Goal: Task Accomplishment & Management: Complete application form

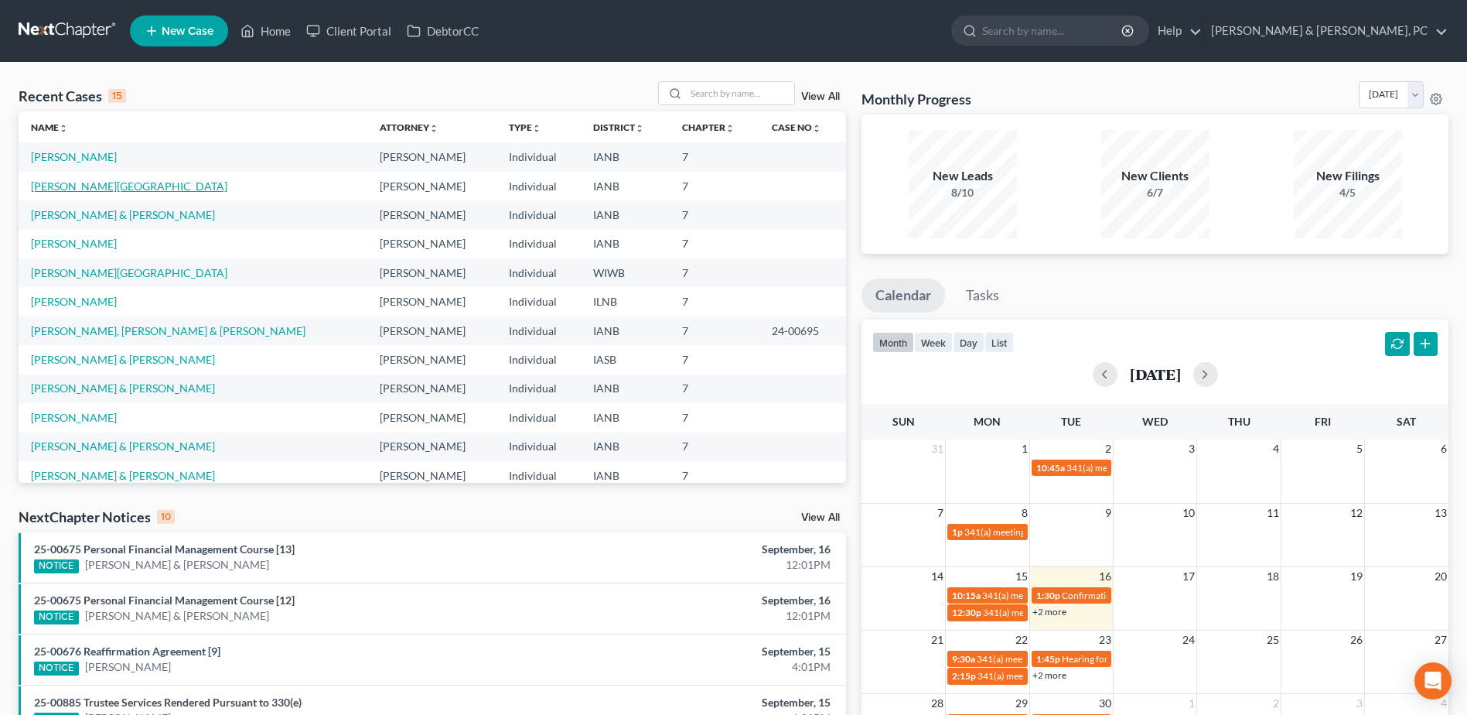
click at [107, 185] on link "[PERSON_NAME][GEOGRAPHIC_DATA]" at bounding box center [129, 185] width 196 height 13
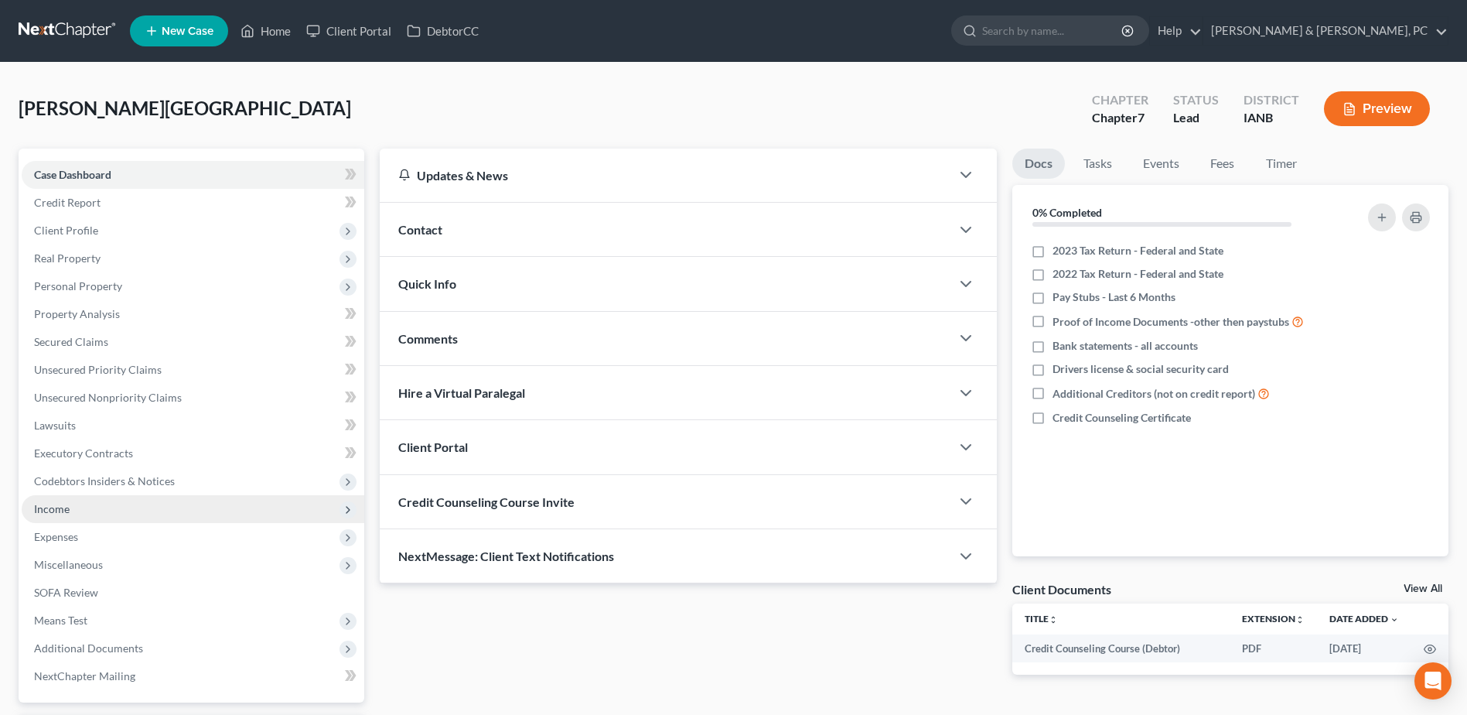
click at [101, 509] on span "Income" at bounding box center [193, 509] width 343 height 28
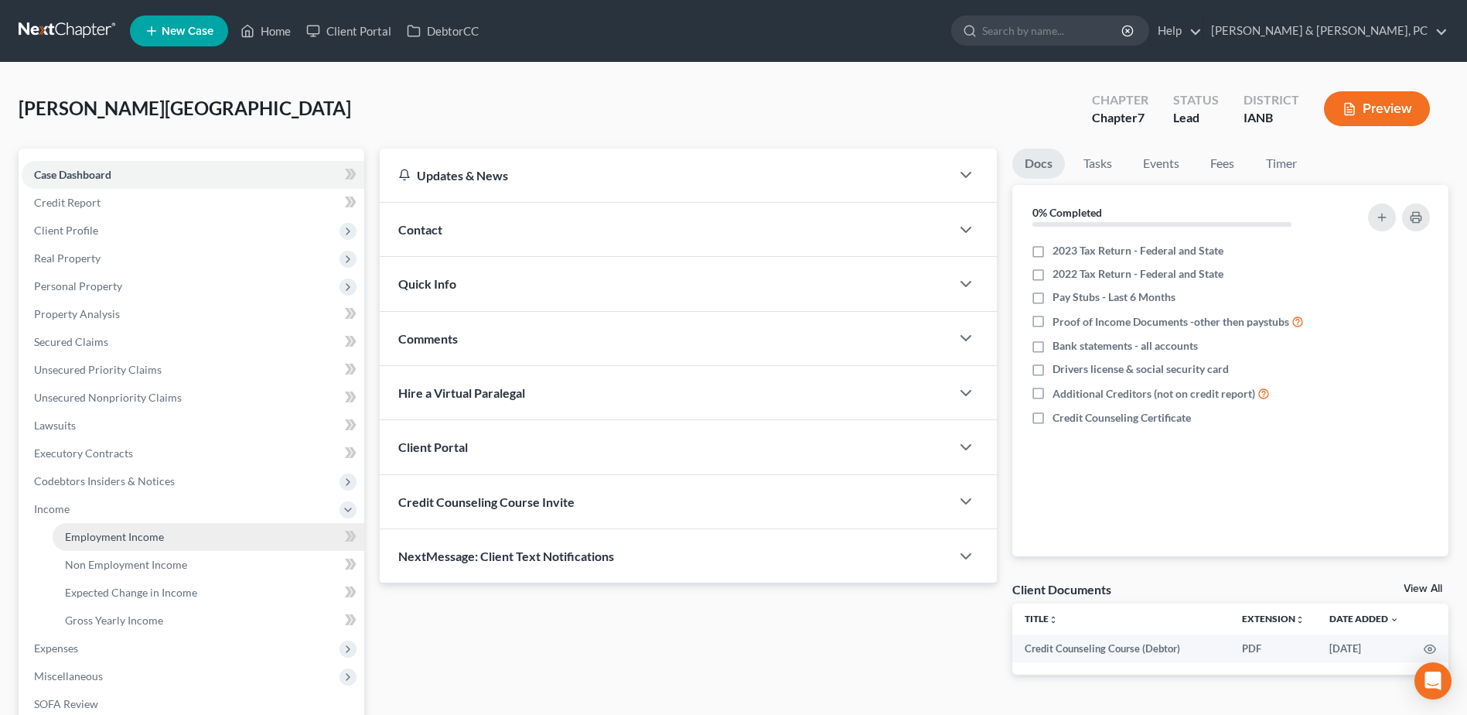
click at [101, 537] on span "Employment Income" at bounding box center [114, 536] width 99 height 13
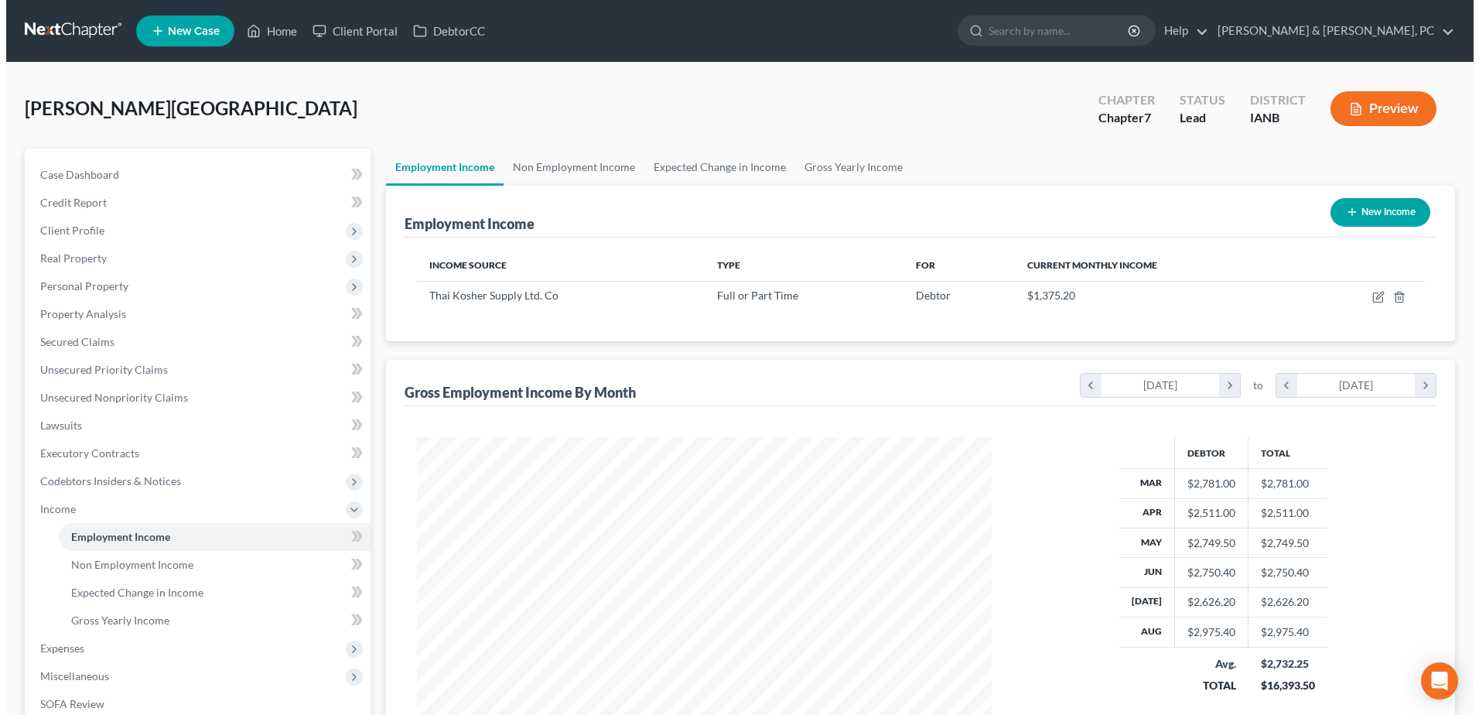
scroll to position [287, 605]
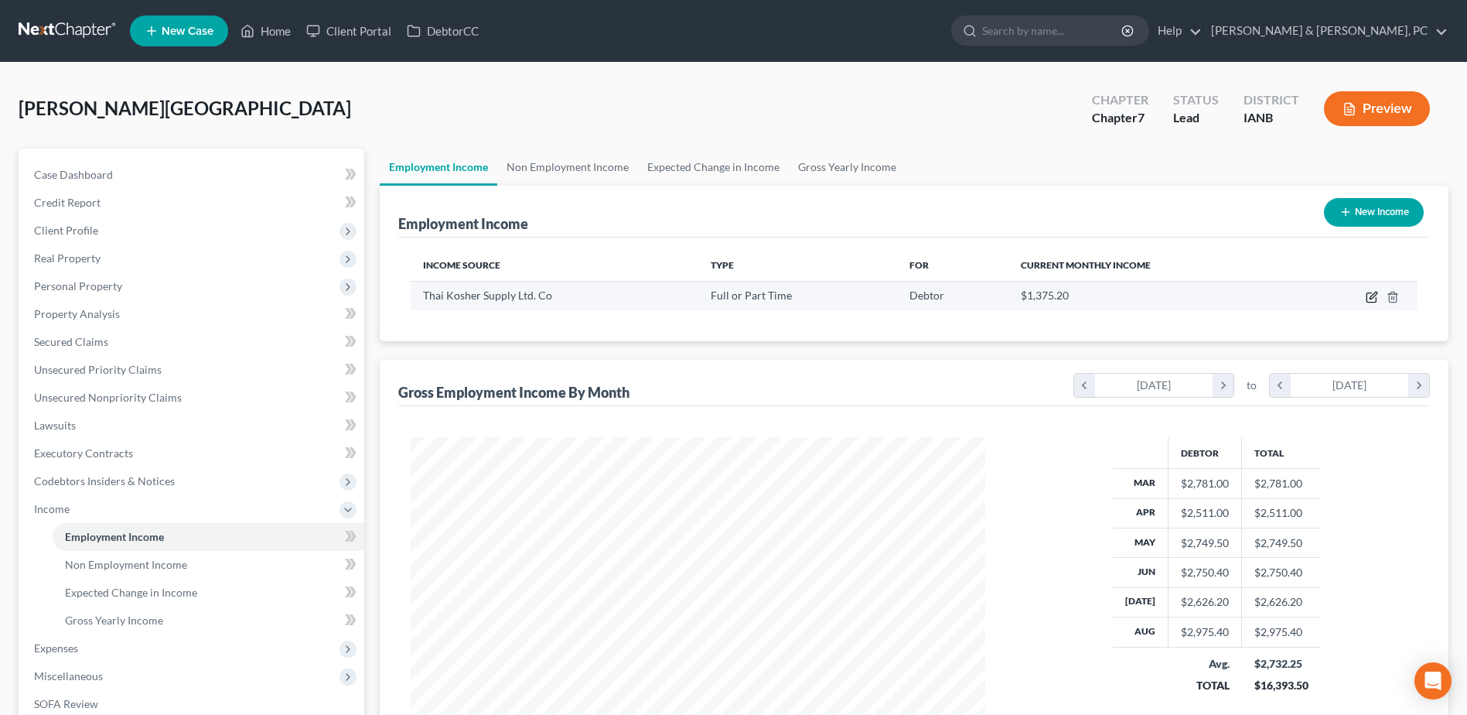
click at [1370, 299] on icon "button" at bounding box center [1373, 295] width 7 height 7
select select "0"
select select "16"
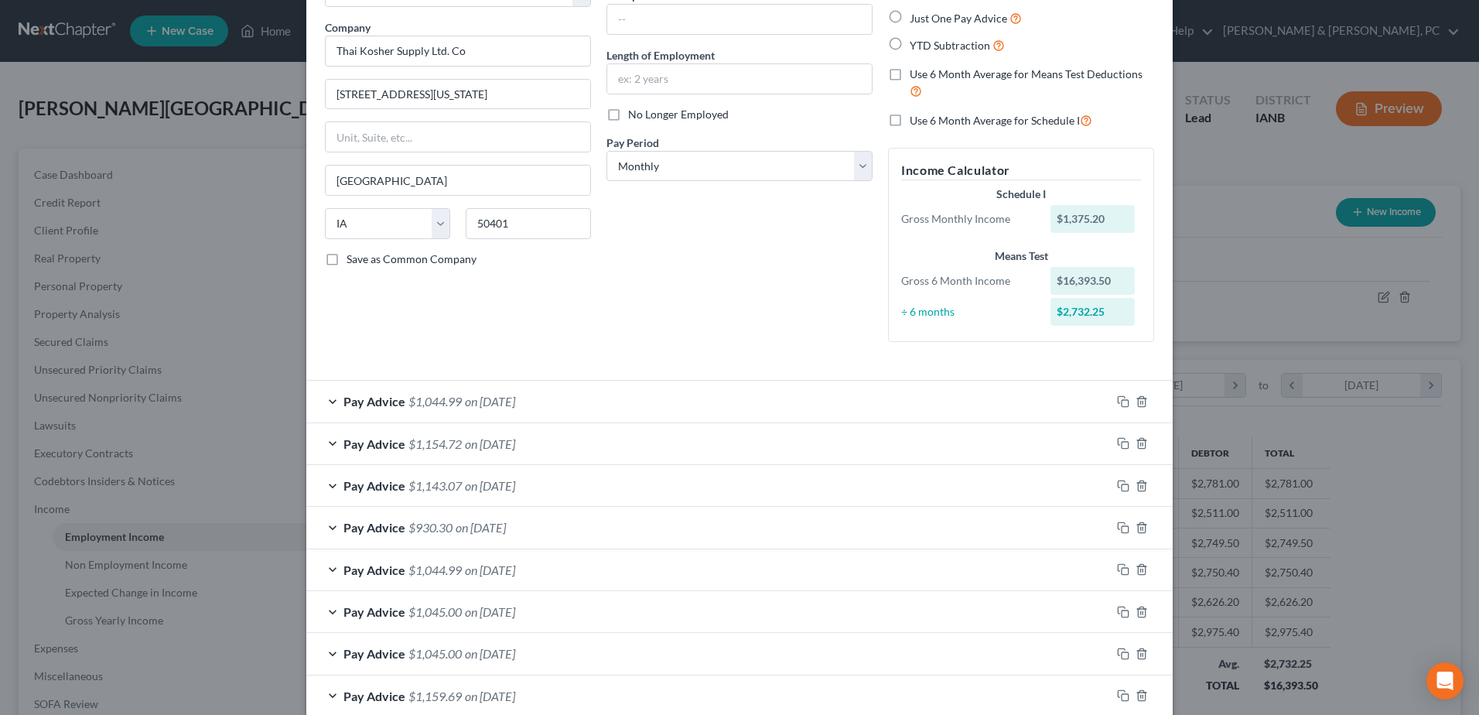
scroll to position [77, 0]
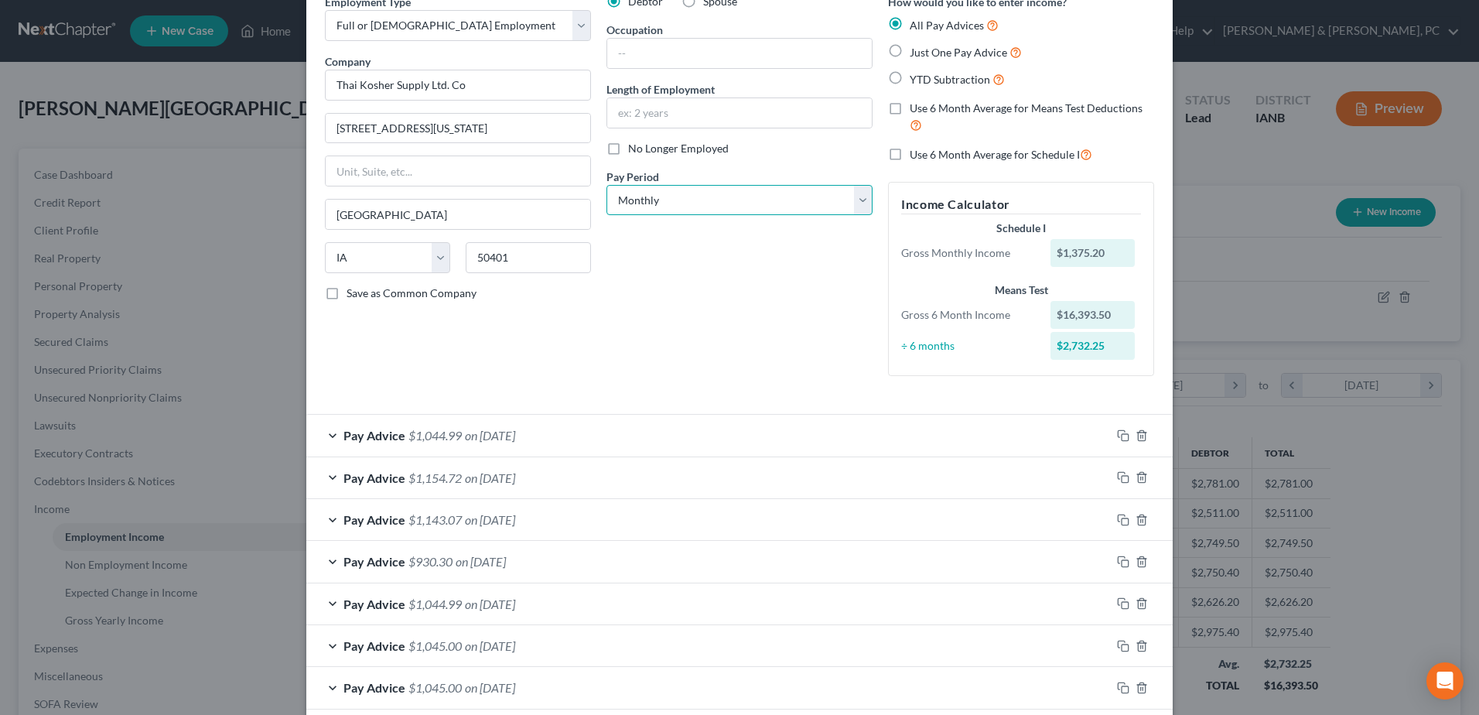
click at [652, 199] on select "Select Monthly Twice Monthly Every Other Week Weekly" at bounding box center [739, 200] width 266 height 31
select select "1"
click at [606, 185] on select "Select Monthly Twice Monthly Every Other Week Weekly" at bounding box center [739, 200] width 266 height 31
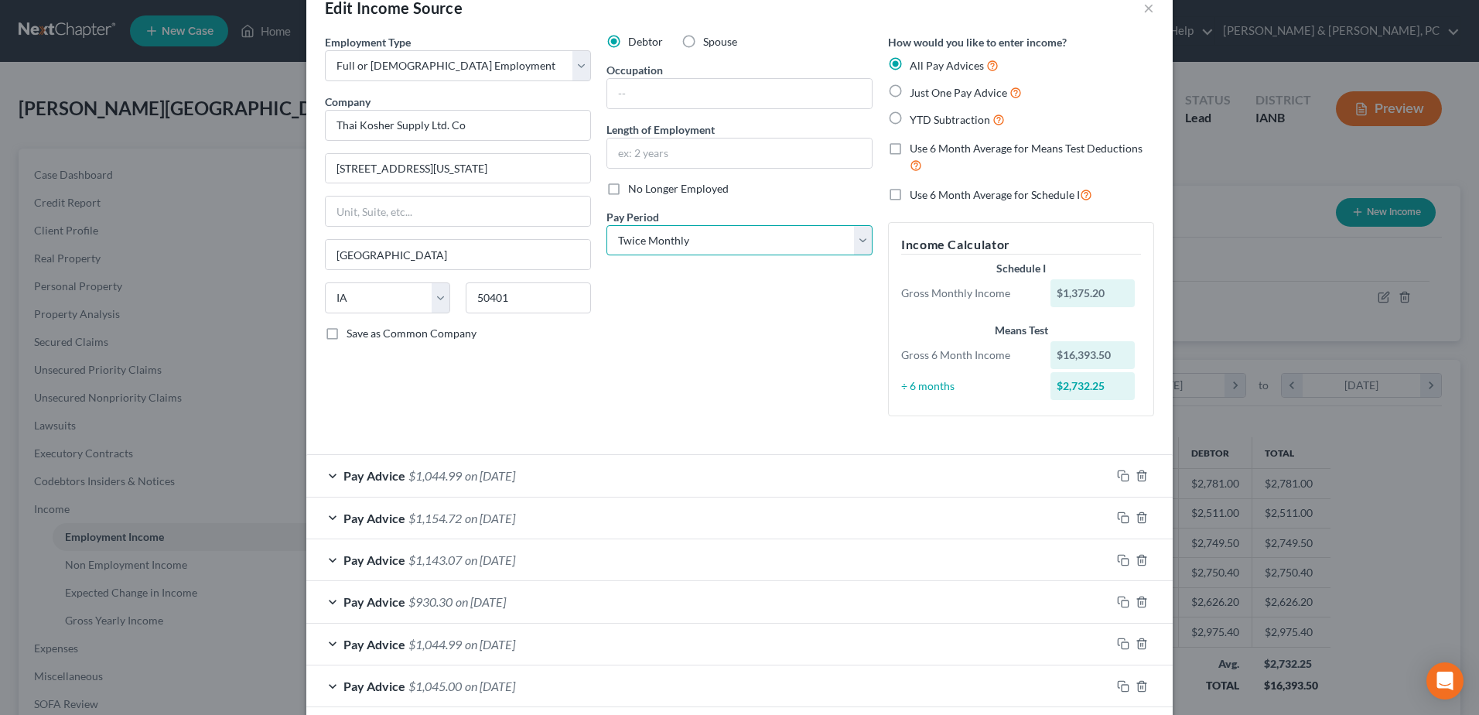
scroll to position [0, 0]
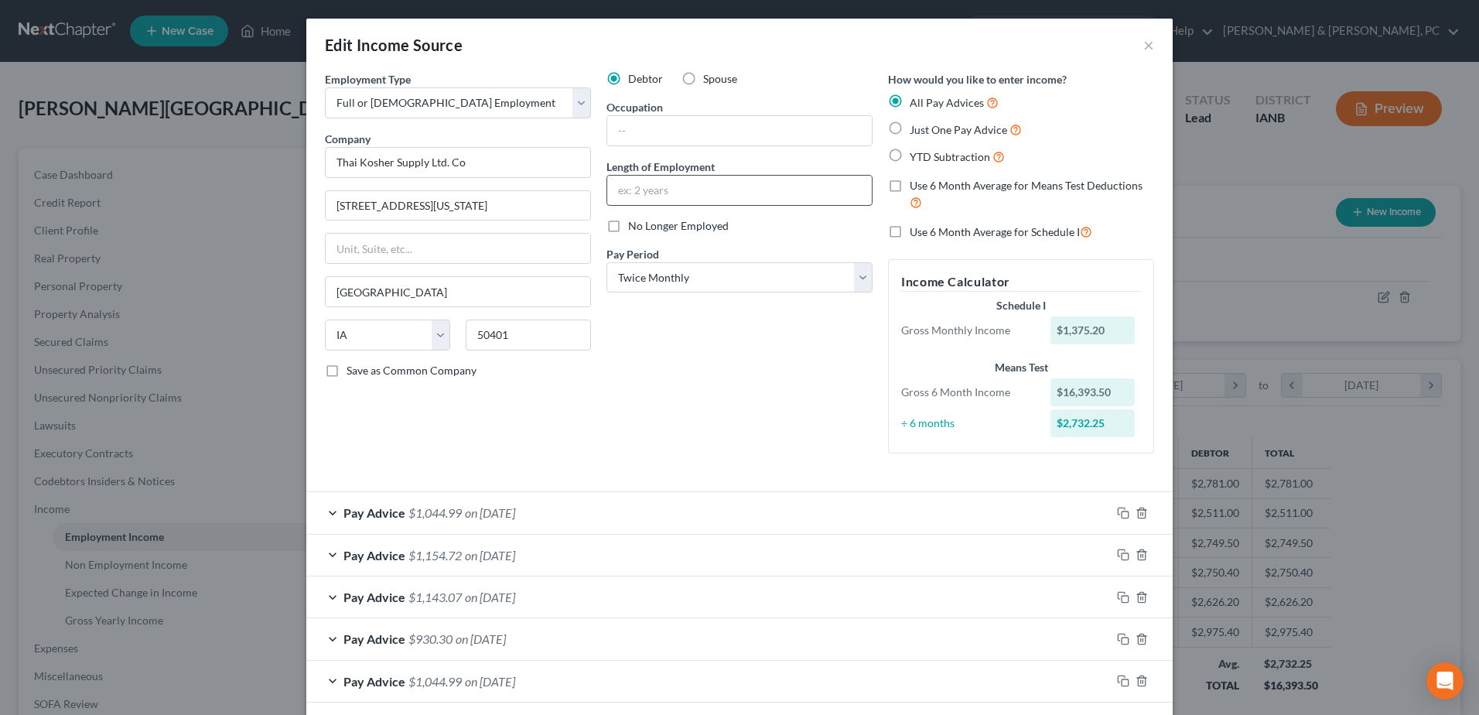
click at [649, 196] on input "text" at bounding box center [739, 190] width 264 height 29
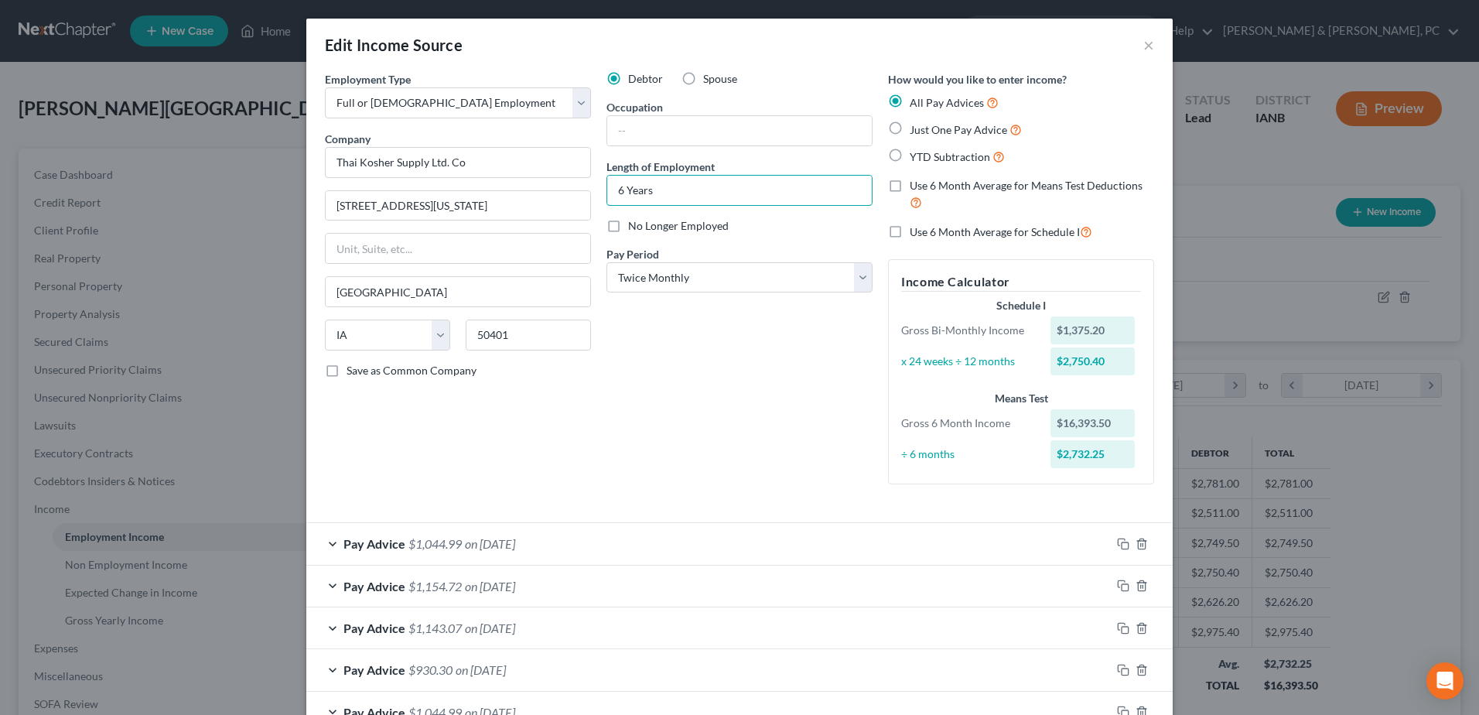
type input "6 Years"
click at [679, 374] on div "Debtor Spouse Occupation Length of Employment 6 Years No Longer Employed Pay Pe…" at bounding box center [739, 283] width 281 height 425
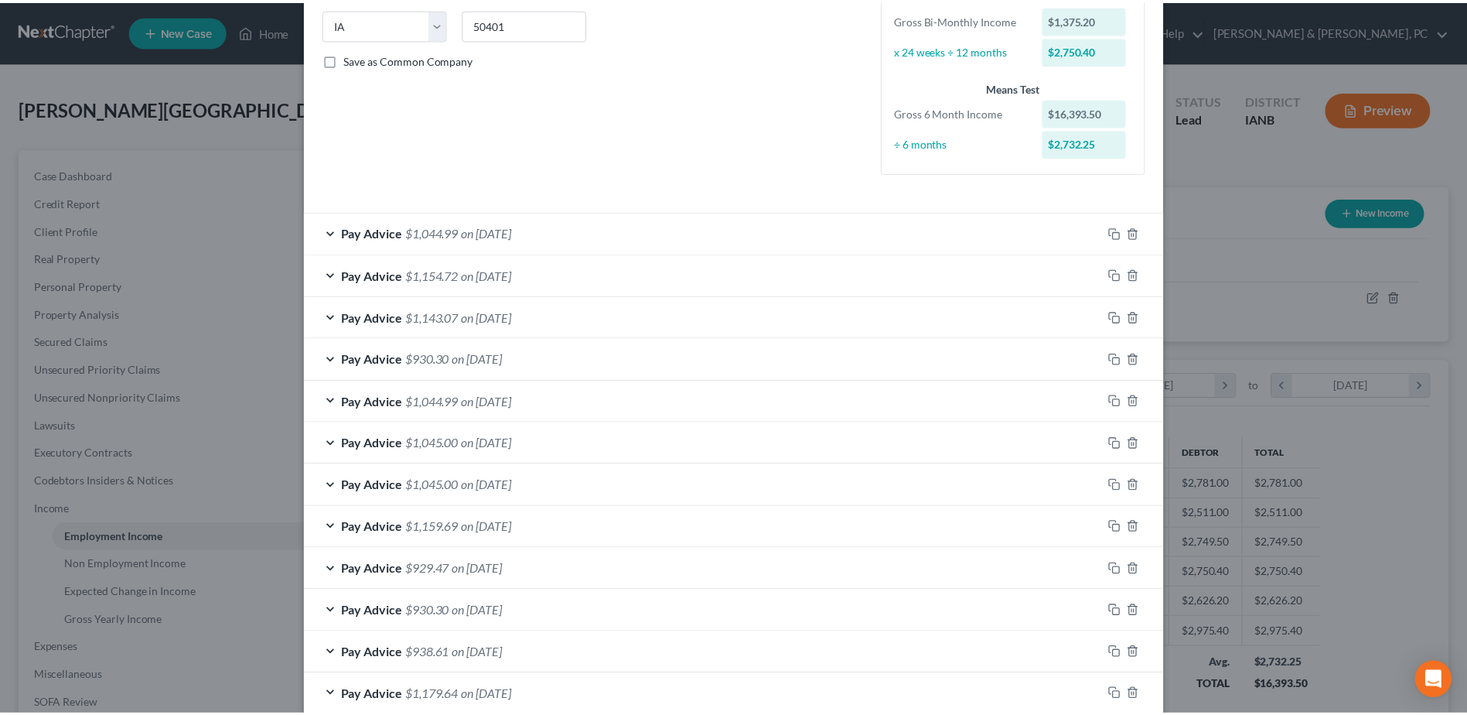
scroll to position [439, 0]
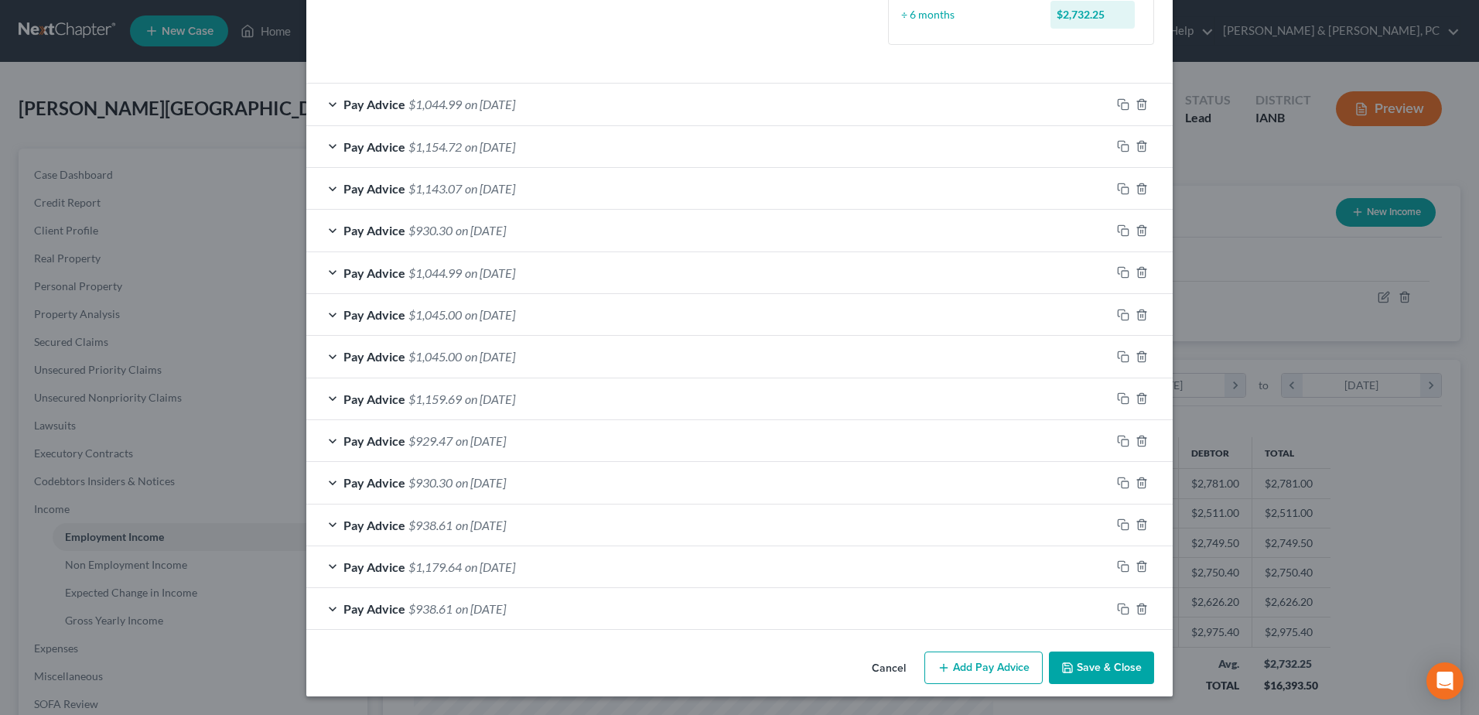
click at [1070, 670] on button "Save & Close" at bounding box center [1101, 667] width 105 height 32
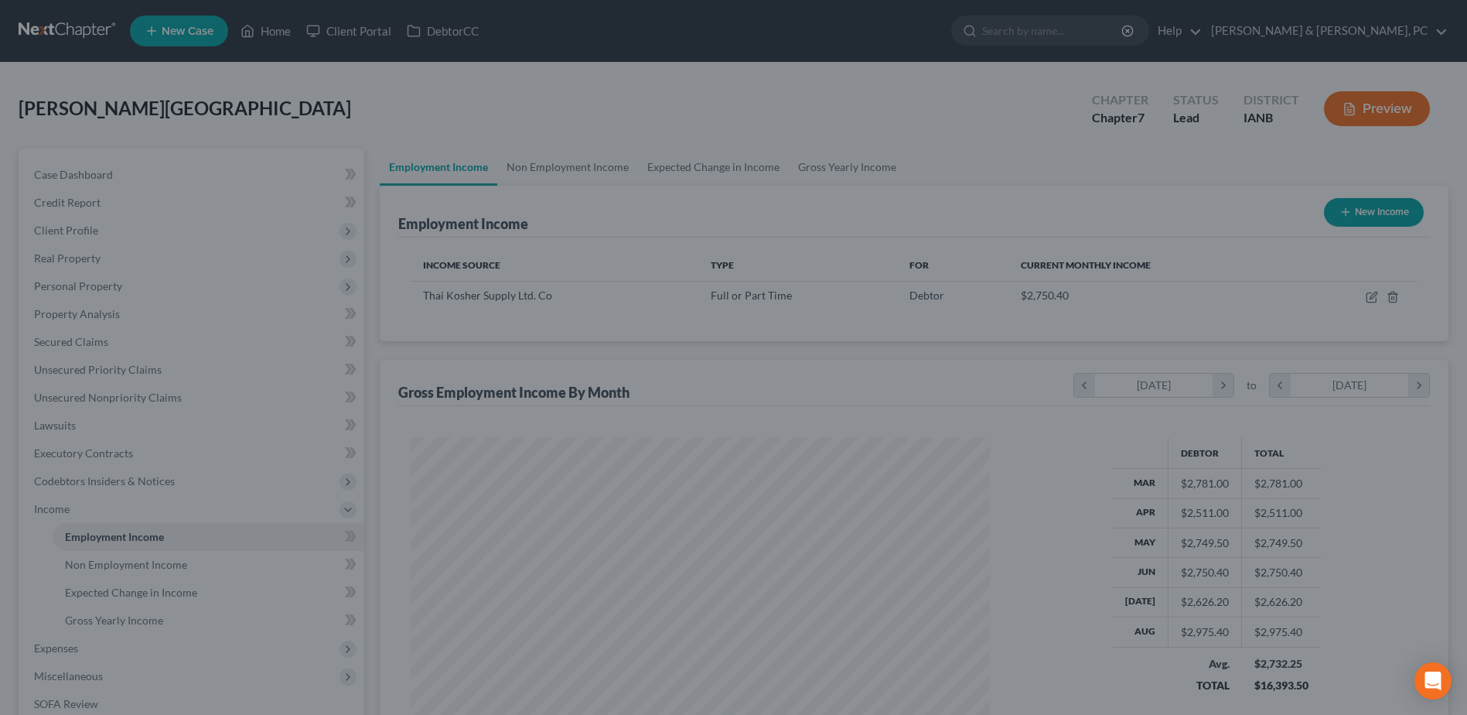
scroll to position [773059, 772740]
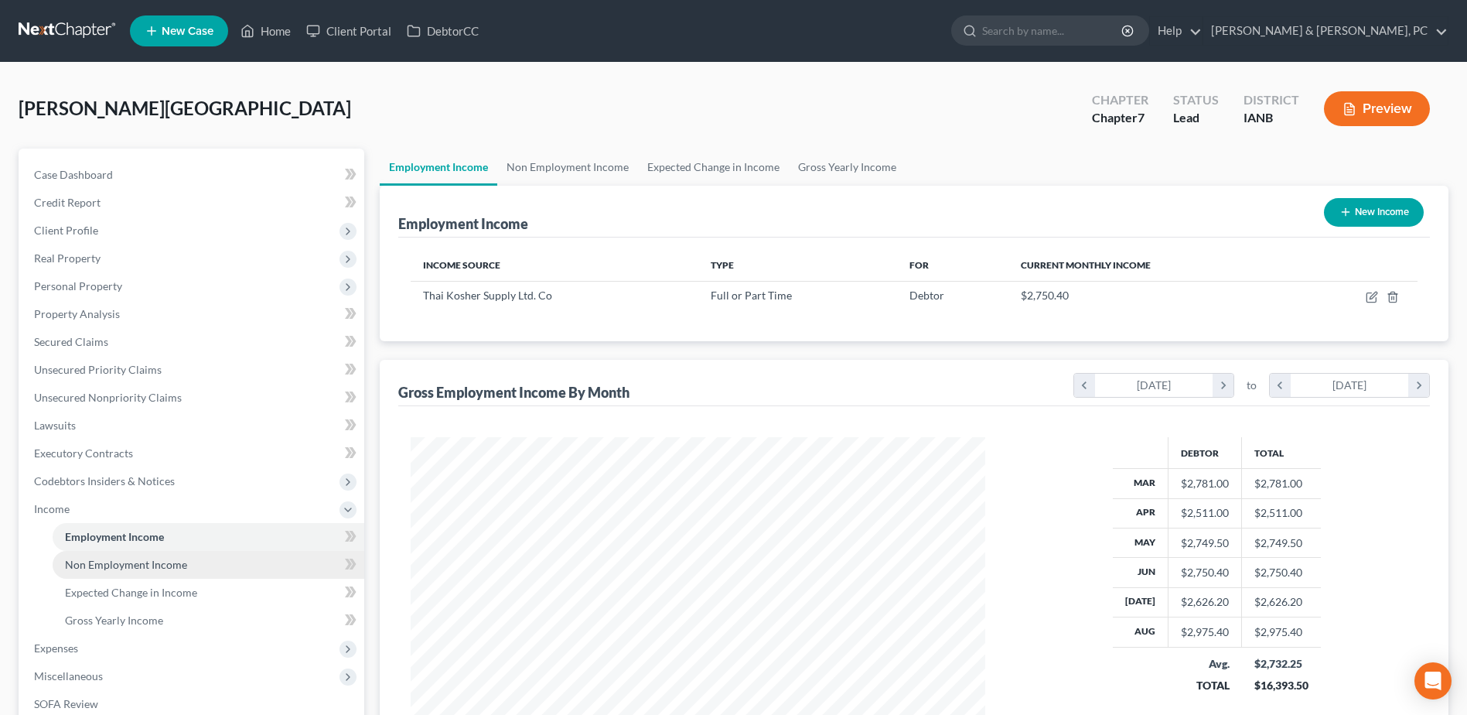
click at [200, 575] on link "Non Employment Income" at bounding box center [209, 565] width 312 height 28
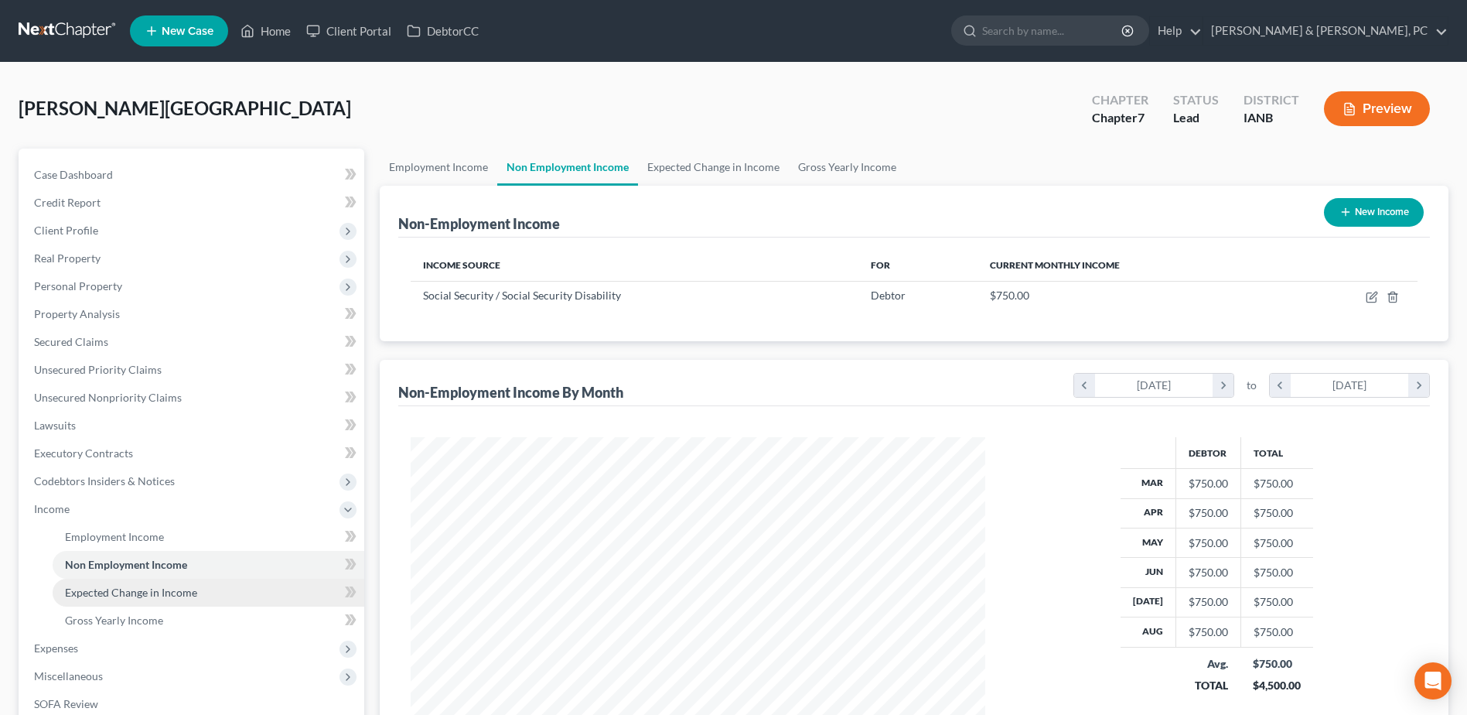
scroll to position [287, 605]
click at [196, 589] on link "Expected Change in Income" at bounding box center [209, 592] width 312 height 28
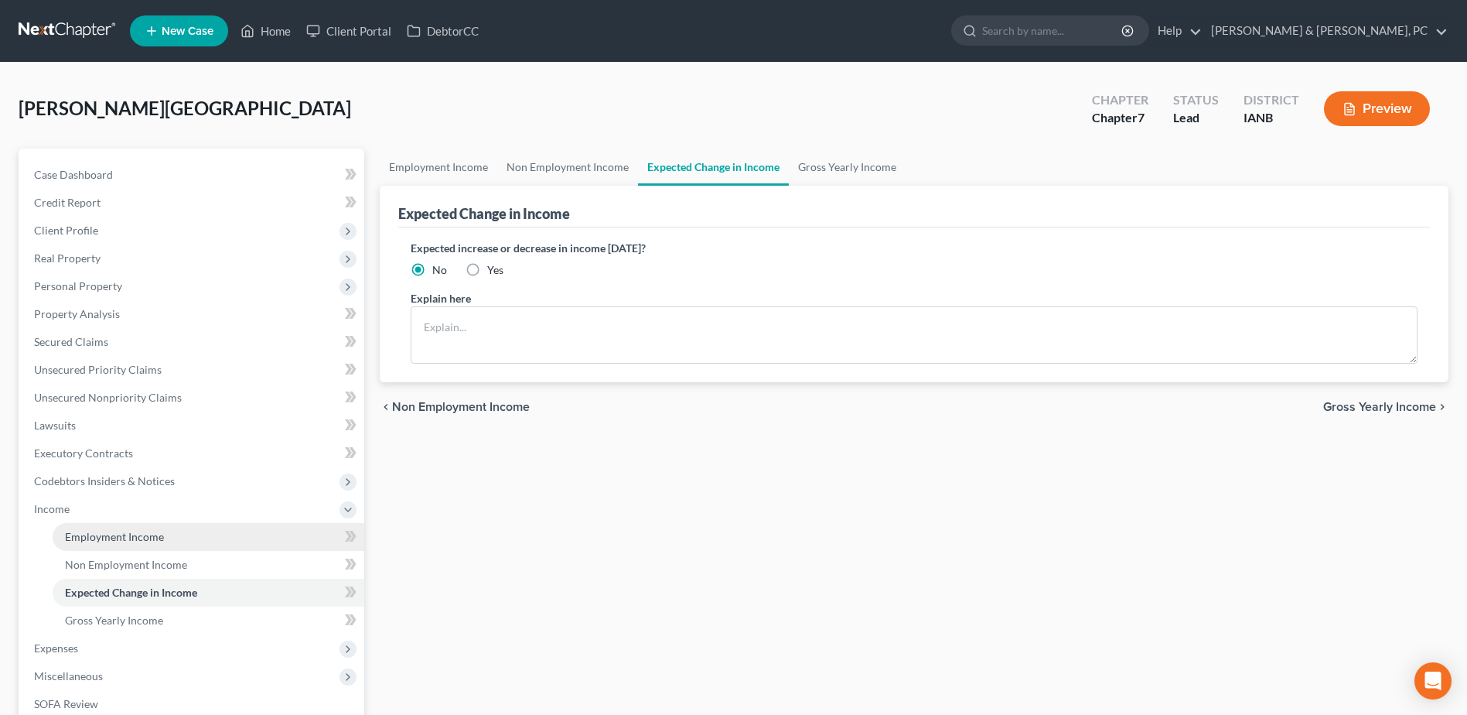
click at [183, 532] on link "Employment Income" at bounding box center [209, 537] width 312 height 28
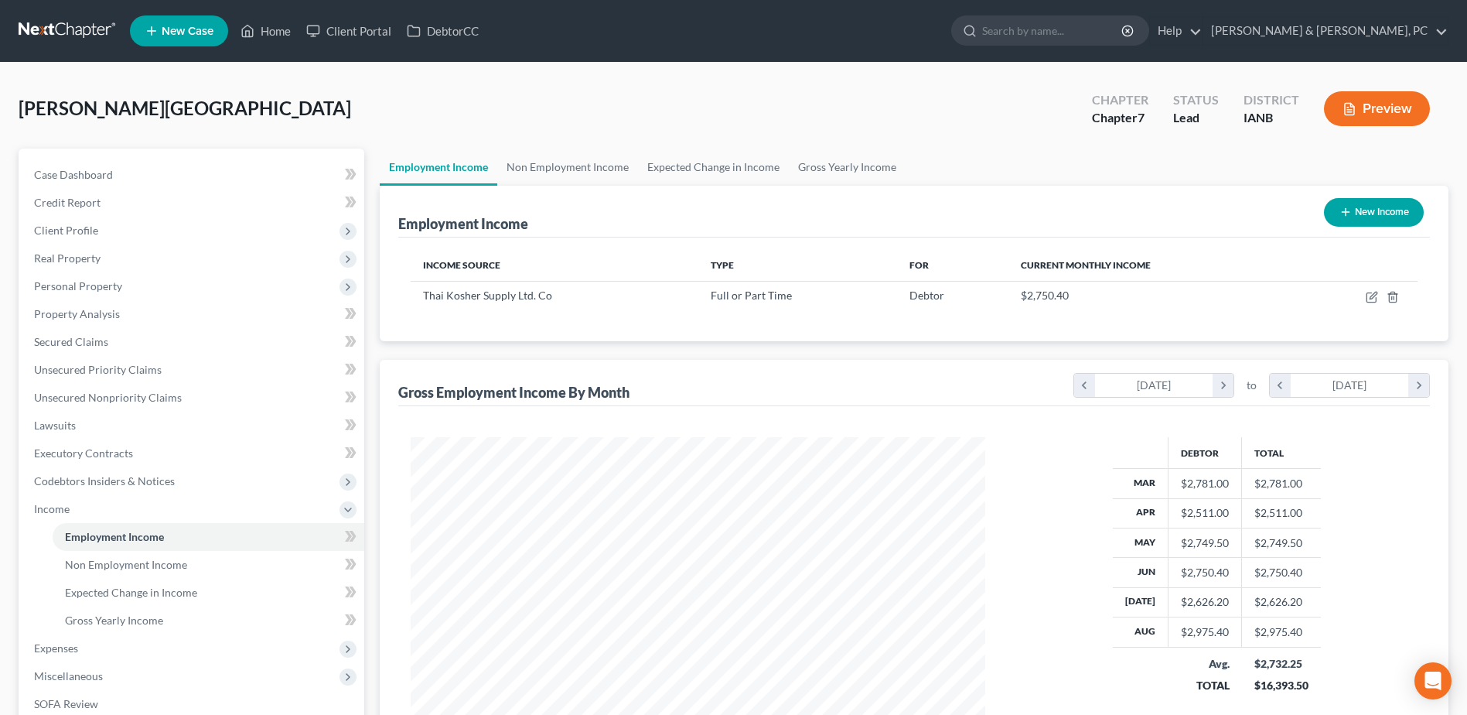
scroll to position [287, 605]
click at [189, 641] on span "Expenses" at bounding box center [193, 648] width 343 height 28
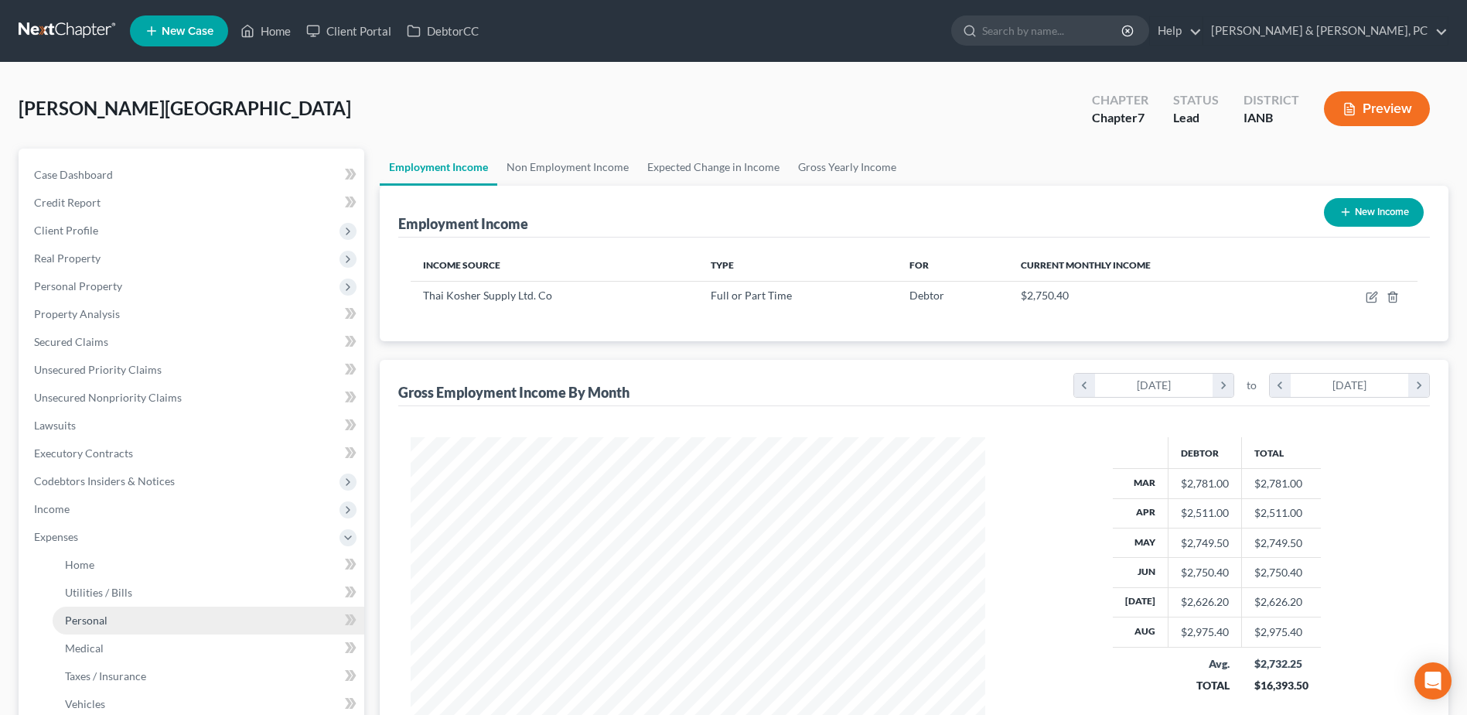
click at [164, 625] on link "Personal" at bounding box center [209, 620] width 312 height 28
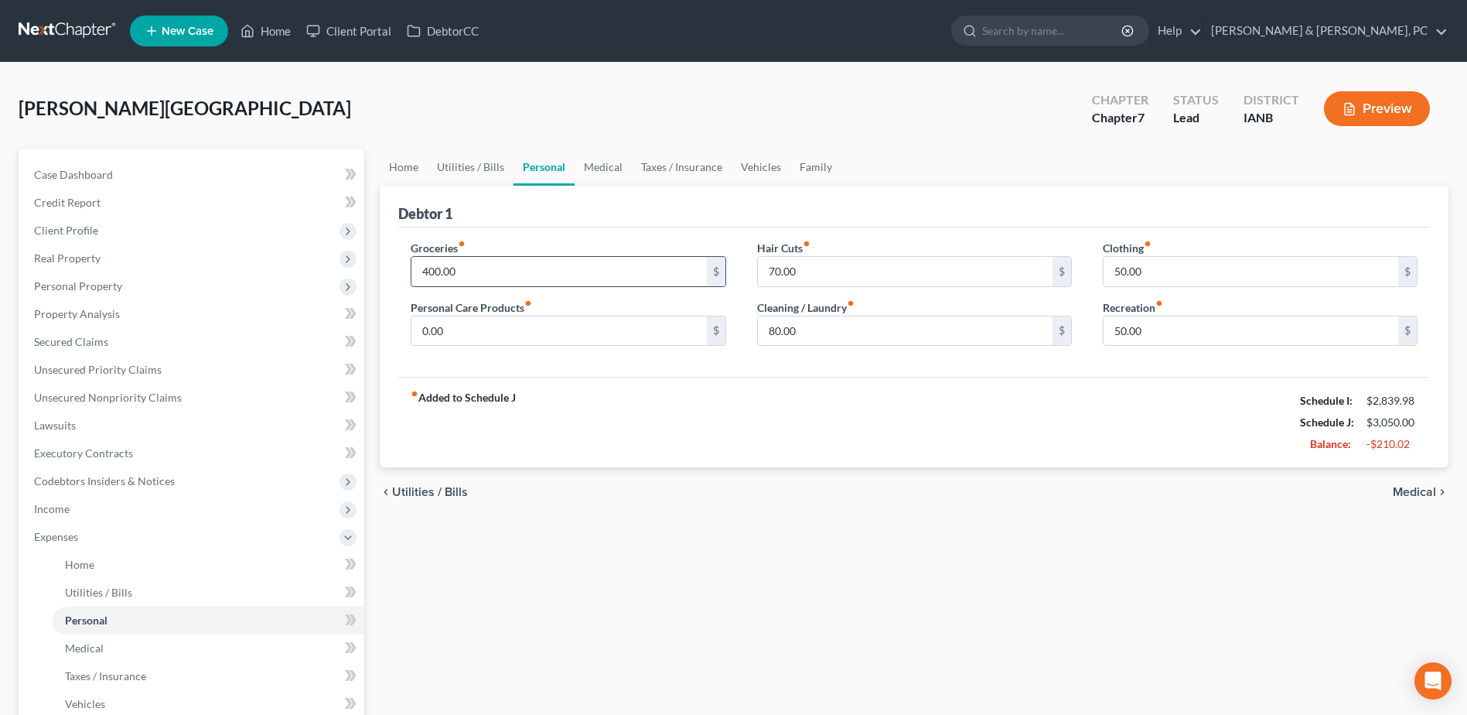
click at [551, 268] on input "400.00" at bounding box center [558, 271] width 295 height 29
click at [498, 544] on div "Home Utilities / Bills Personal Medical Taxes / Insurance Vehicles Family Debto…" at bounding box center [914, 567] width 1084 height 838
click at [52, 500] on span "Income" at bounding box center [193, 509] width 343 height 28
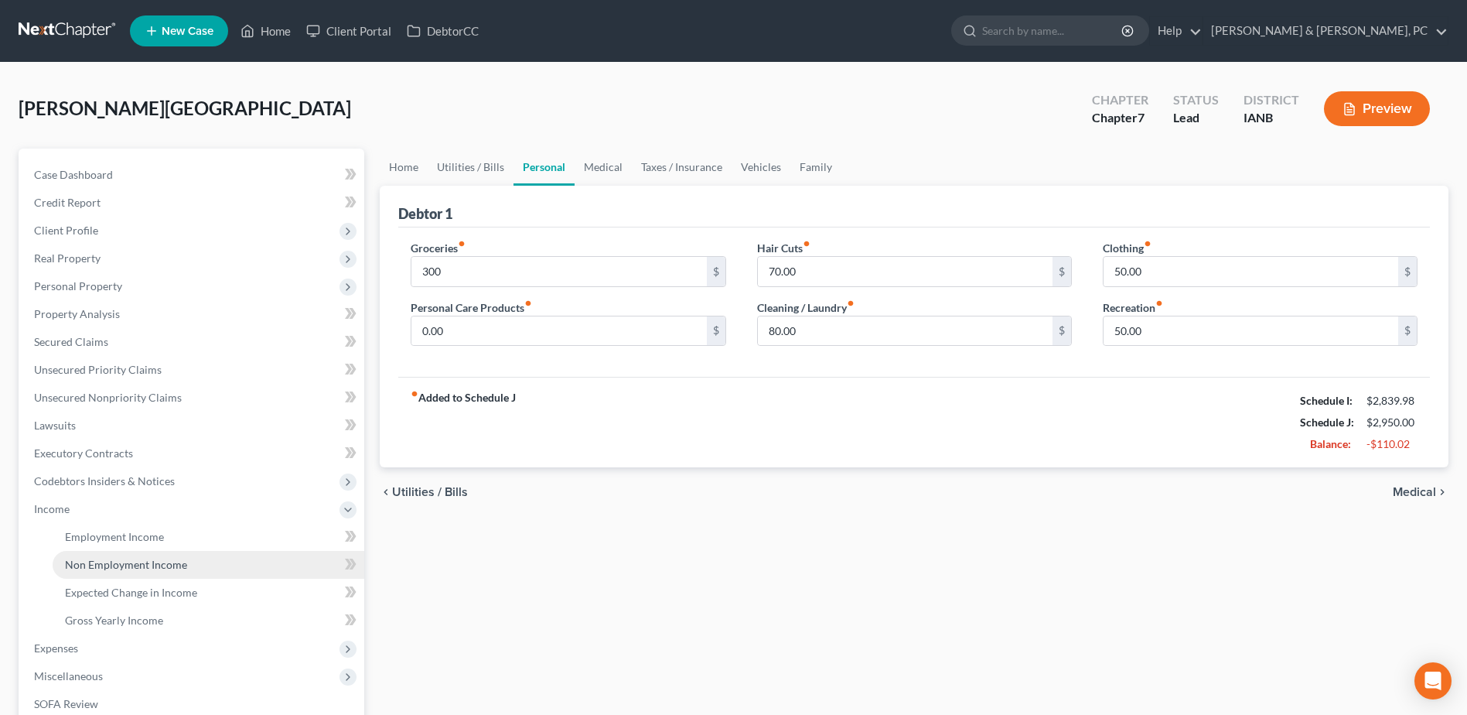
click at [132, 565] on span "Non Employment Income" at bounding box center [126, 564] width 122 height 13
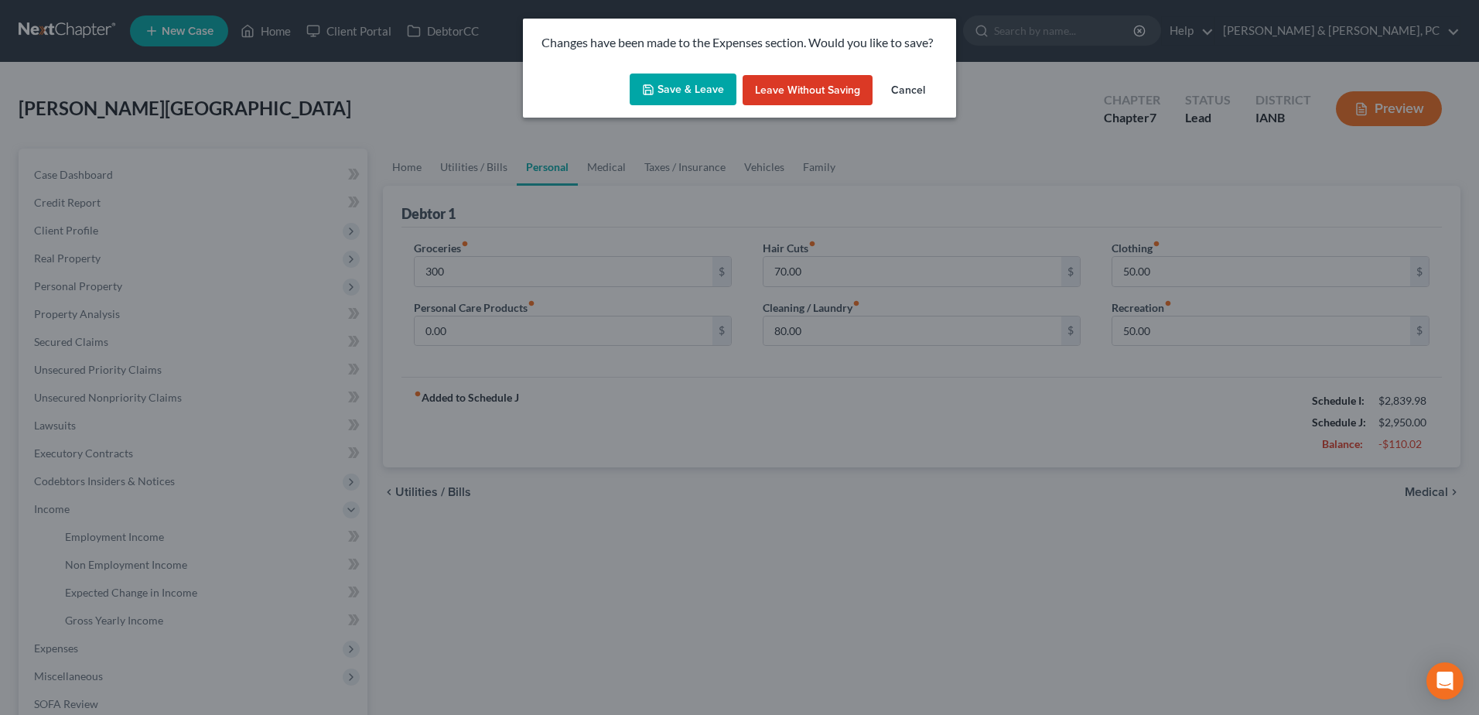
click at [718, 80] on button "Save & Leave" at bounding box center [683, 89] width 107 height 32
type input "300.00"
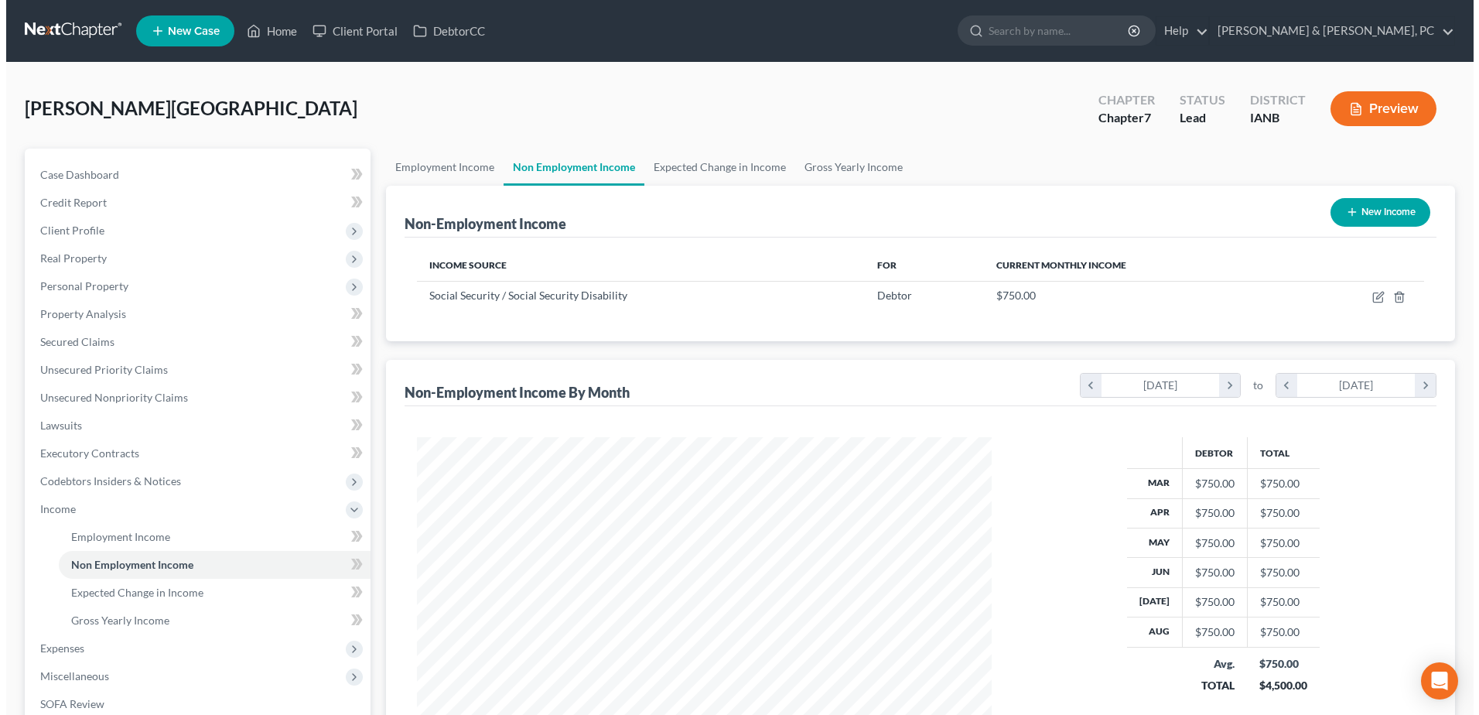
scroll to position [287, 605]
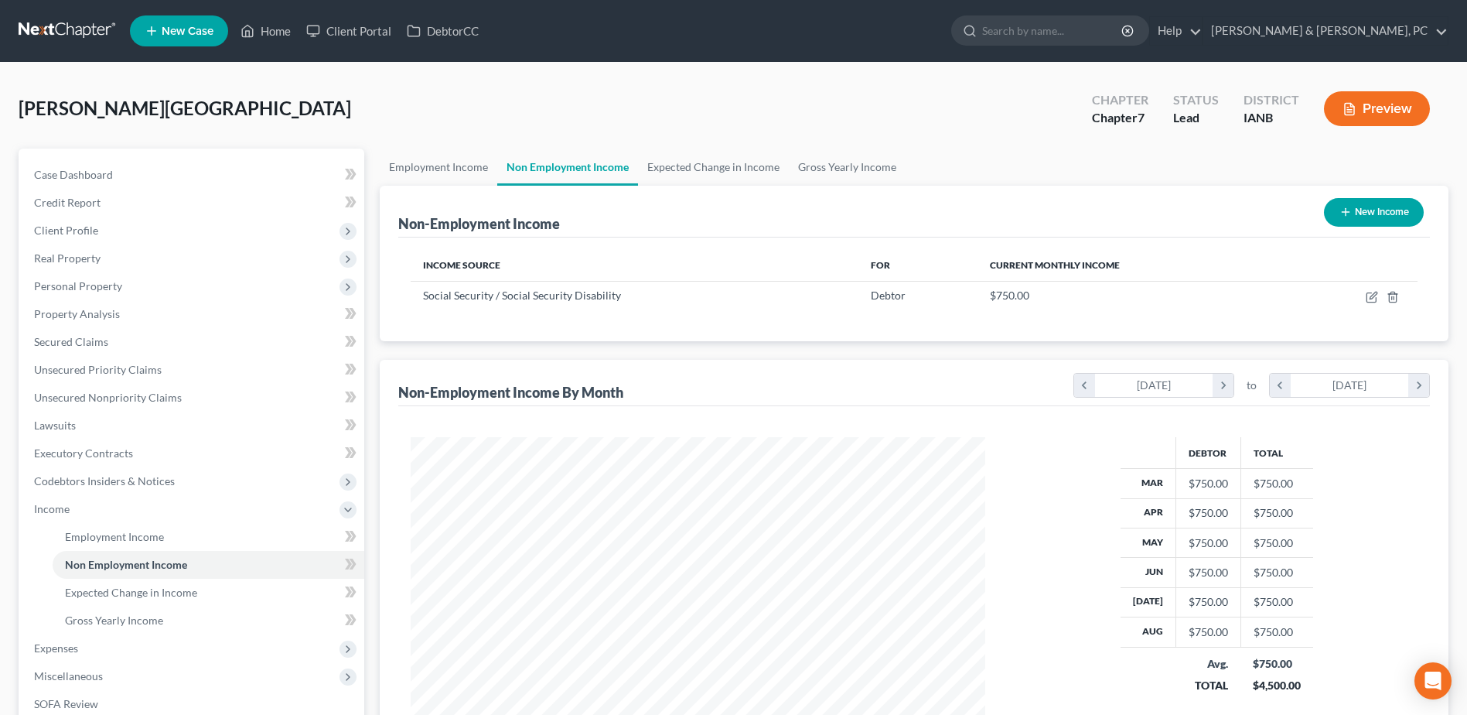
click at [1365, 219] on button "New Income" at bounding box center [1374, 212] width 100 height 29
select select "0"
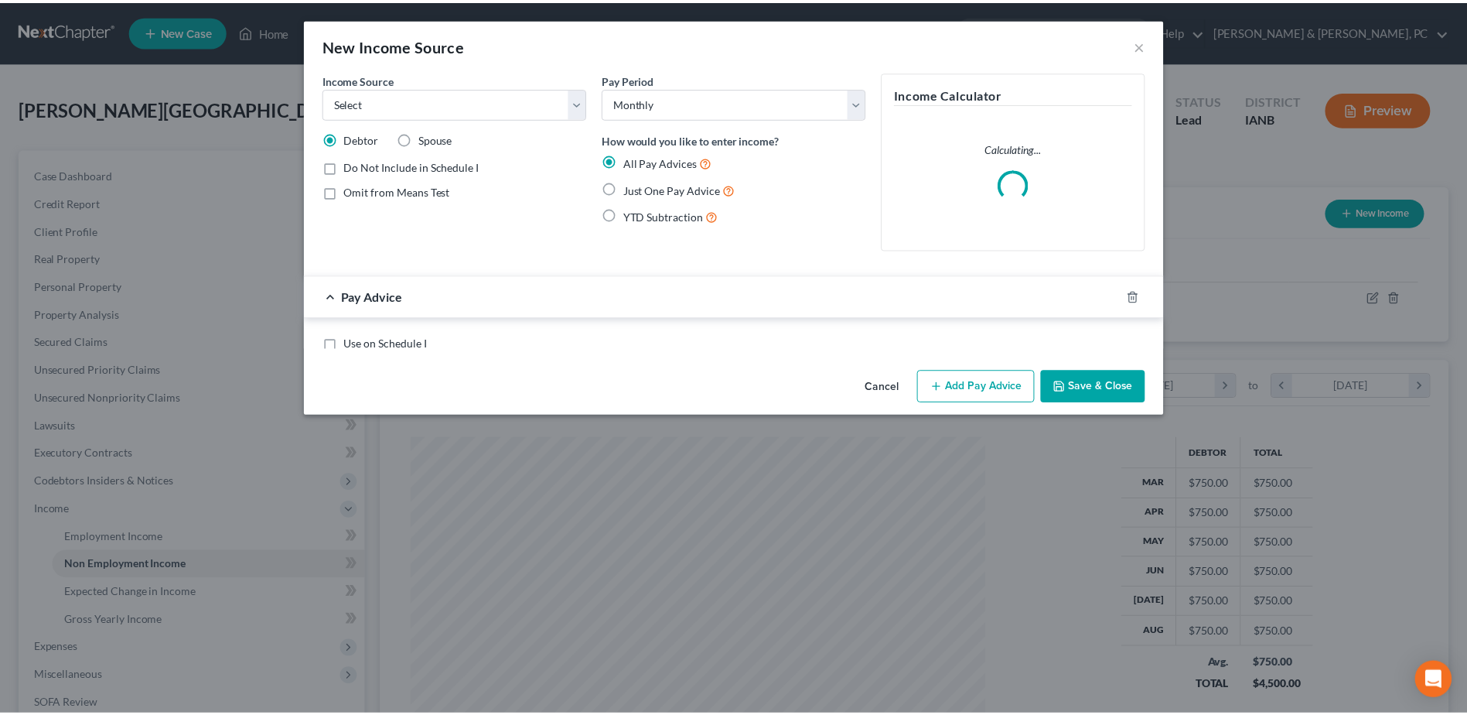
scroll to position [289, 611]
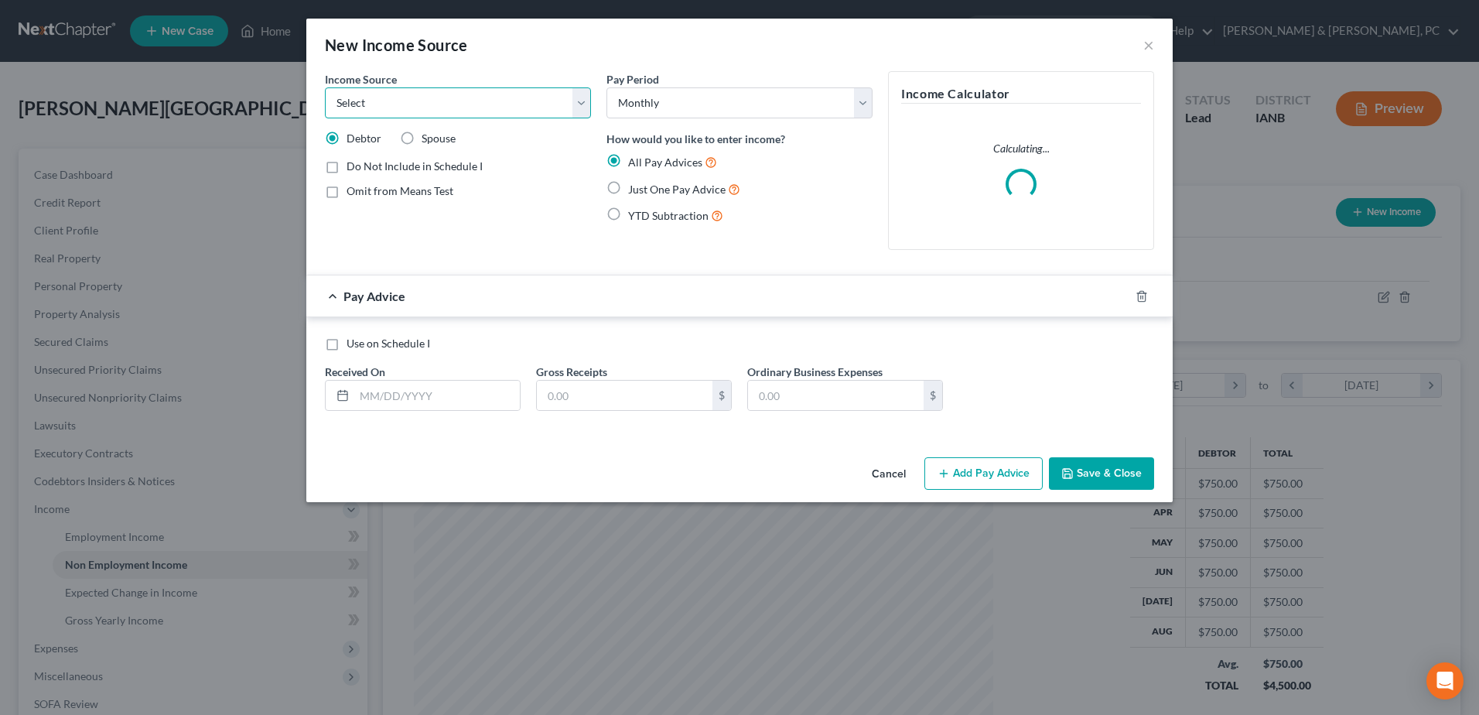
click at [487, 101] on select "Select Unemployment Disability (from employer) Pension Retirement Social Securi…" at bounding box center [458, 102] width 266 height 31
select select "2"
click at [325, 87] on select "Select Unemployment Disability (from employer) Pension Retirement Social Securi…" at bounding box center [458, 102] width 266 height 31
click at [634, 217] on span "YTD Subtraction" at bounding box center [668, 215] width 80 height 13
click at [634, 217] on input "YTD Subtraction" at bounding box center [639, 211] width 10 height 10
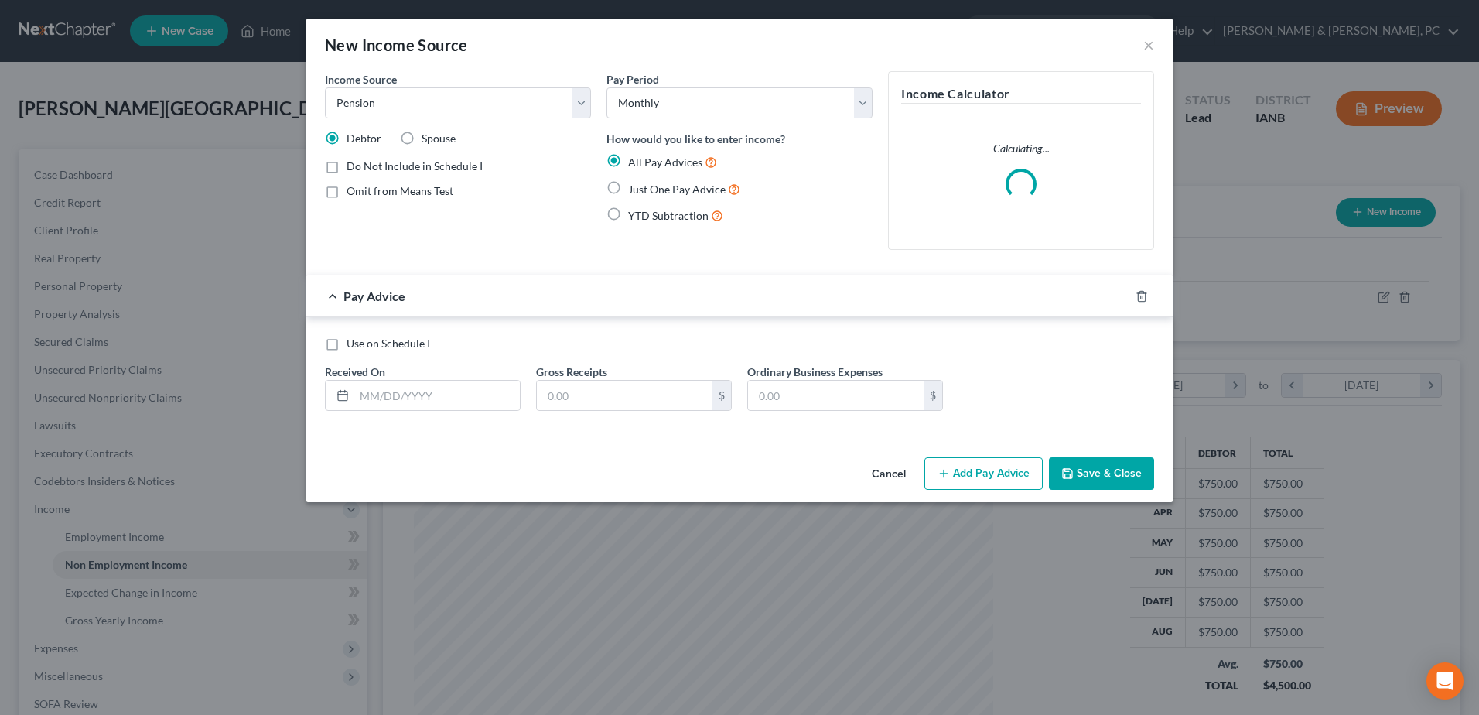
radio input "true"
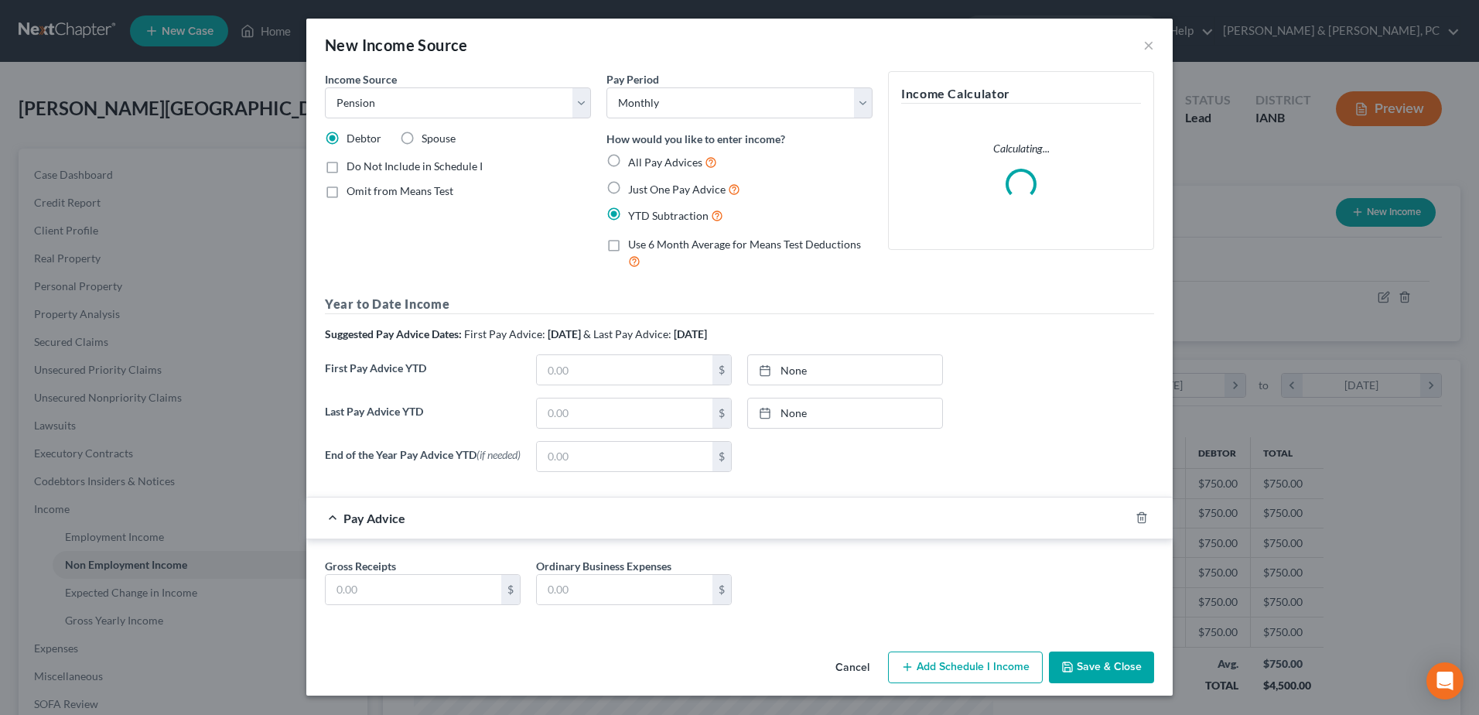
click at [628, 162] on span "All Pay Advices" at bounding box center [665, 161] width 74 height 13
click at [634, 162] on input "All Pay Advices" at bounding box center [639, 158] width 10 height 10
radio input "true"
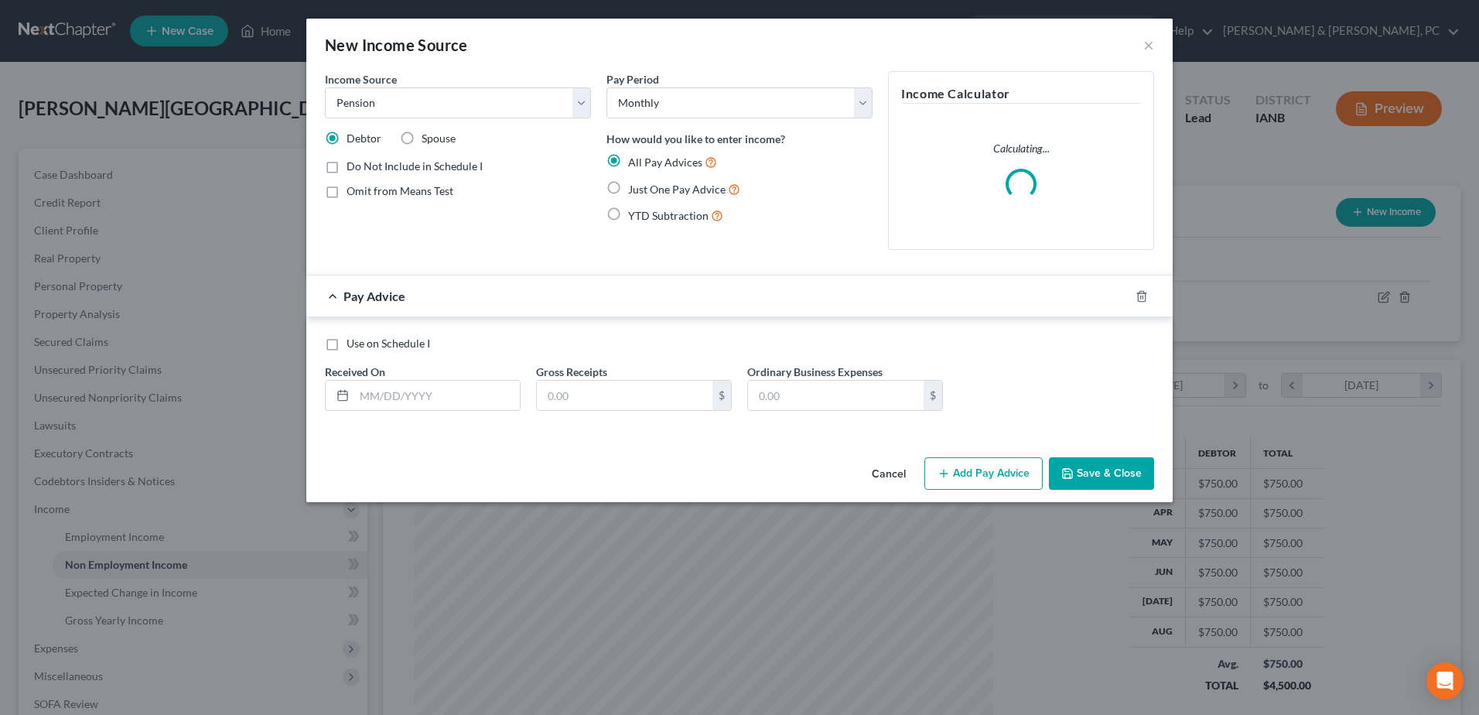
click at [628, 209] on label "YTD Subtraction" at bounding box center [675, 215] width 95 height 18
click at [634, 209] on input "YTD Subtraction" at bounding box center [639, 211] width 10 height 10
radio input "true"
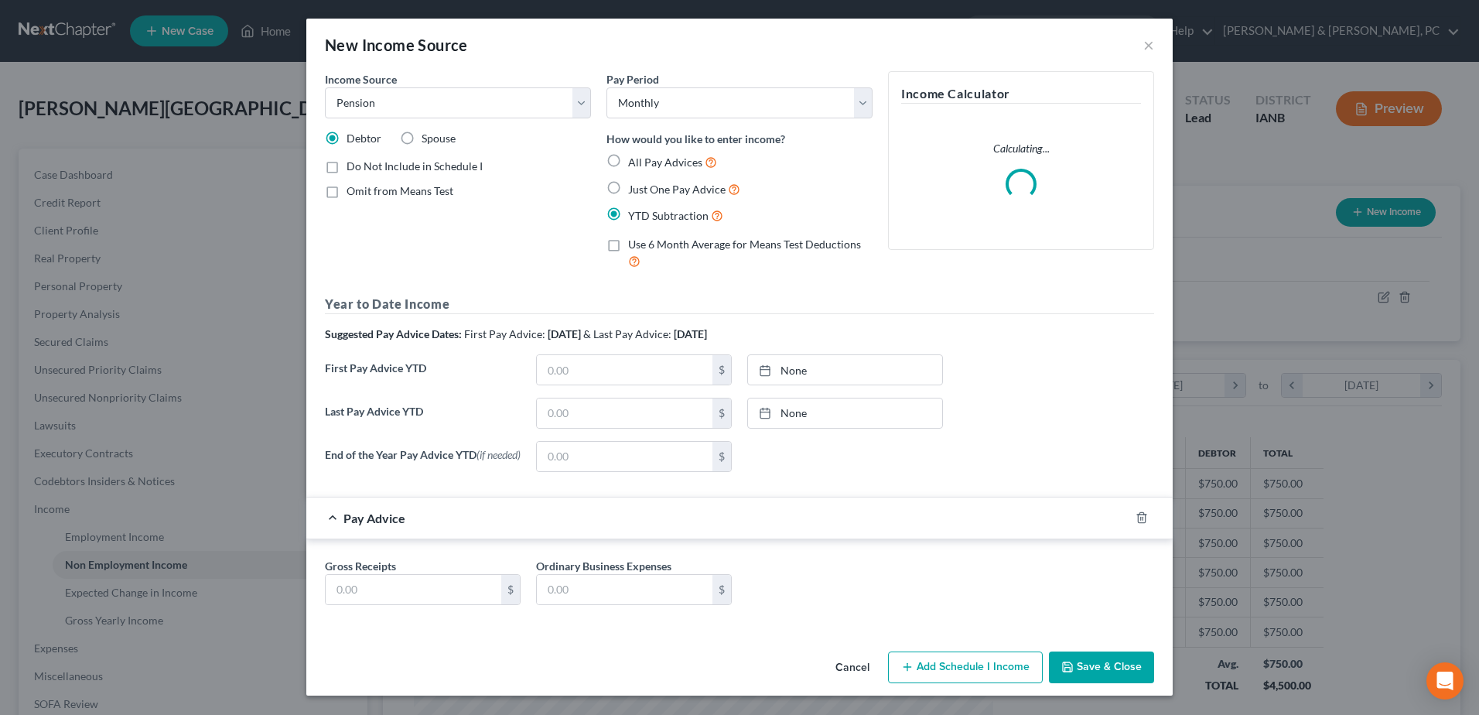
click at [628, 186] on label "Just One Pay Advice" at bounding box center [684, 189] width 112 height 18
click at [634, 186] on input "Just One Pay Advice" at bounding box center [639, 185] width 10 height 10
radio input "true"
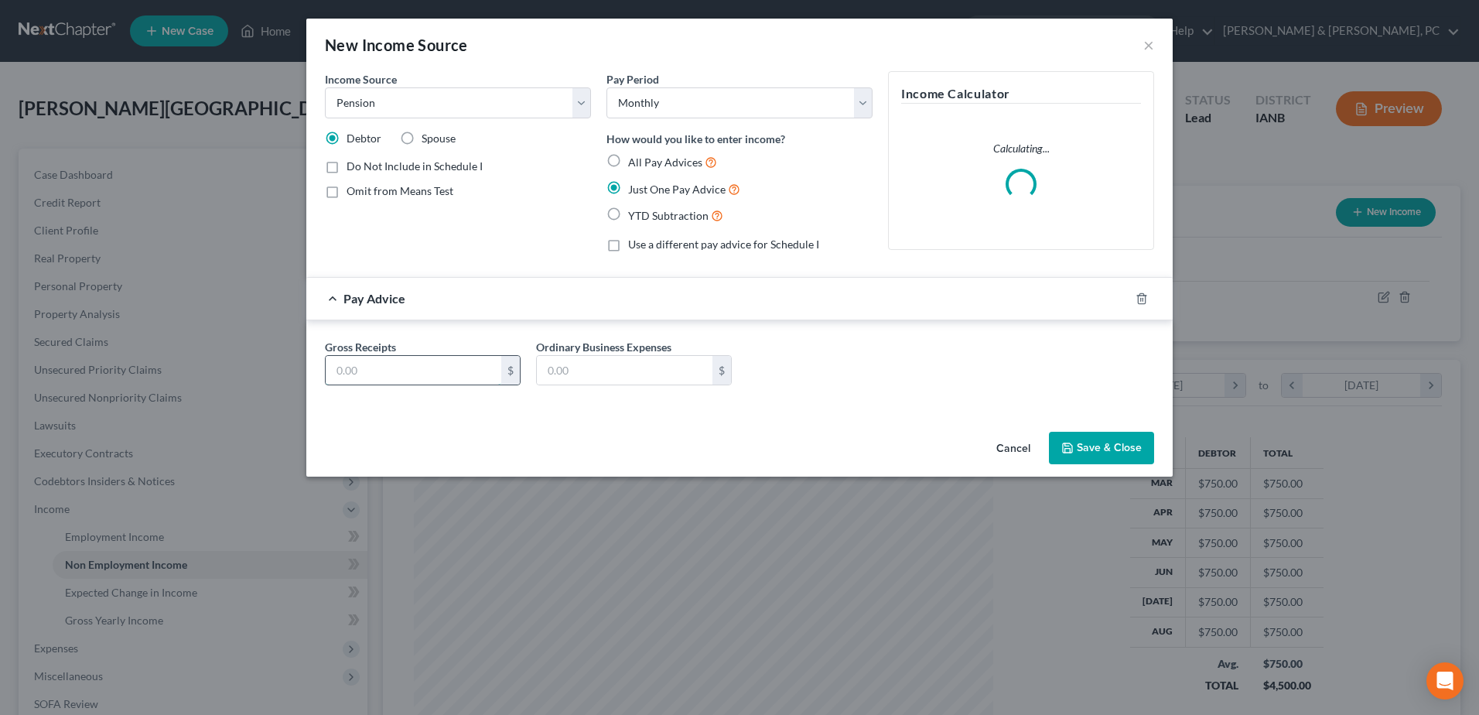
click at [438, 358] on input "text" at bounding box center [414, 370] width 176 height 29
type input "980"
click at [1087, 444] on button "Save & Close" at bounding box center [1101, 448] width 105 height 32
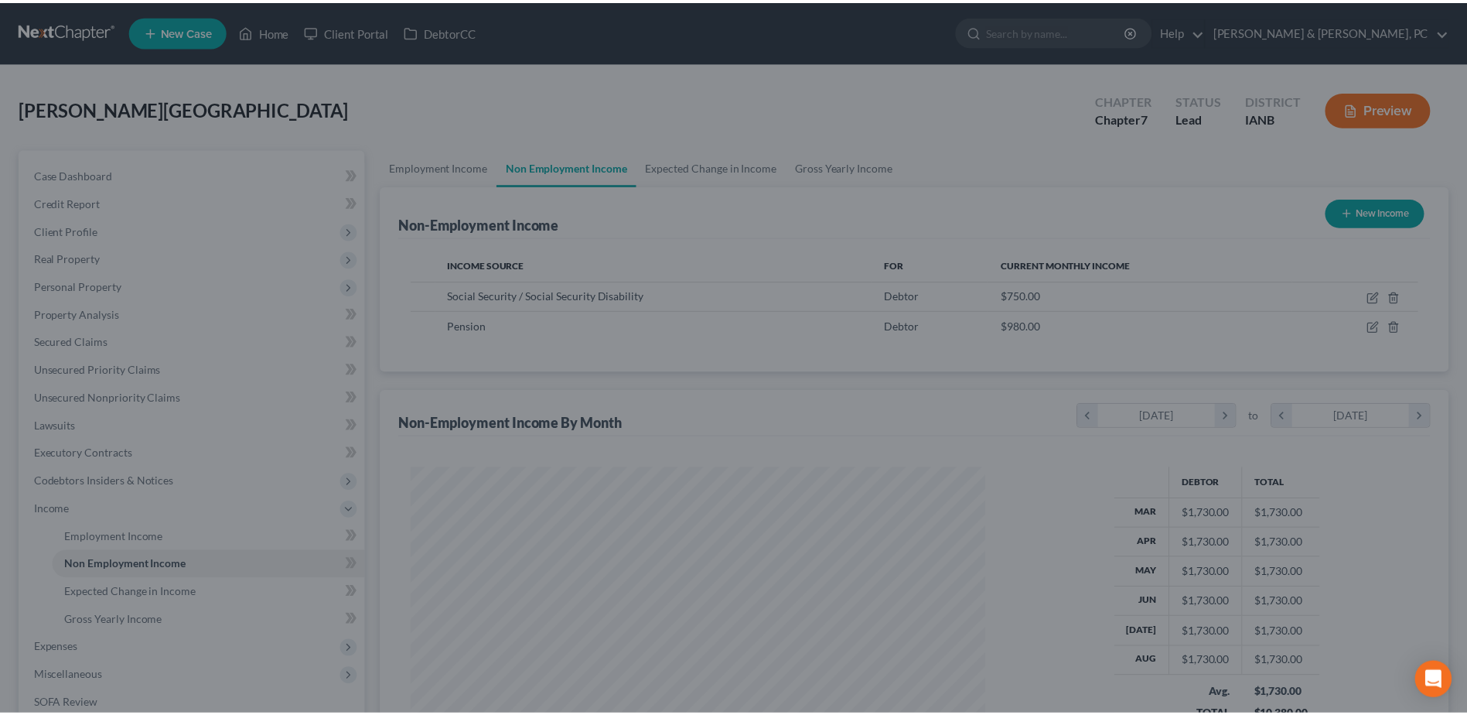
scroll to position [773059, 772740]
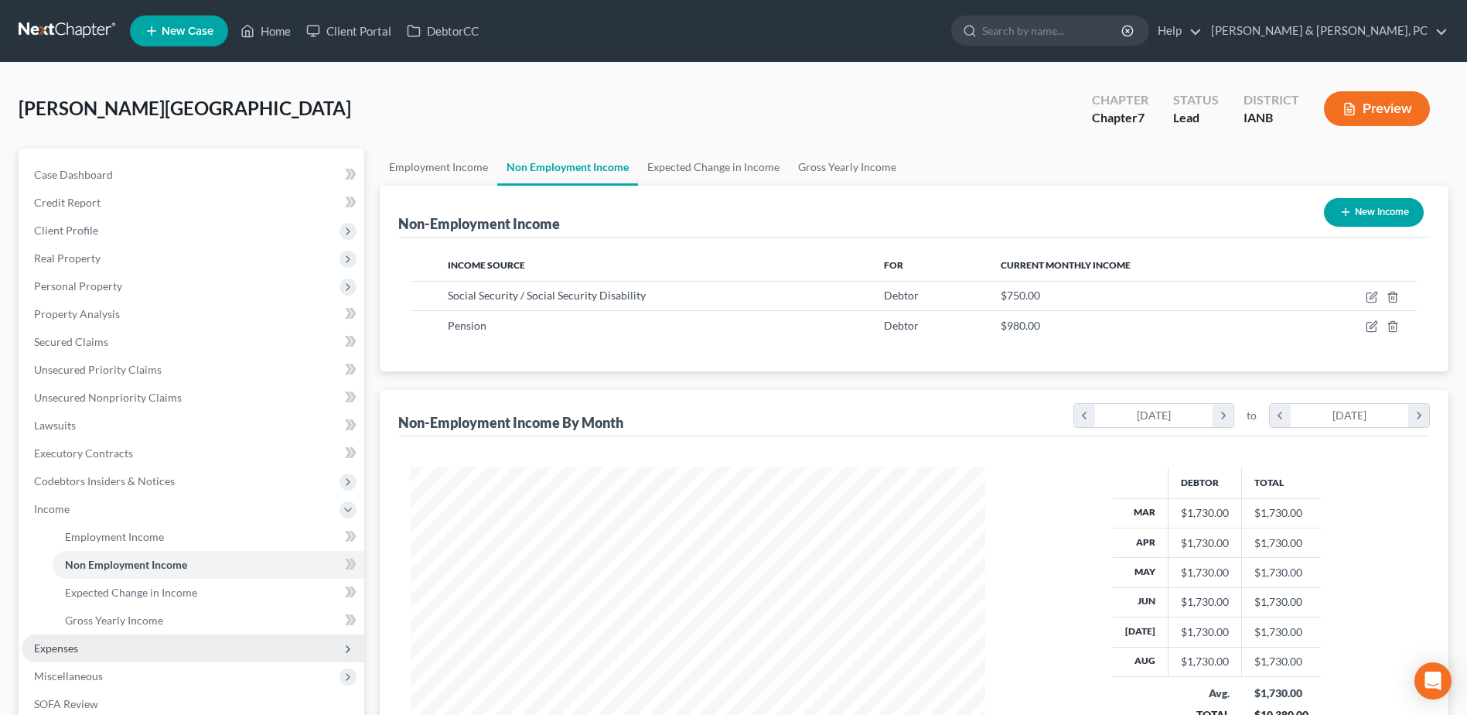
click at [79, 650] on span "Expenses" at bounding box center [193, 648] width 343 height 28
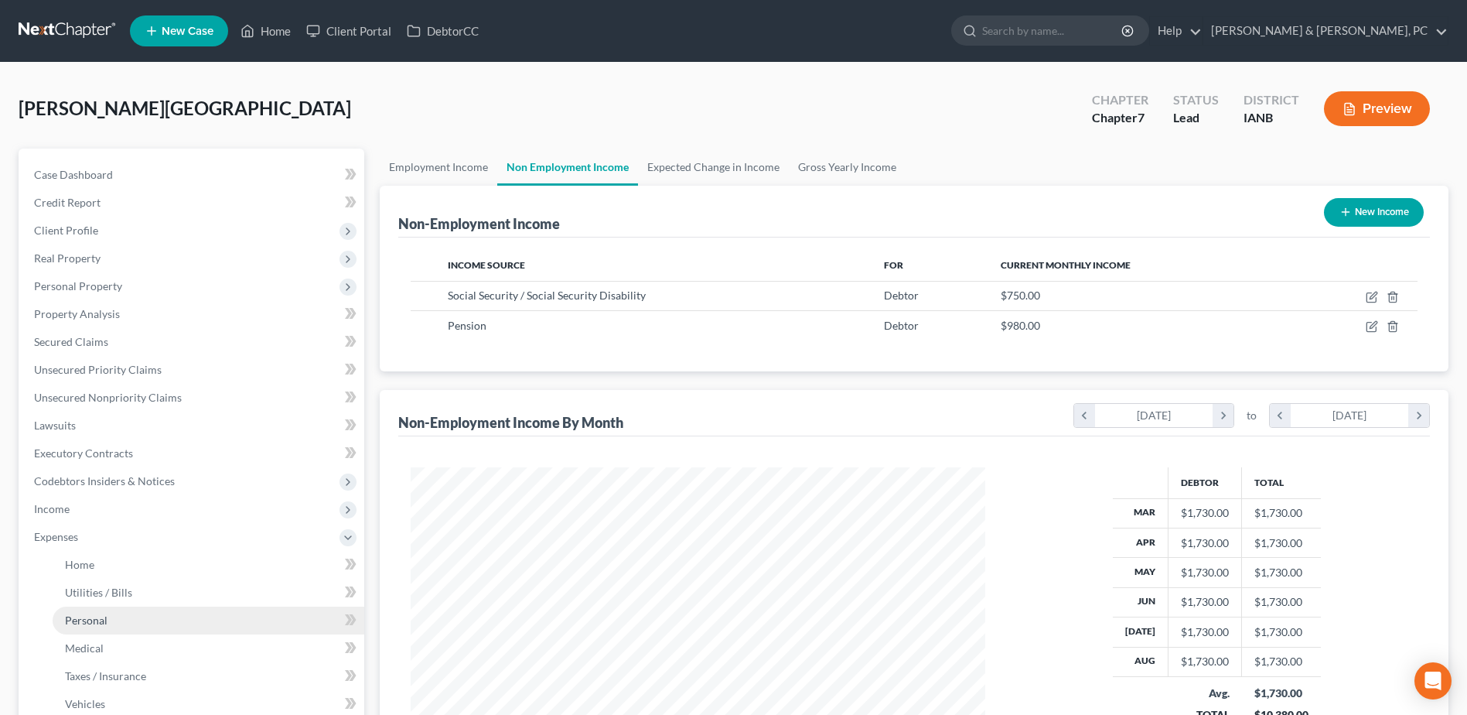
click at [88, 632] on link "Personal" at bounding box center [209, 620] width 312 height 28
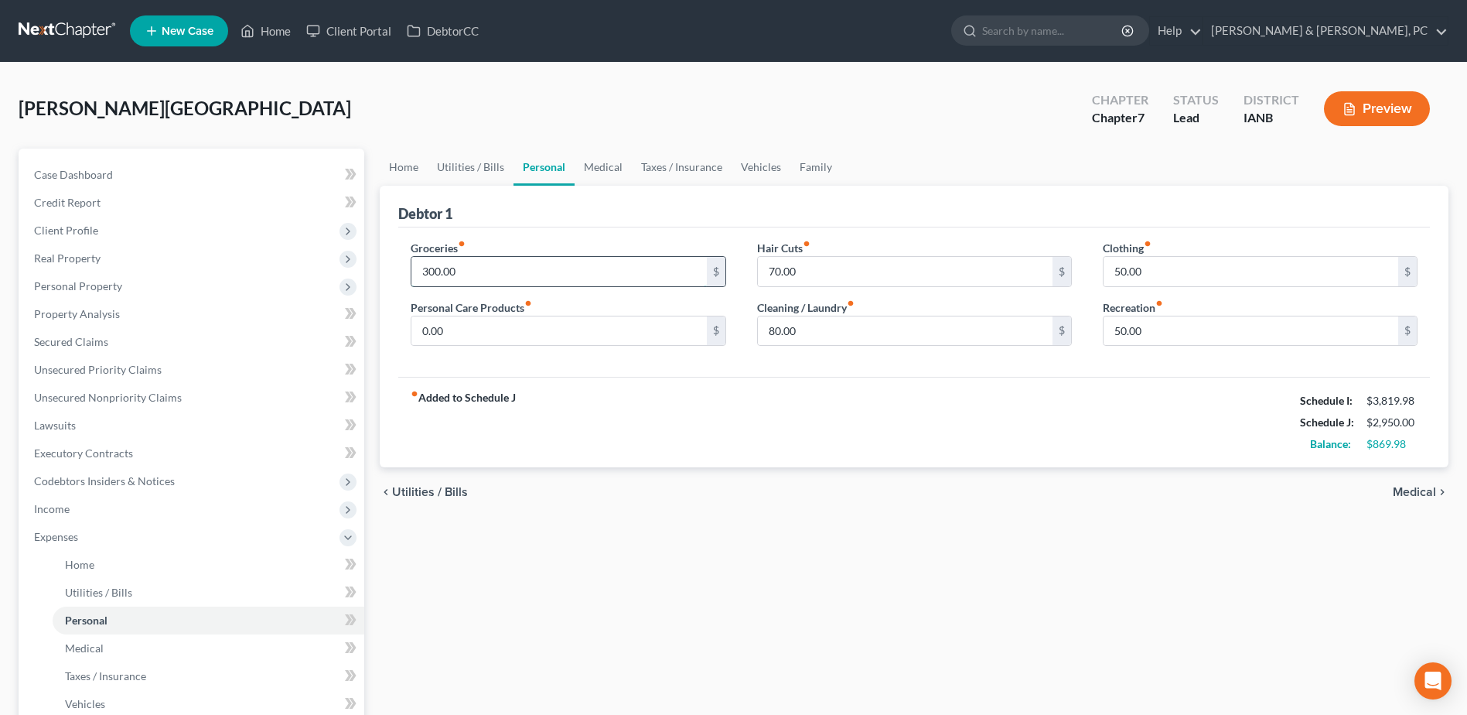
click at [483, 271] on input "300.00" at bounding box center [558, 271] width 295 height 29
type input "497"
click at [1199, 328] on input "50.00" at bounding box center [1251, 330] width 295 height 29
type input "154"
click at [529, 335] on input "0.00" at bounding box center [558, 330] width 295 height 29
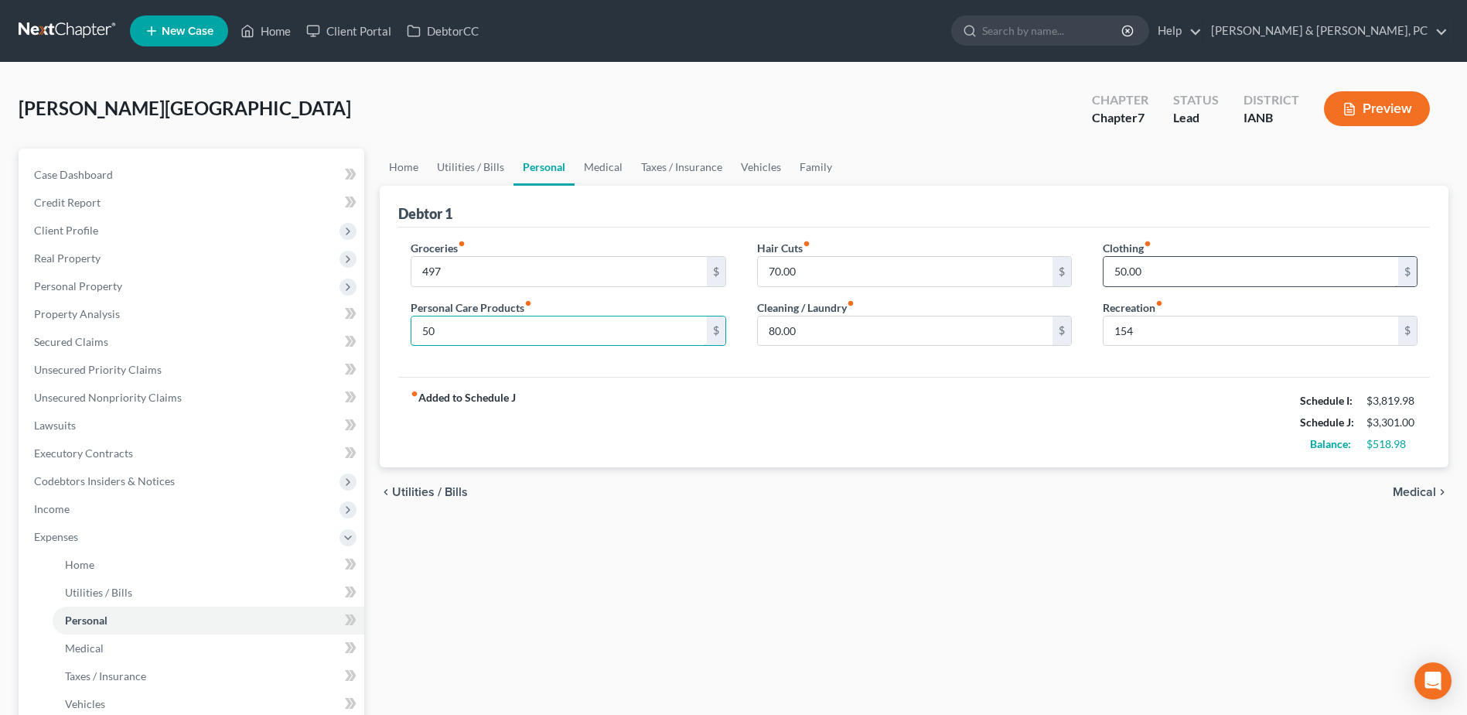
type input "50"
click at [1223, 262] on input "50.00" at bounding box center [1251, 271] width 295 height 29
type input "93"
click at [1012, 464] on div "fiber_manual_record Added to Schedule J Schedule I: $3,819.98 Schedule J: $3,34…" at bounding box center [914, 422] width 1032 height 90
click at [473, 159] on link "Utilities / Bills" at bounding box center [471, 166] width 86 height 37
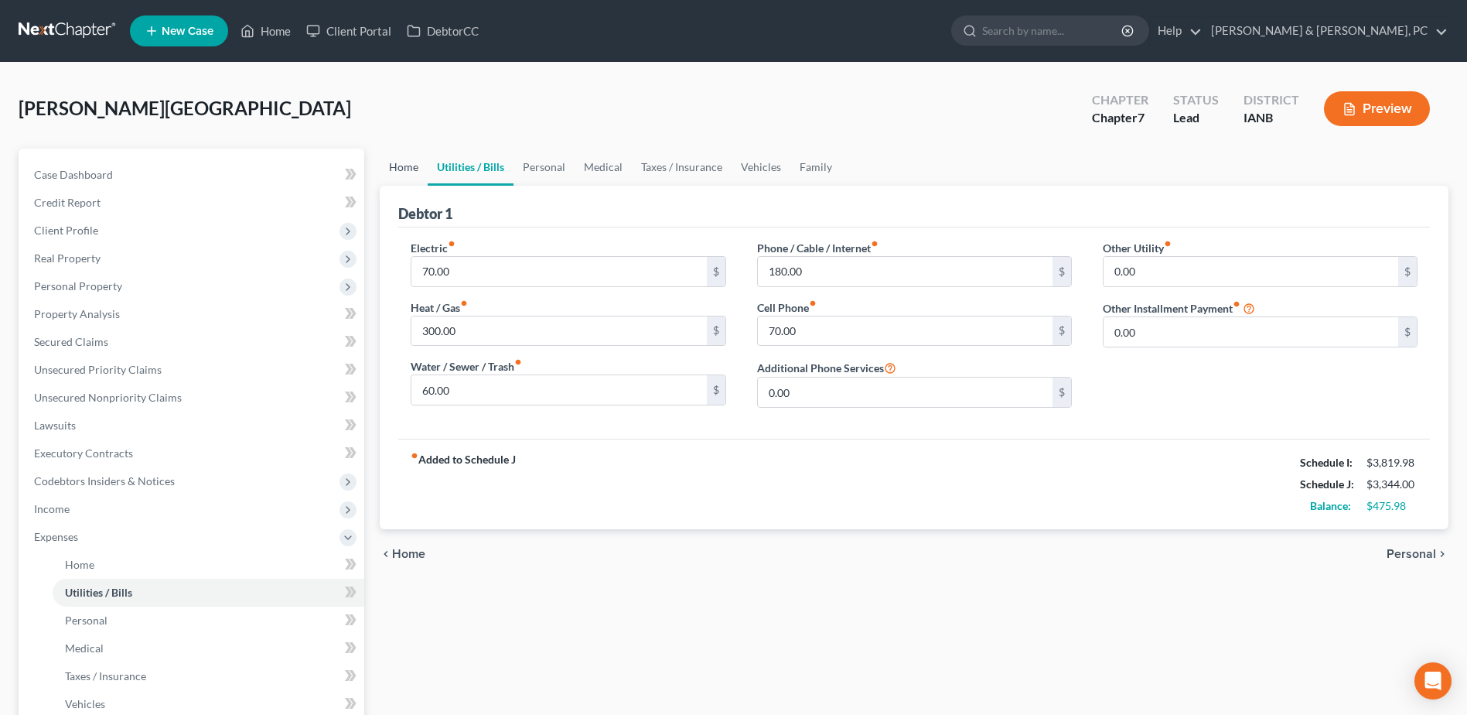
click at [408, 169] on link "Home" at bounding box center [404, 166] width 48 height 37
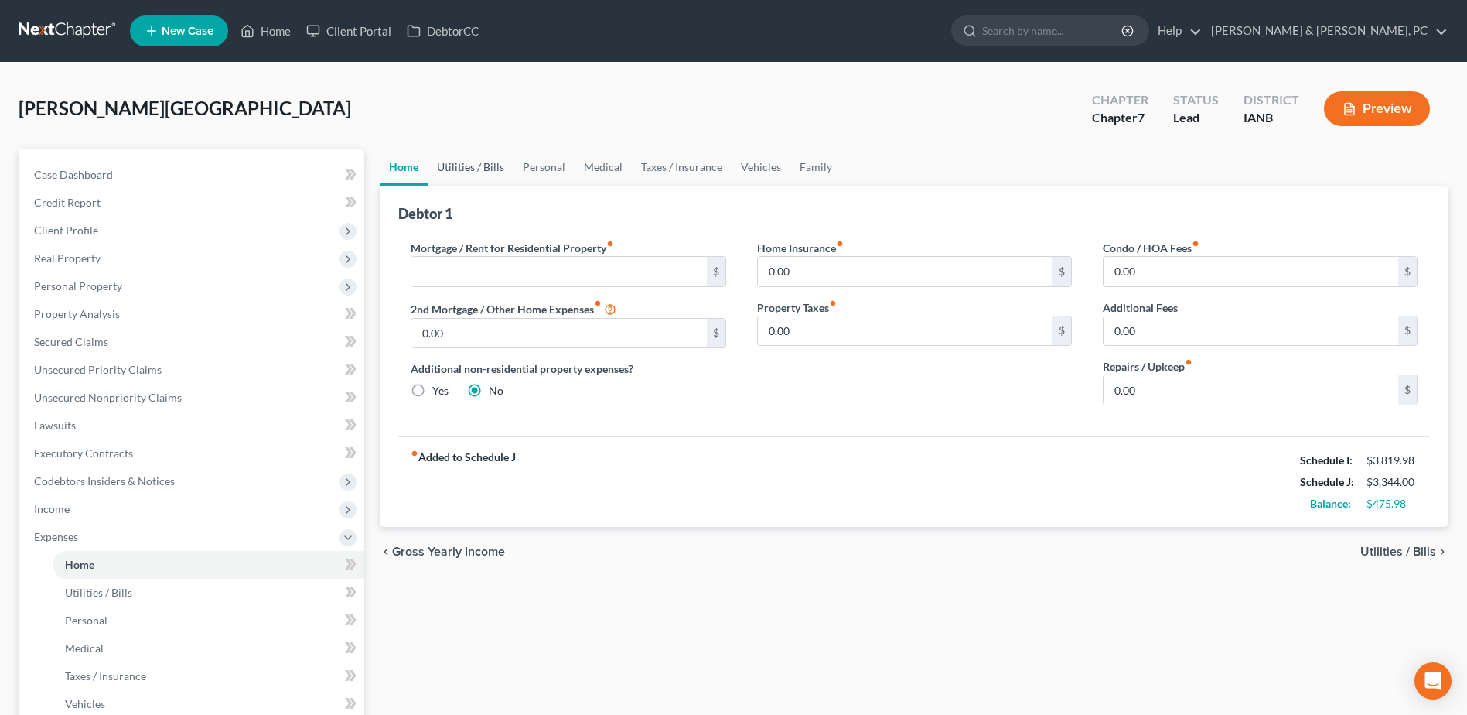
click at [451, 168] on link "Utilities / Bills" at bounding box center [471, 166] width 86 height 37
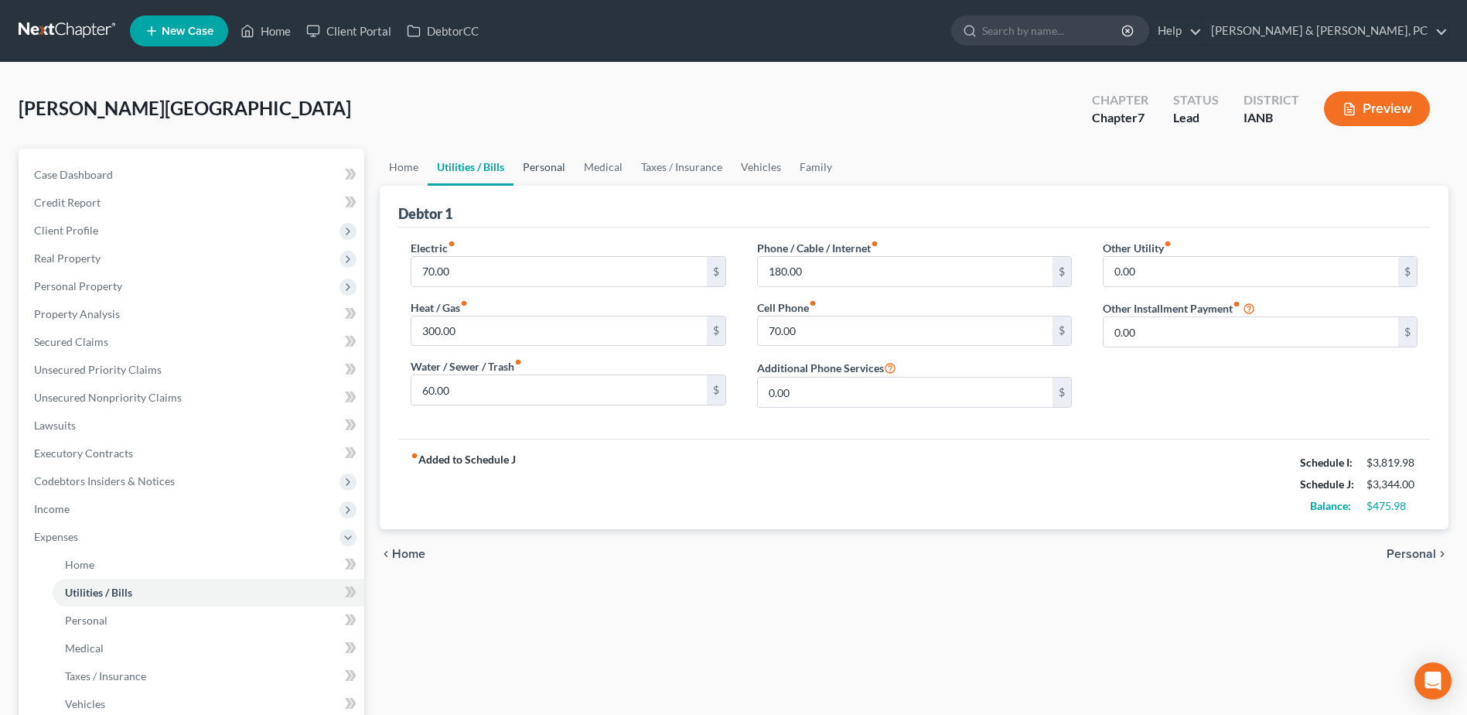
click at [532, 165] on link "Personal" at bounding box center [544, 166] width 61 height 37
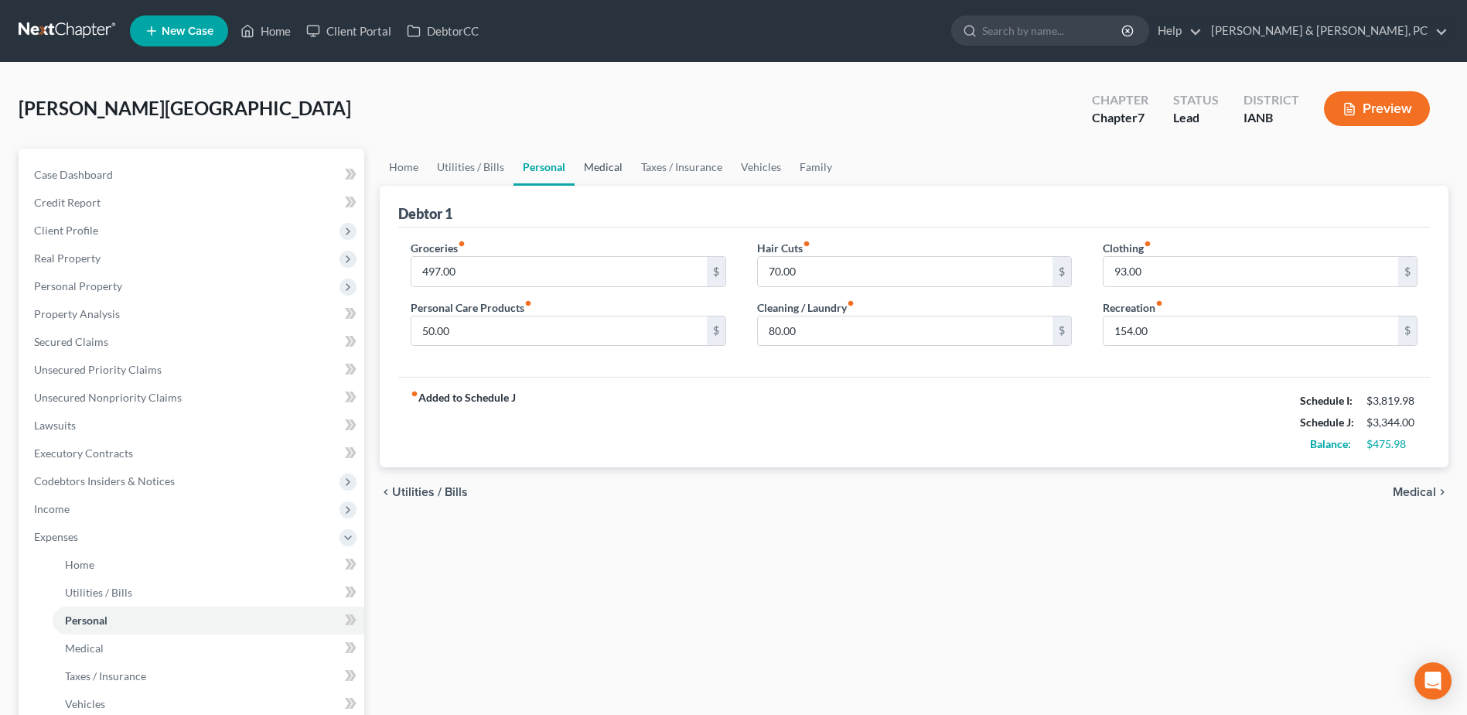
click at [619, 162] on link "Medical" at bounding box center [603, 166] width 57 height 37
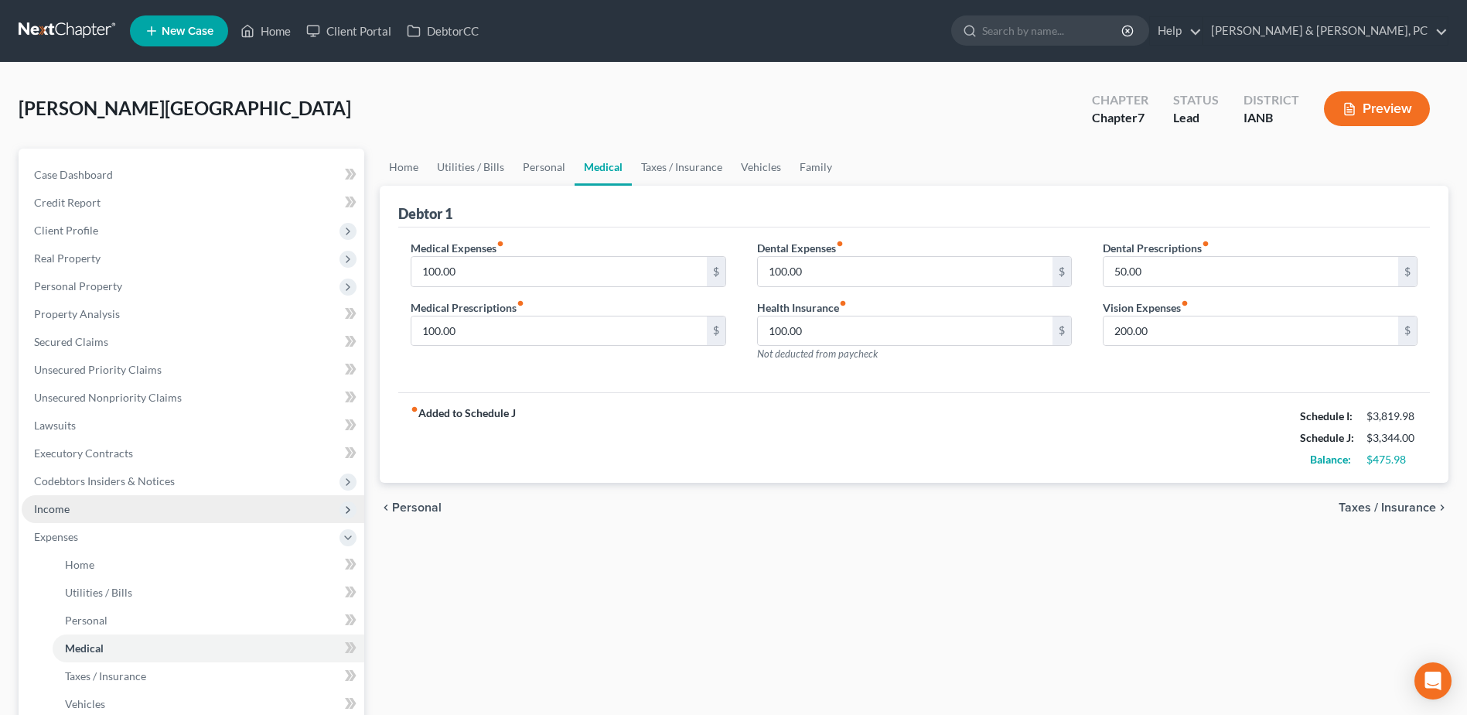
click at [117, 510] on span "Income" at bounding box center [193, 509] width 343 height 28
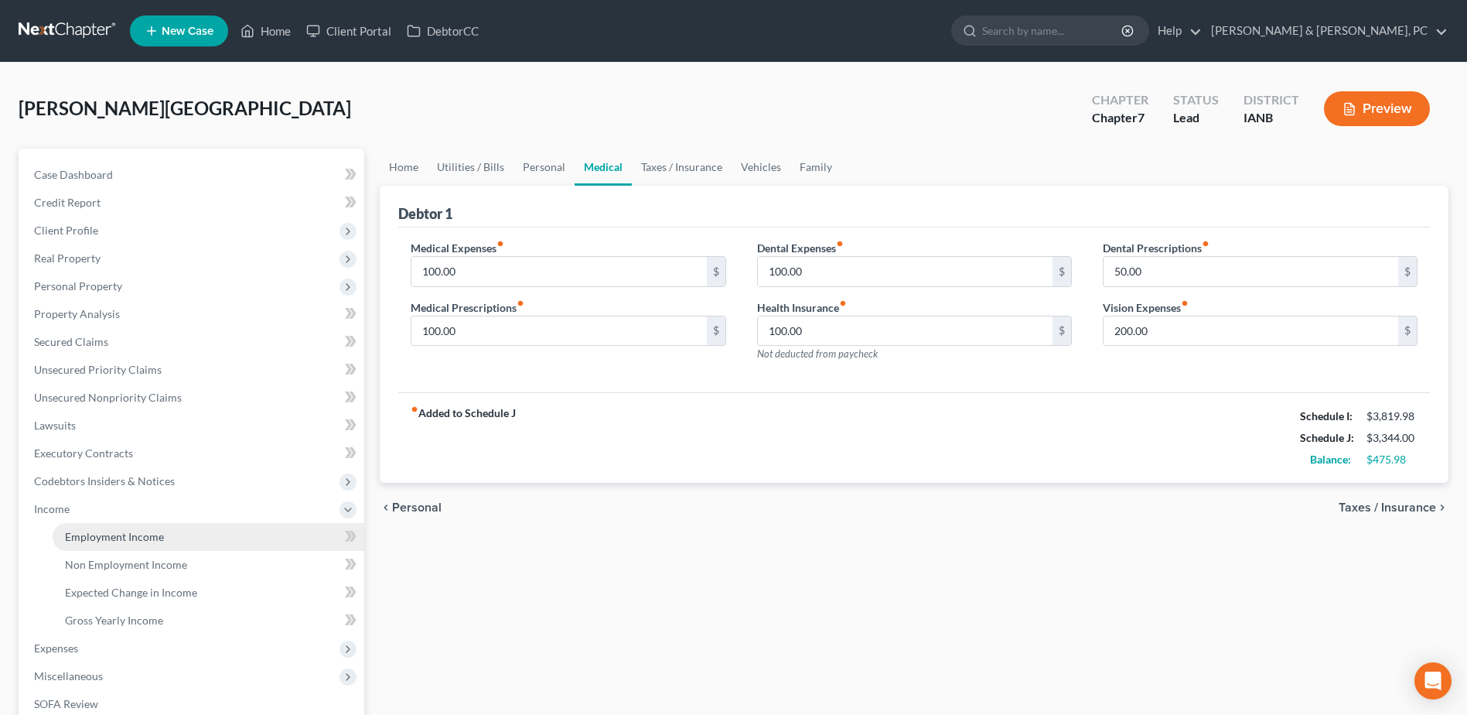
click at [102, 531] on span "Employment Income" at bounding box center [114, 536] width 99 height 13
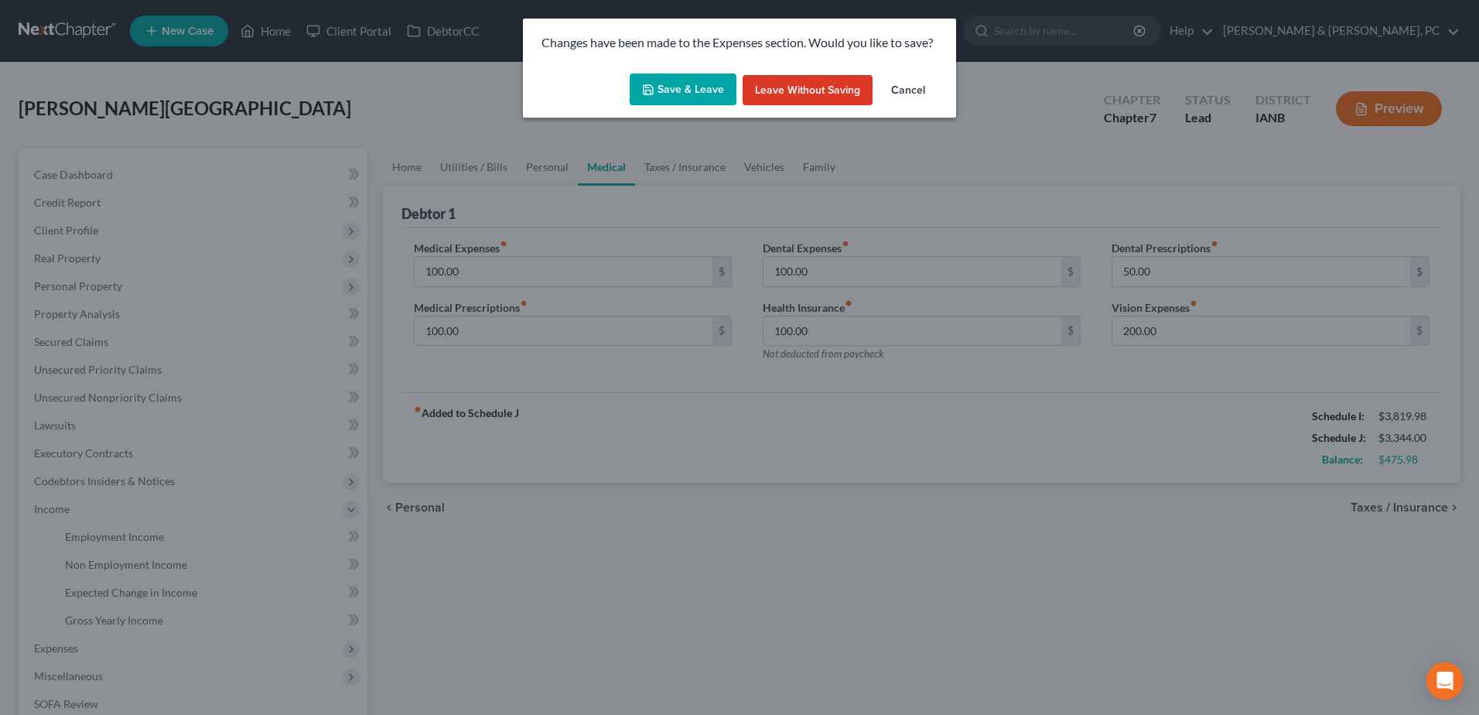
click at [674, 89] on button "Save & Leave" at bounding box center [683, 89] width 107 height 32
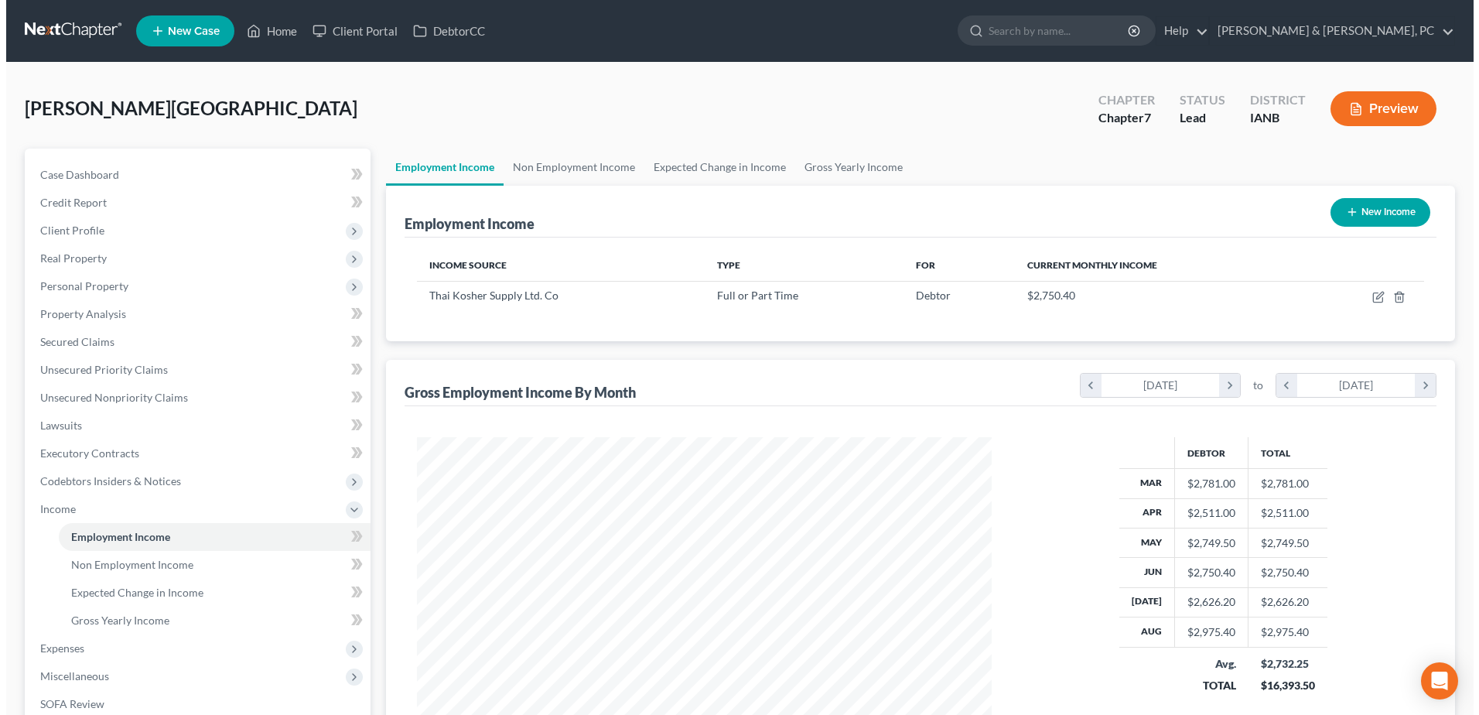
scroll to position [287, 605]
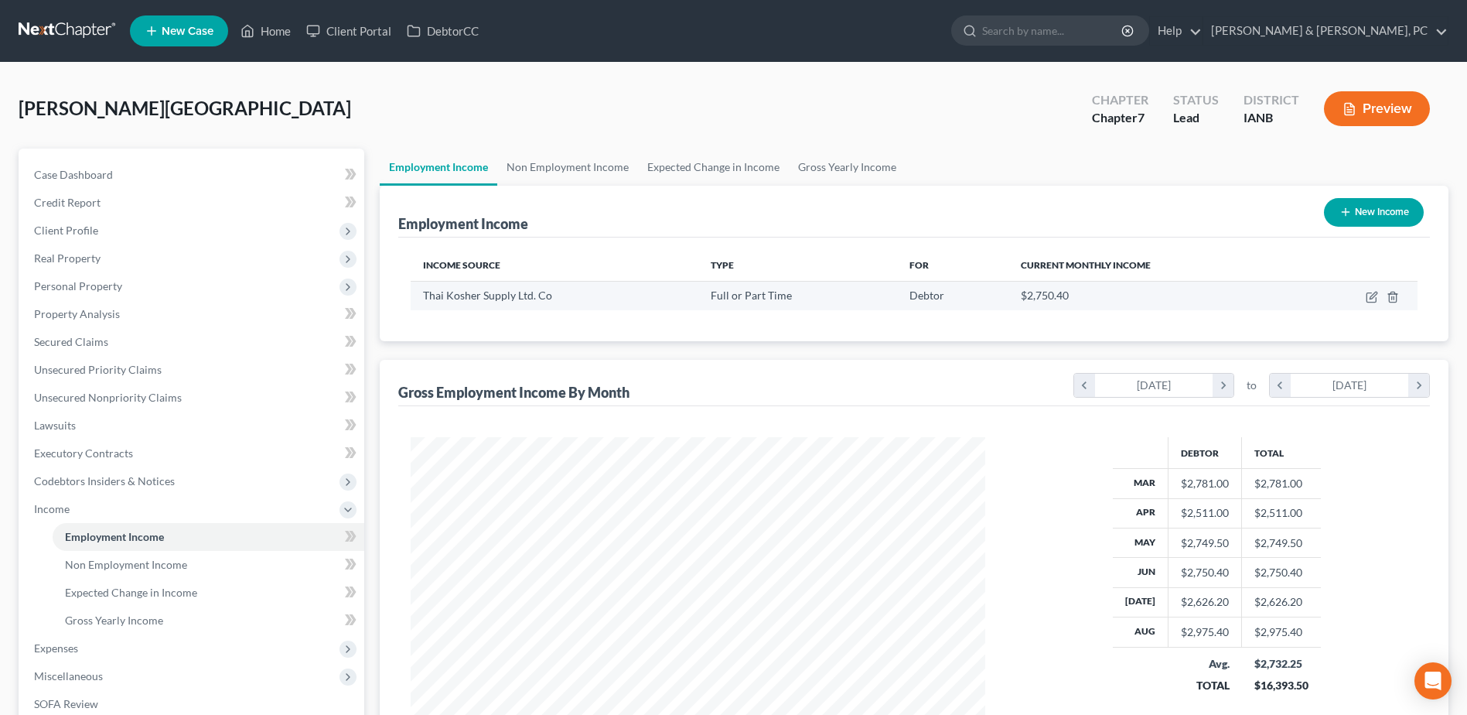
click at [1370, 288] on td at bounding box center [1358, 295] width 120 height 29
click at [1372, 295] on icon "button" at bounding box center [1372, 297] width 12 height 12
select select "0"
select select "16"
select select "1"
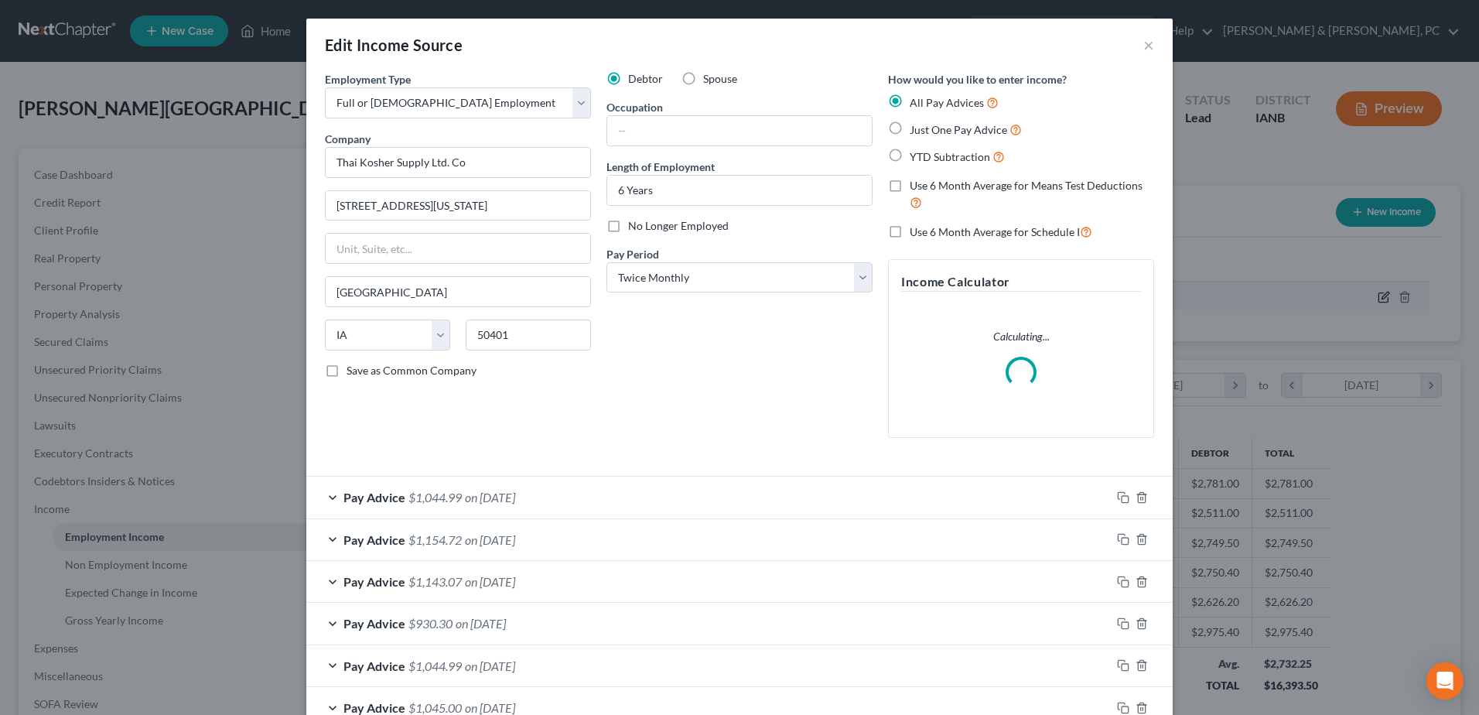
scroll to position [289, 611]
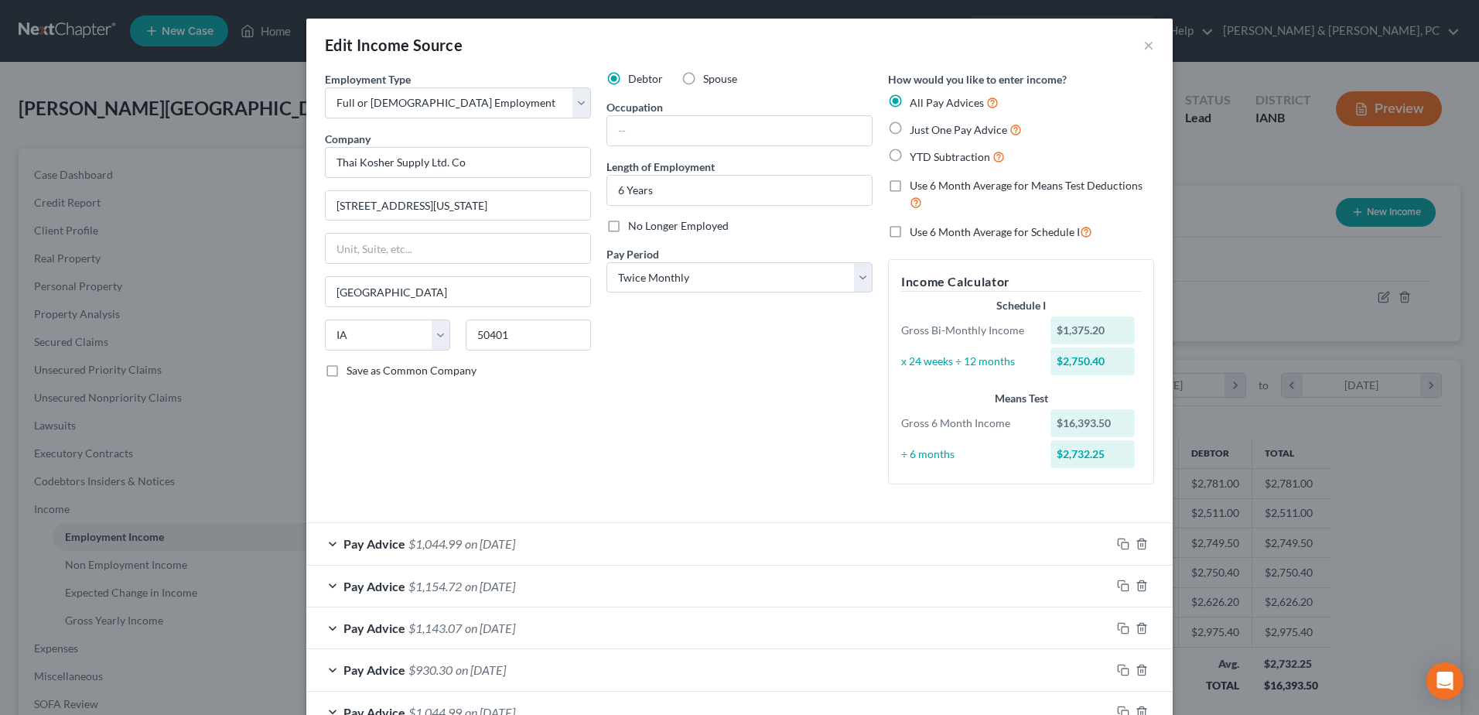
click at [909, 227] on label "Use 6 Month Average for Schedule I" at bounding box center [1000, 232] width 183 height 18
click at [916, 227] on input "Use 6 Month Average for Schedule I" at bounding box center [921, 228] width 10 height 10
checkbox input "true"
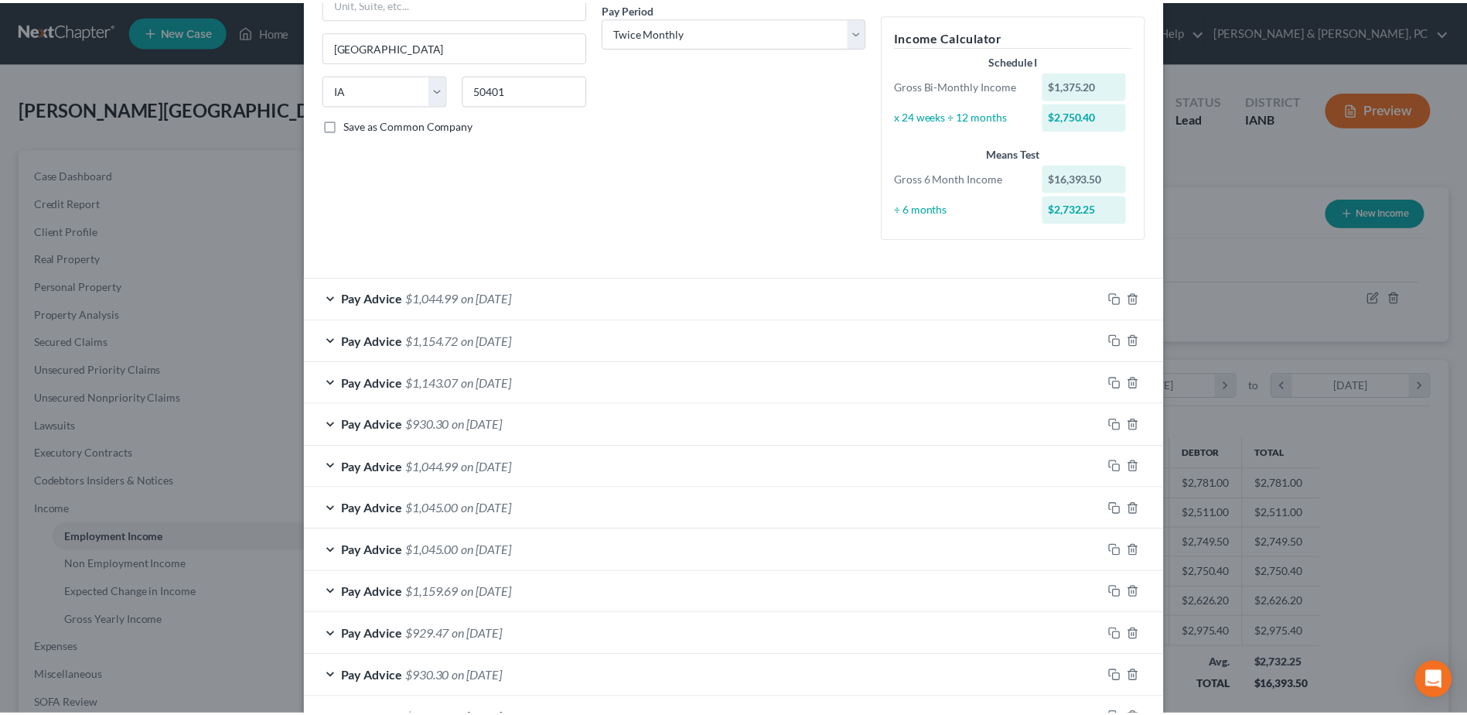
scroll to position [439, 0]
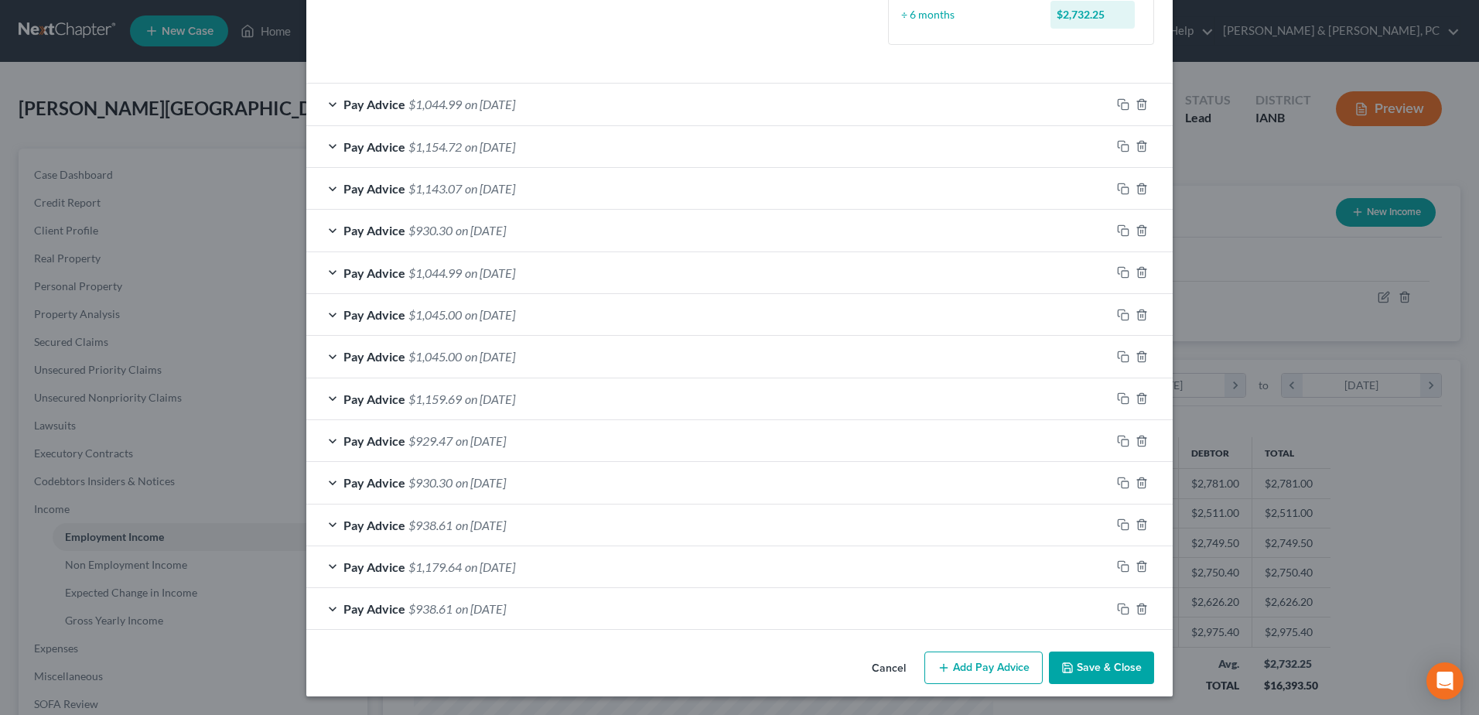
click at [1090, 658] on button "Save & Close" at bounding box center [1101, 667] width 105 height 32
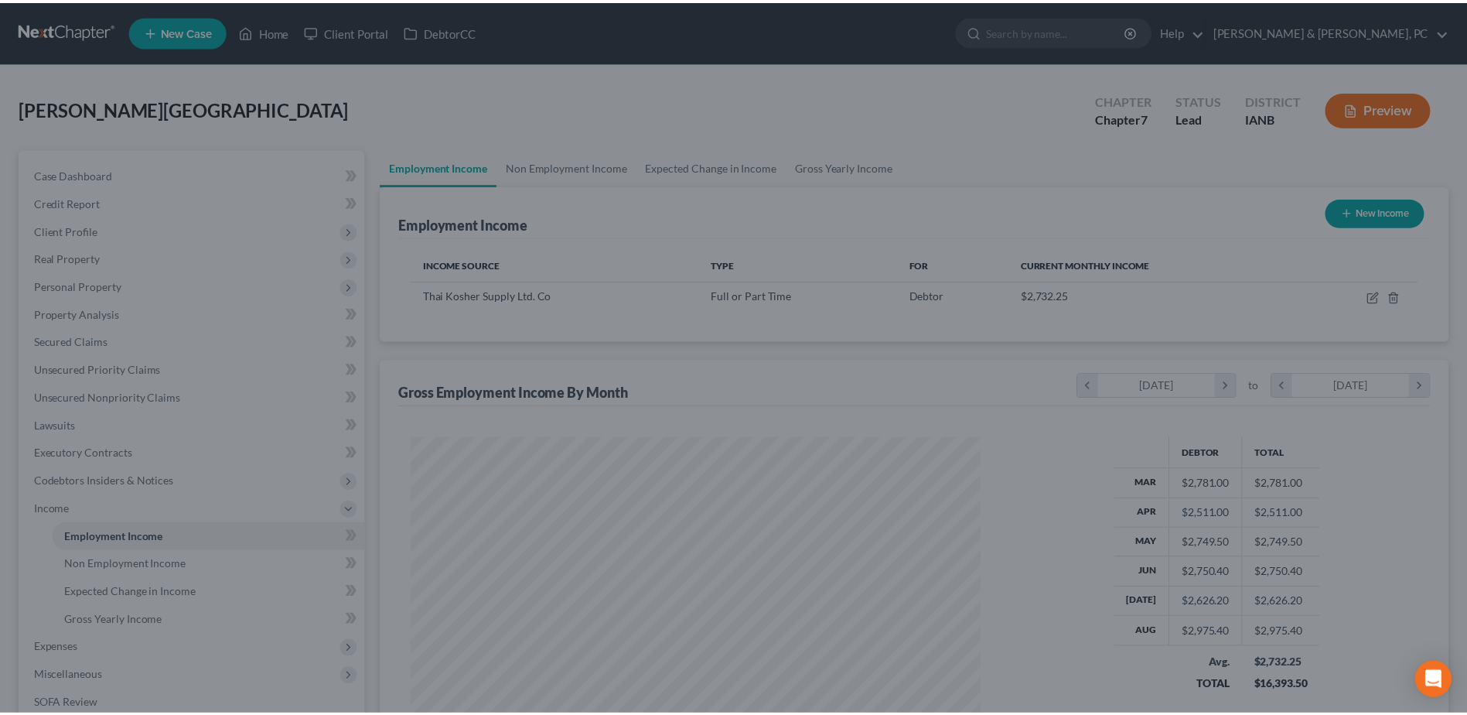
scroll to position [773059, 772740]
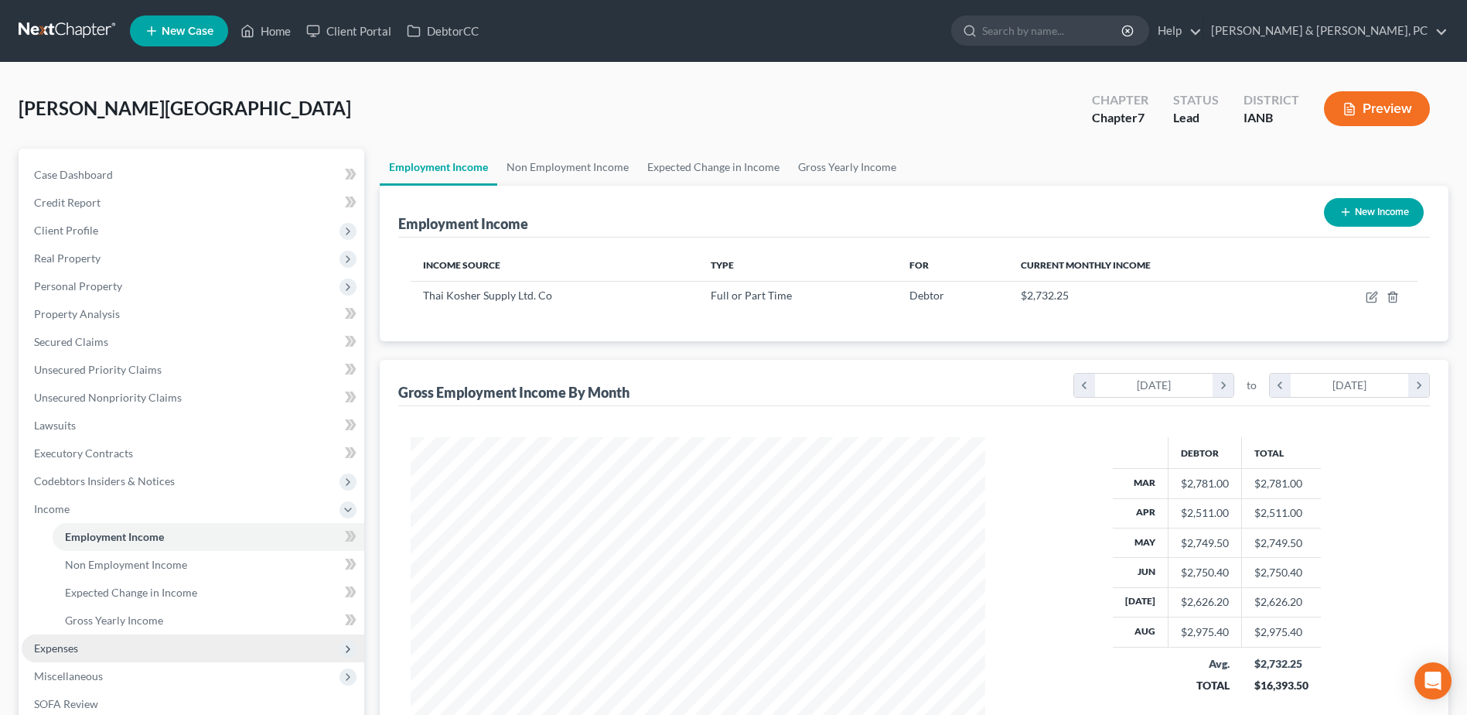
click at [111, 655] on span "Expenses" at bounding box center [193, 648] width 343 height 28
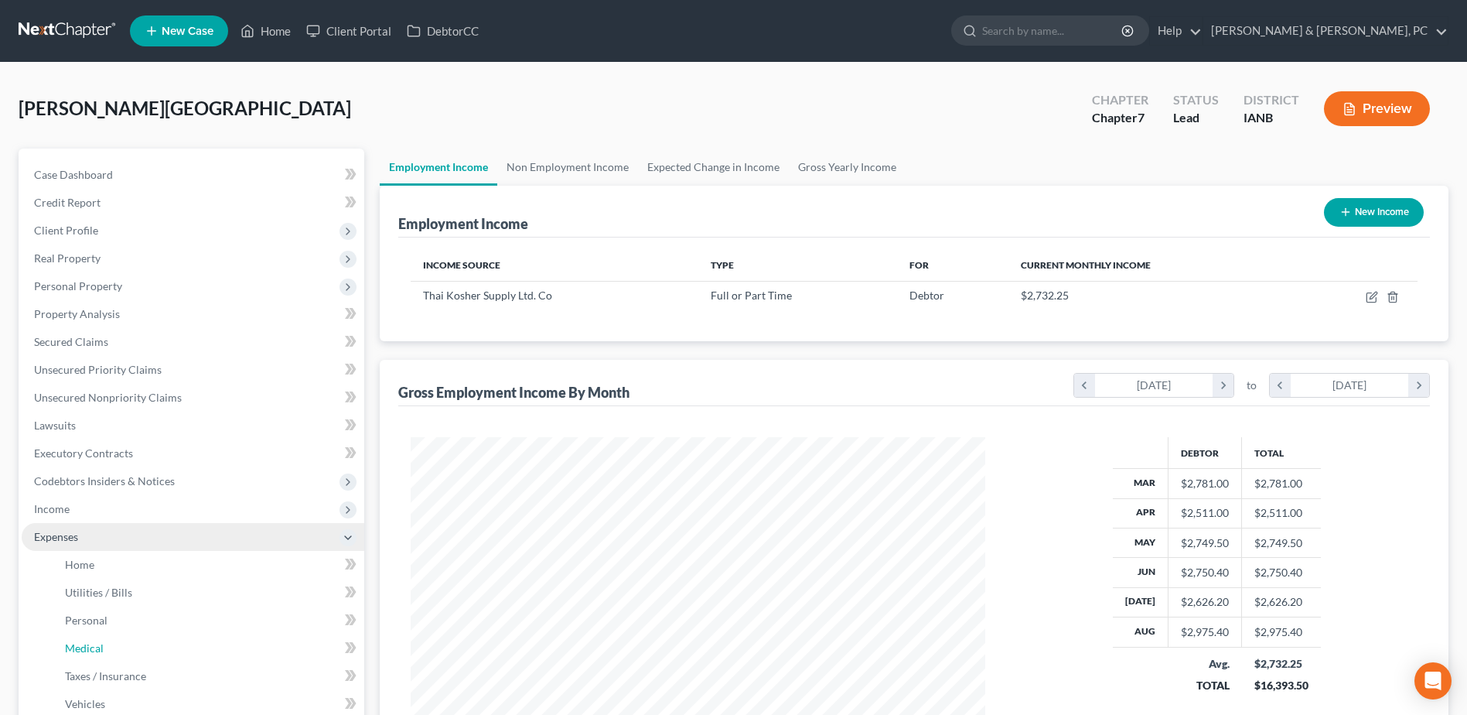
click at [111, 655] on link "Medical" at bounding box center [209, 648] width 312 height 28
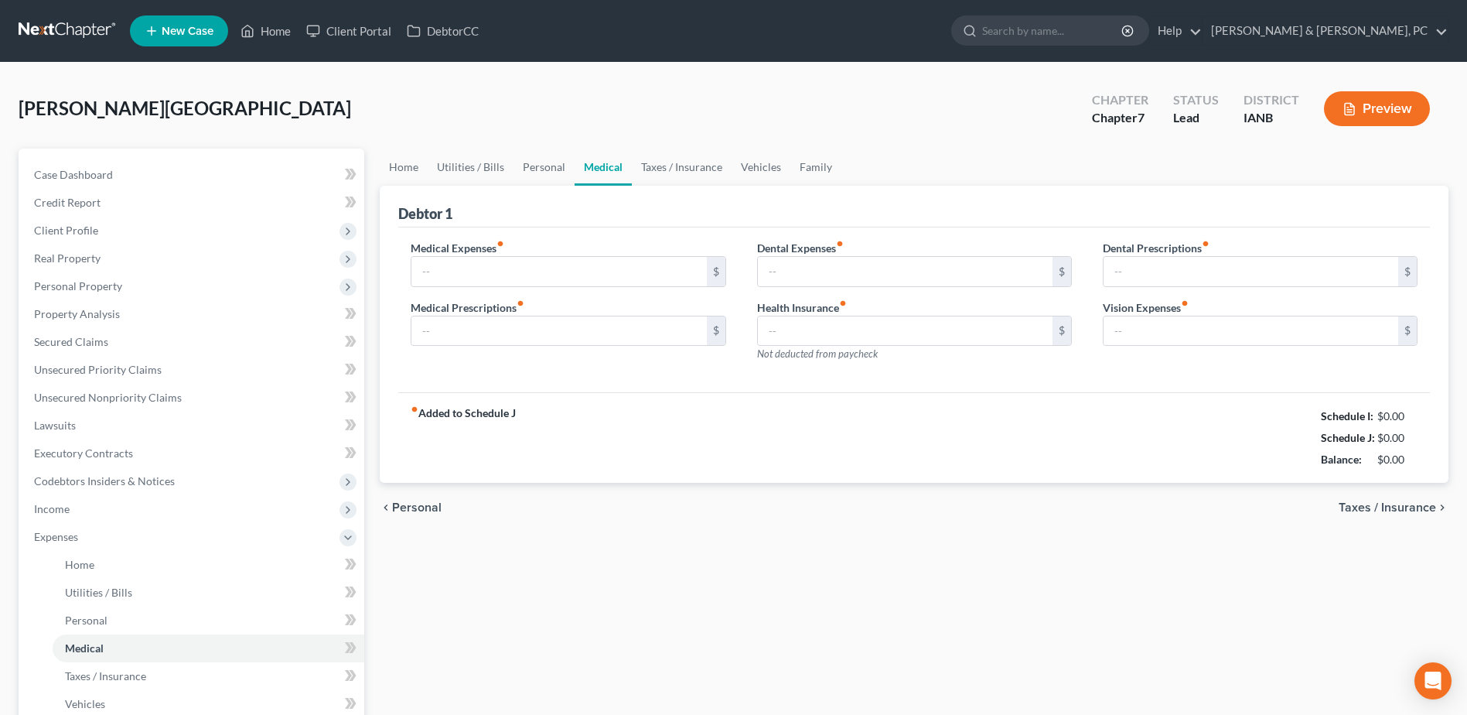
type input "100.00"
type input "50.00"
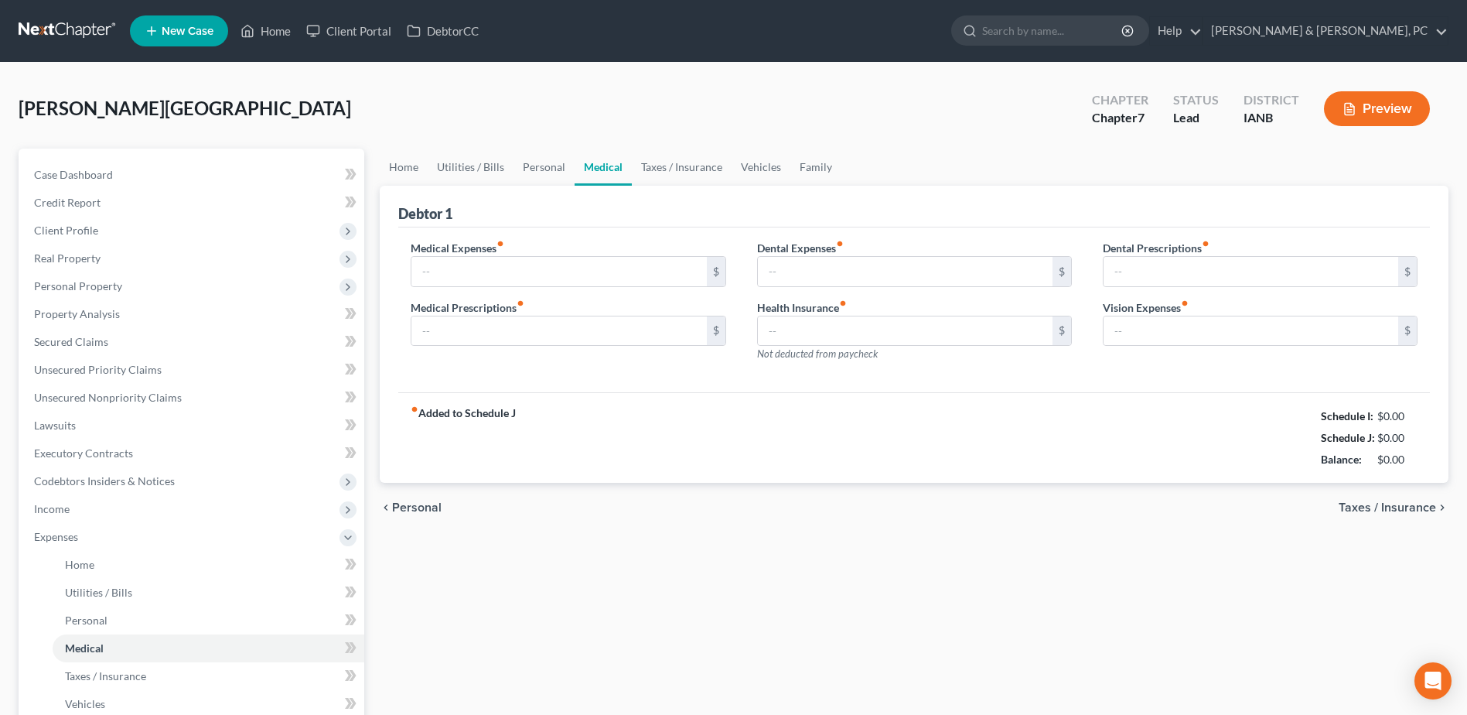
type input "200.00"
click at [662, 172] on link "Taxes / Insurance" at bounding box center [682, 166] width 100 height 37
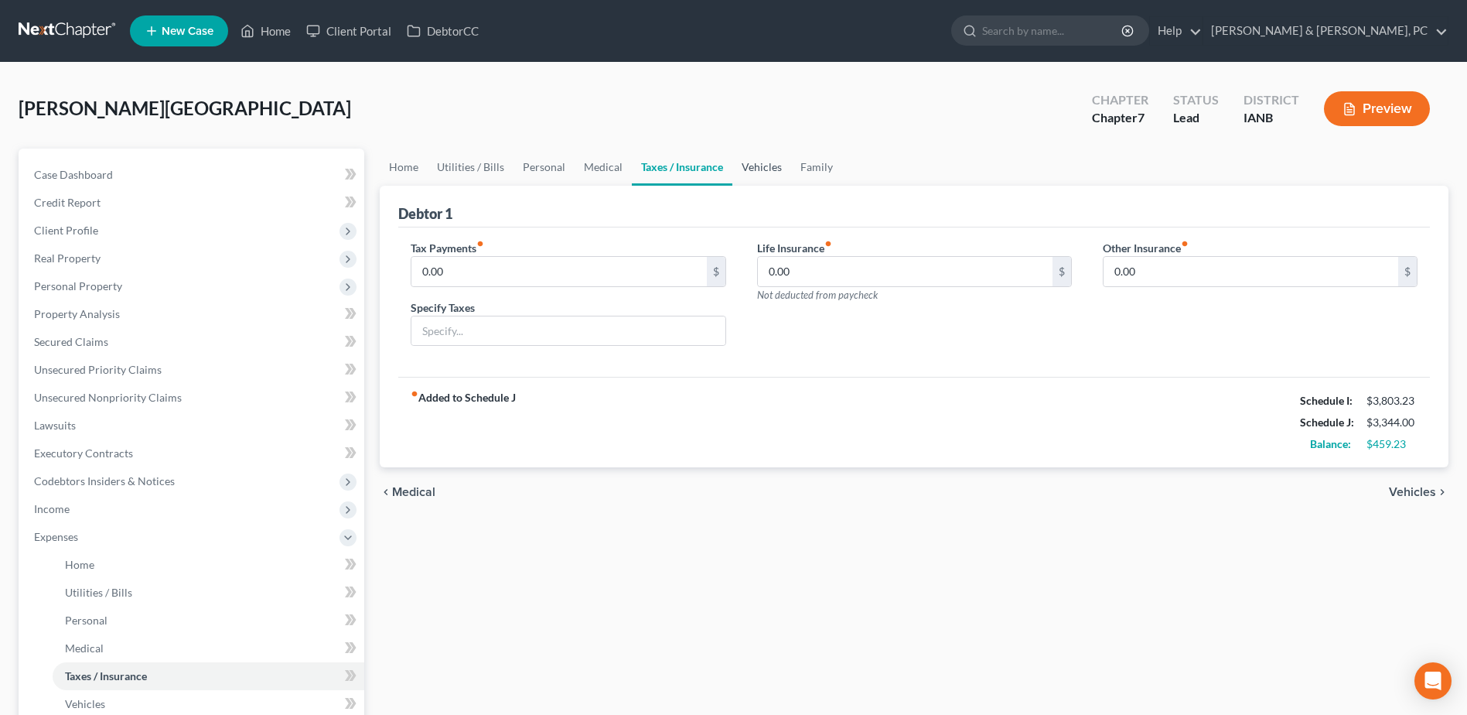
click at [756, 169] on link "Vehicles" at bounding box center [761, 166] width 59 height 37
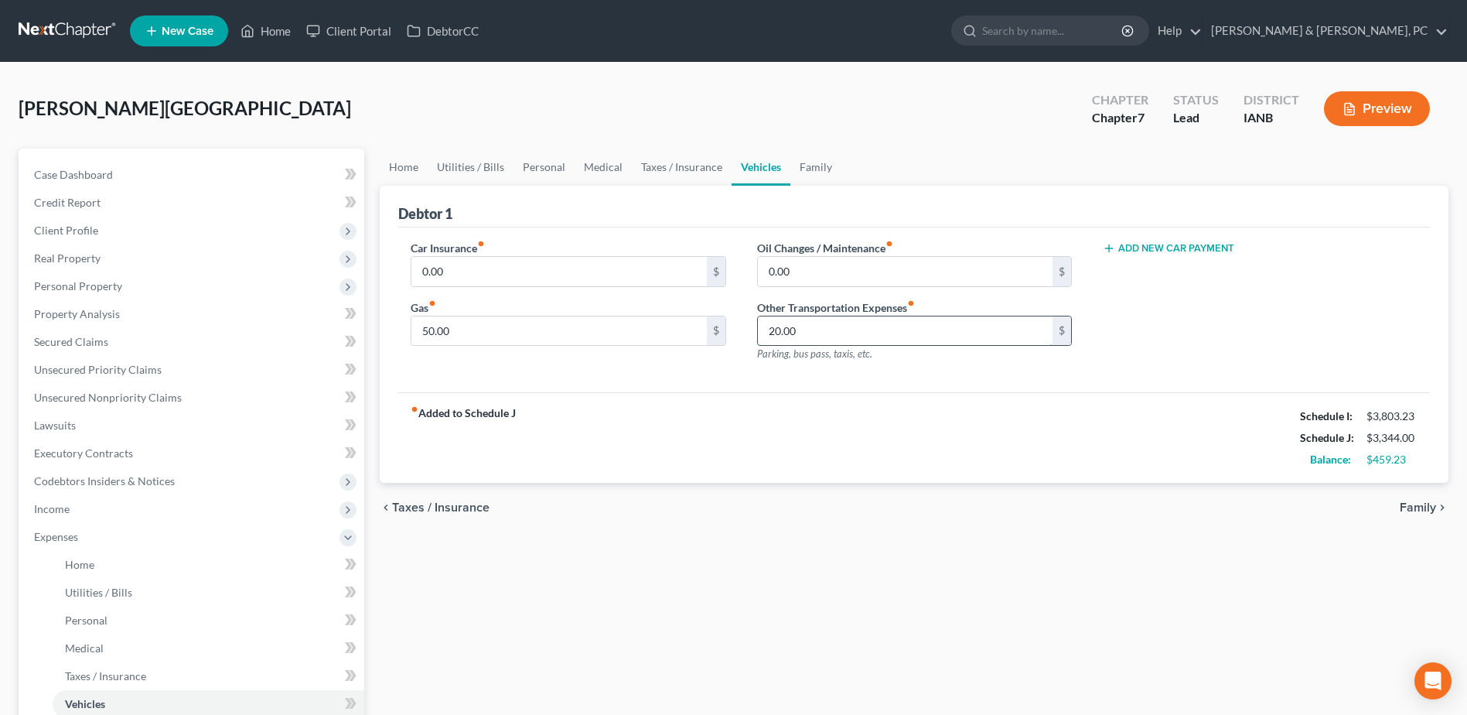
click at [851, 330] on input "20.00" at bounding box center [905, 330] width 295 height 29
type input "1"
click at [838, 408] on div "fiber_manual_record Added to Schedule J Schedule I: $3,803.23 Schedule J: $3,47…" at bounding box center [914, 437] width 1032 height 90
click at [830, 339] on input "150" at bounding box center [905, 330] width 295 height 29
click at [765, 424] on div "fiber_manual_record Added to Schedule J Schedule I: $3,803.23 Schedule J: $3,37…" at bounding box center [914, 437] width 1032 height 90
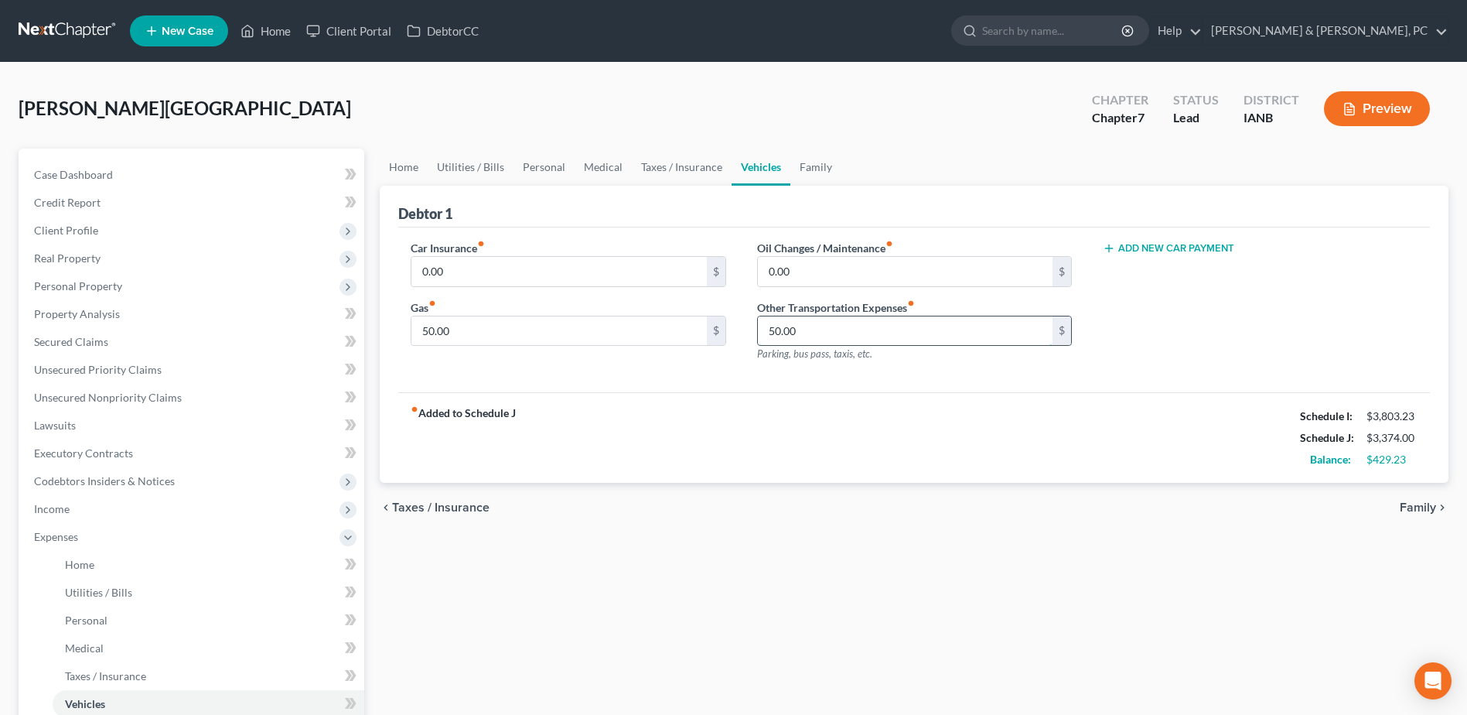
click at [809, 340] on input "50.00" at bounding box center [905, 330] width 295 height 29
type input "20.00"
click at [779, 408] on div "fiber_manual_record Added to Schedule J Schedule I: $3,803.23 Schedule J: $3,34…" at bounding box center [914, 437] width 1032 height 90
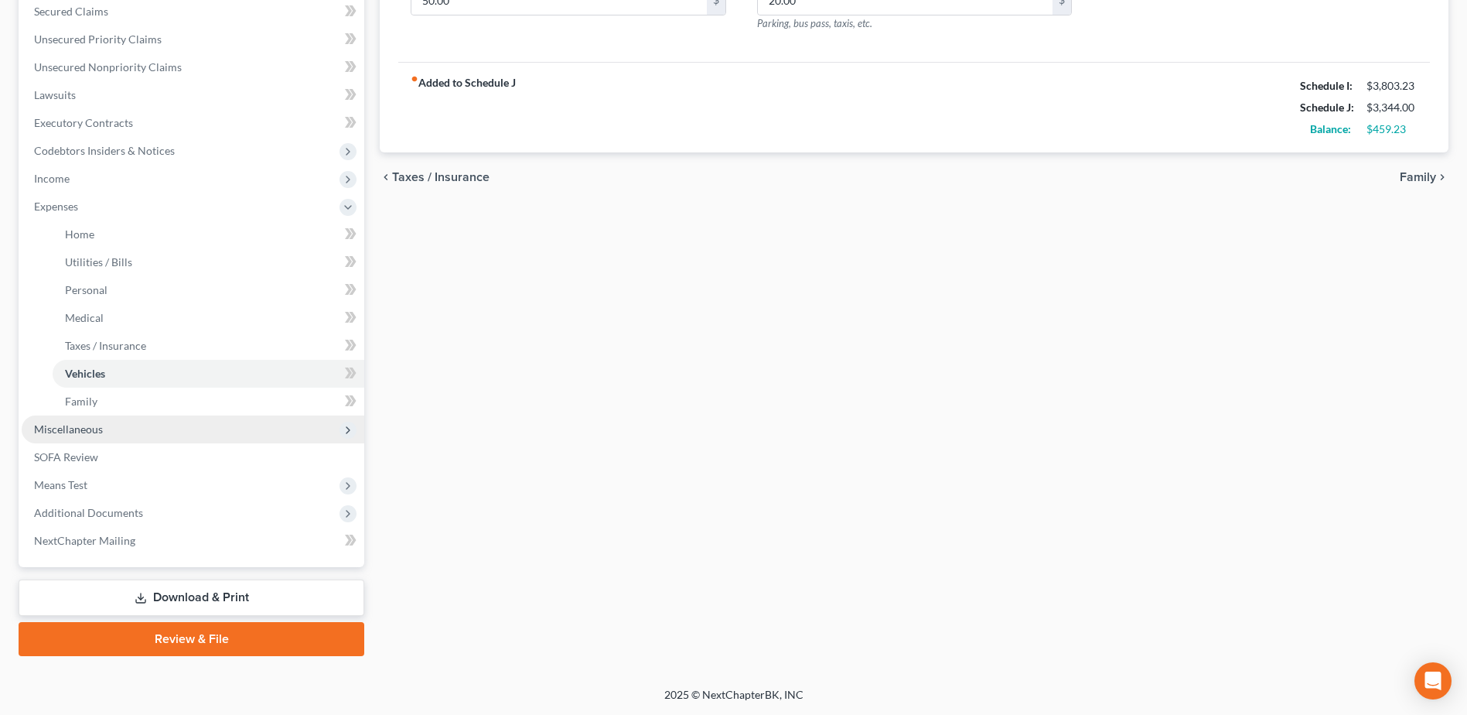
click at [131, 416] on span "Miscellaneous" at bounding box center [193, 429] width 343 height 28
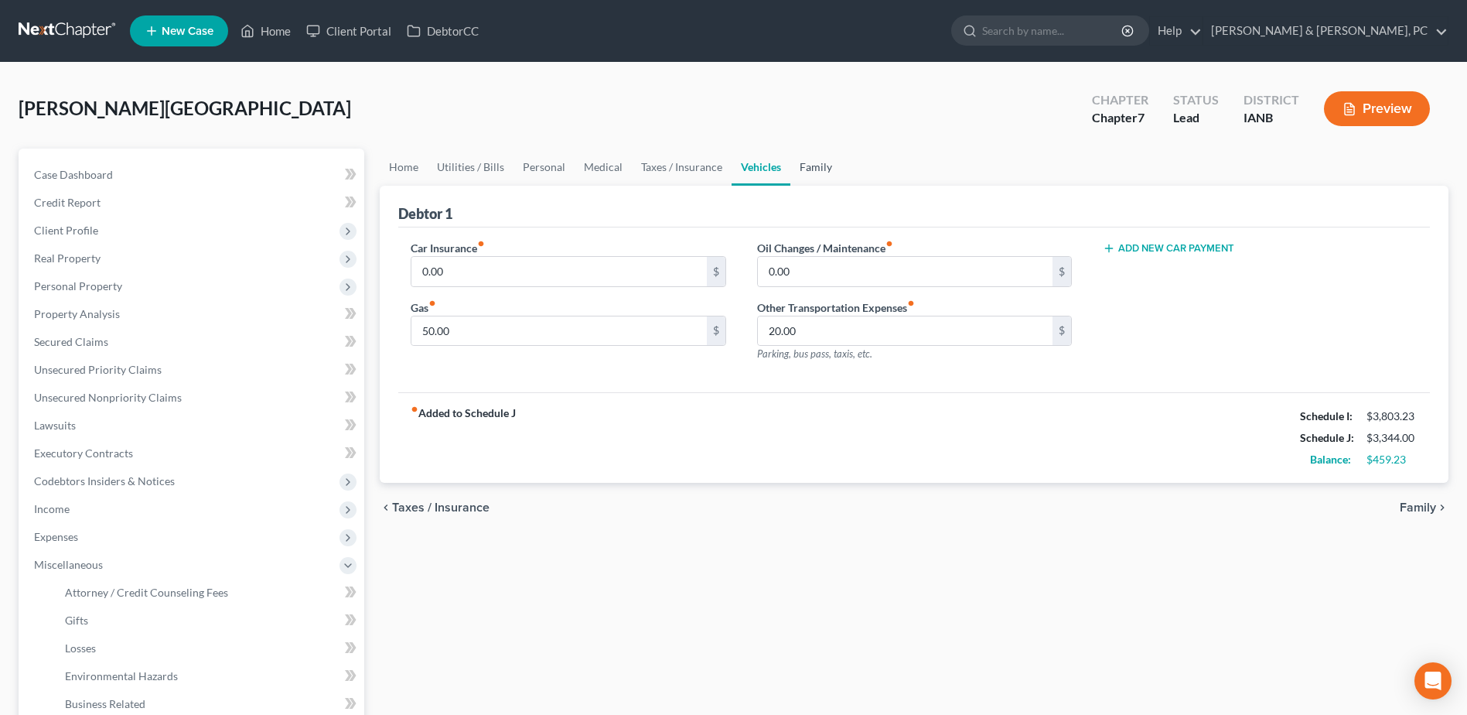
click at [809, 164] on link "Family" at bounding box center [815, 166] width 51 height 37
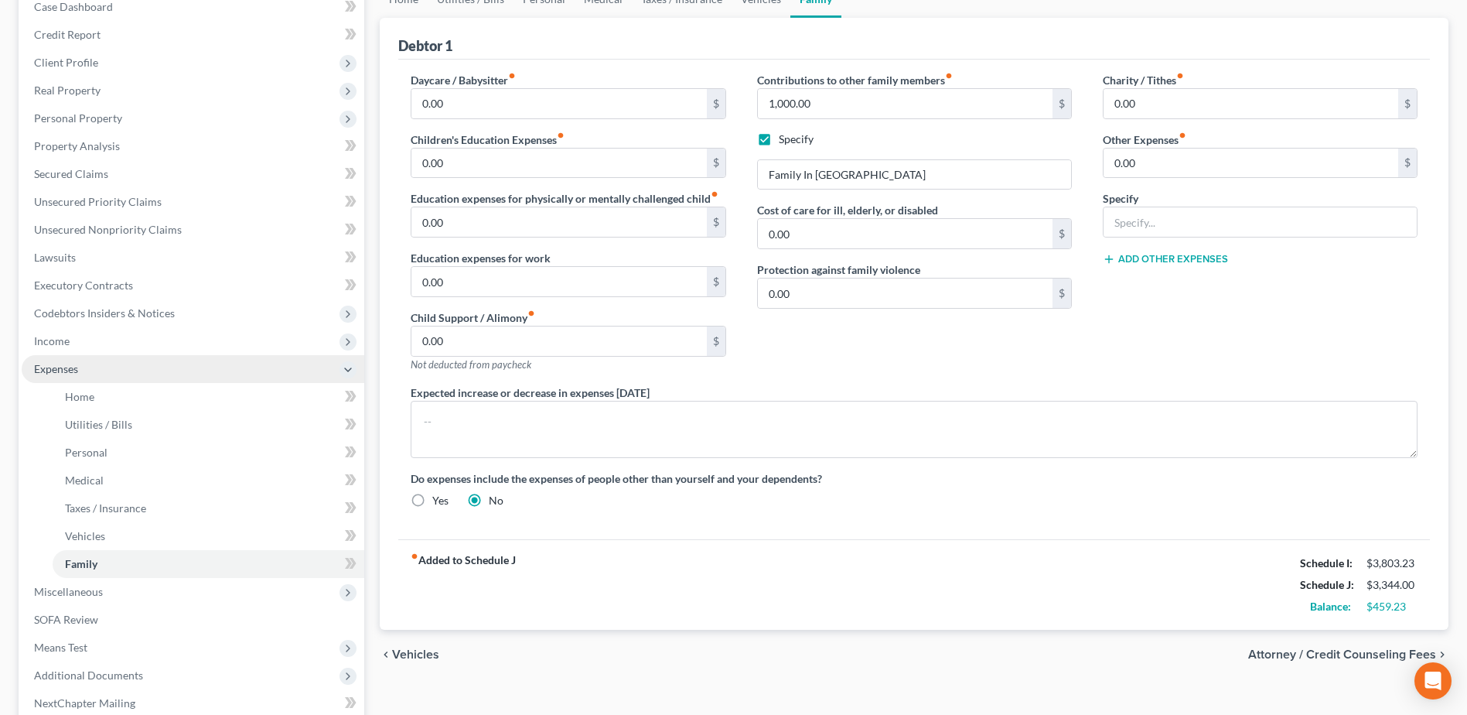
scroll to position [330, 0]
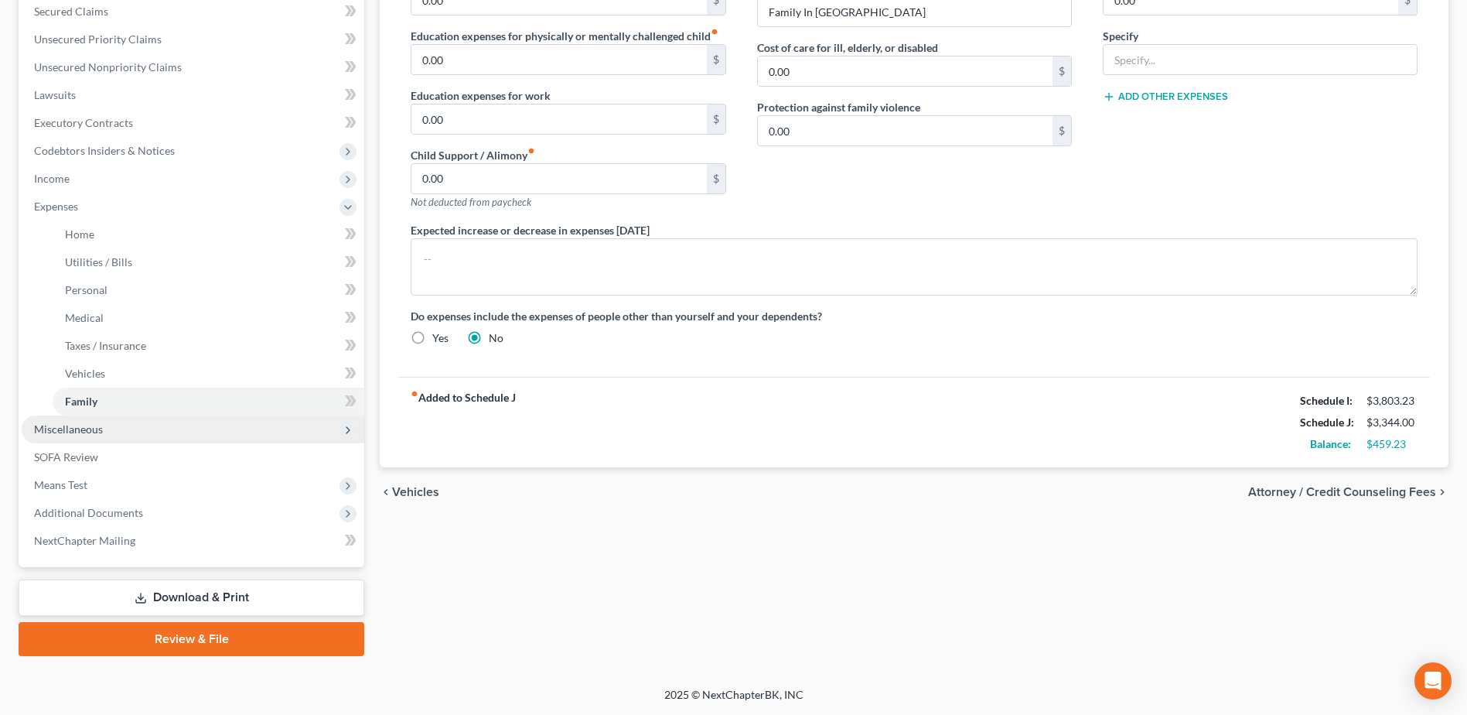
click at [118, 431] on span "Miscellaneous" at bounding box center [193, 429] width 343 height 28
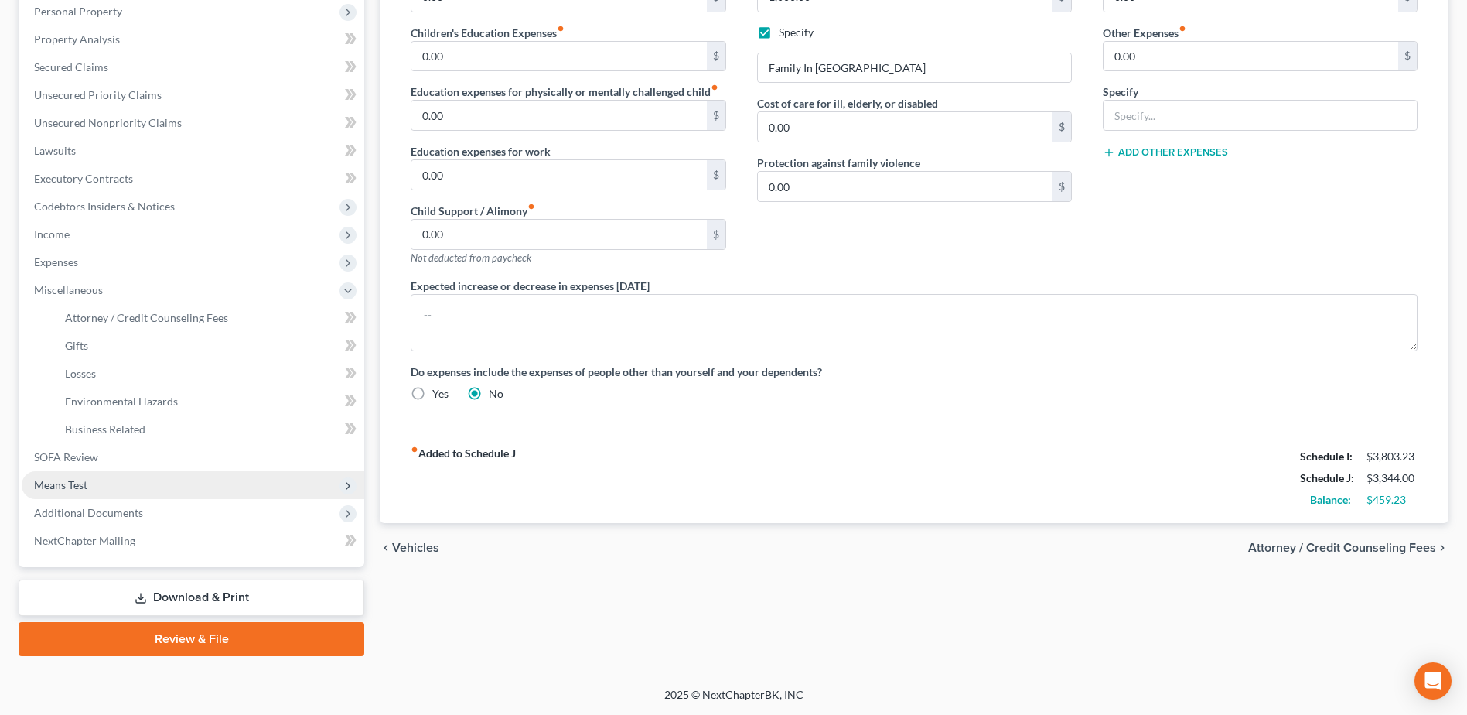
scroll to position [275, 0]
click at [97, 374] on link "Losses" at bounding box center [209, 374] width 312 height 28
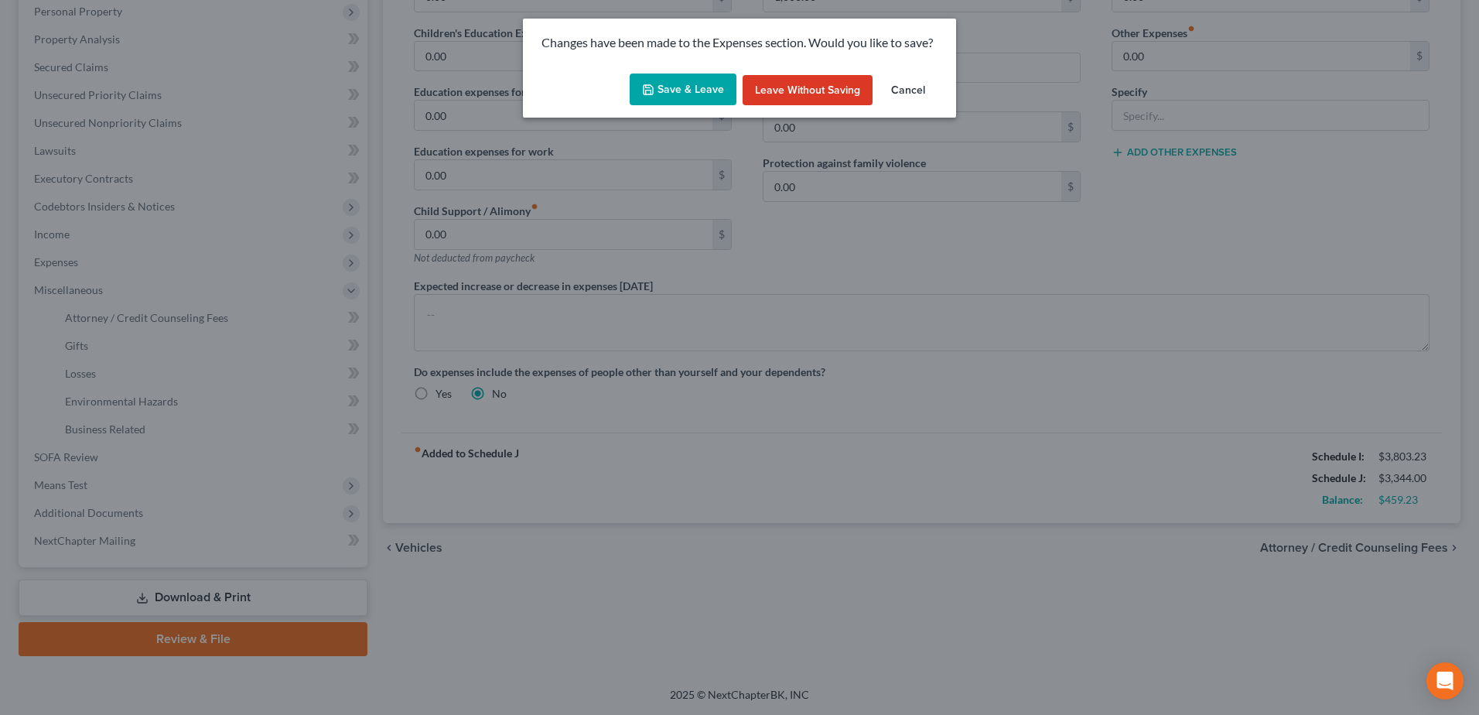
click at [693, 90] on button "Save & Leave" at bounding box center [683, 89] width 107 height 32
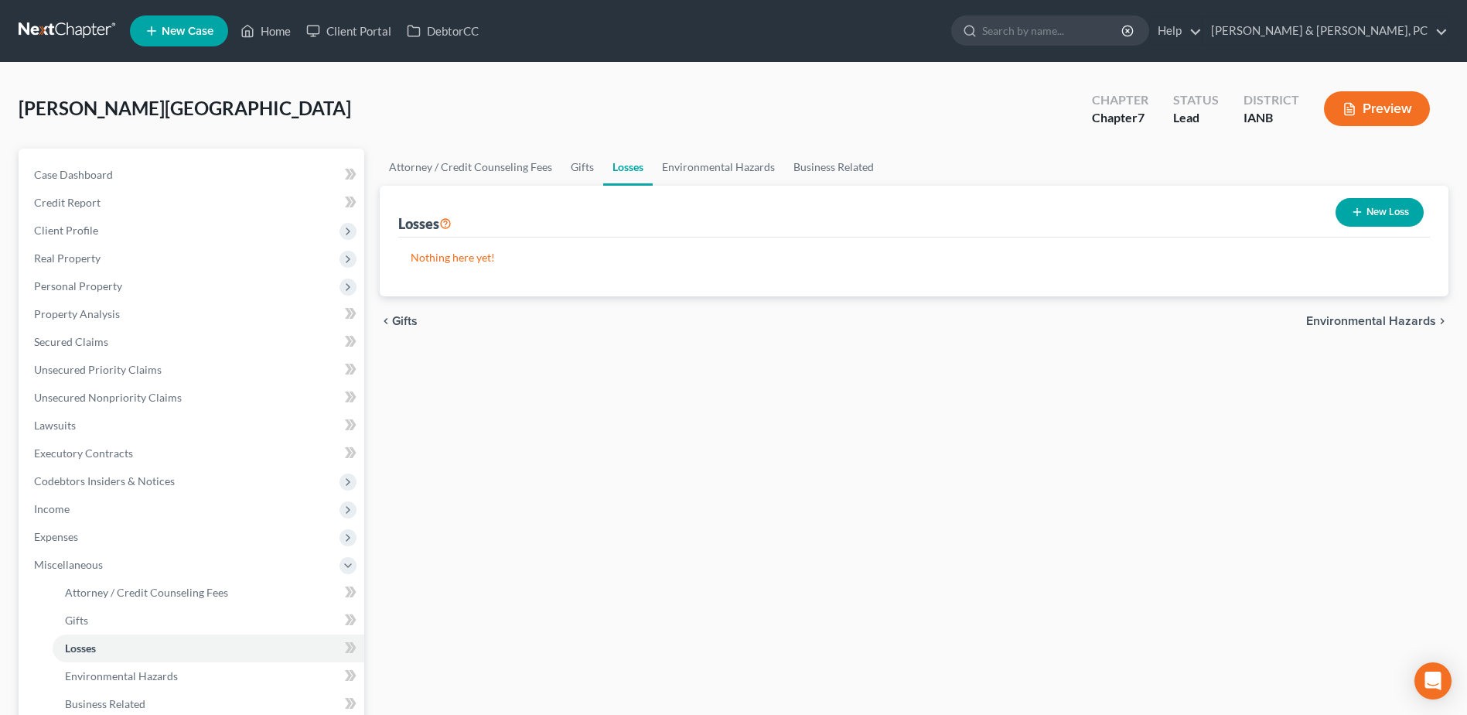
click at [1376, 200] on button "New Loss" at bounding box center [1380, 212] width 88 height 29
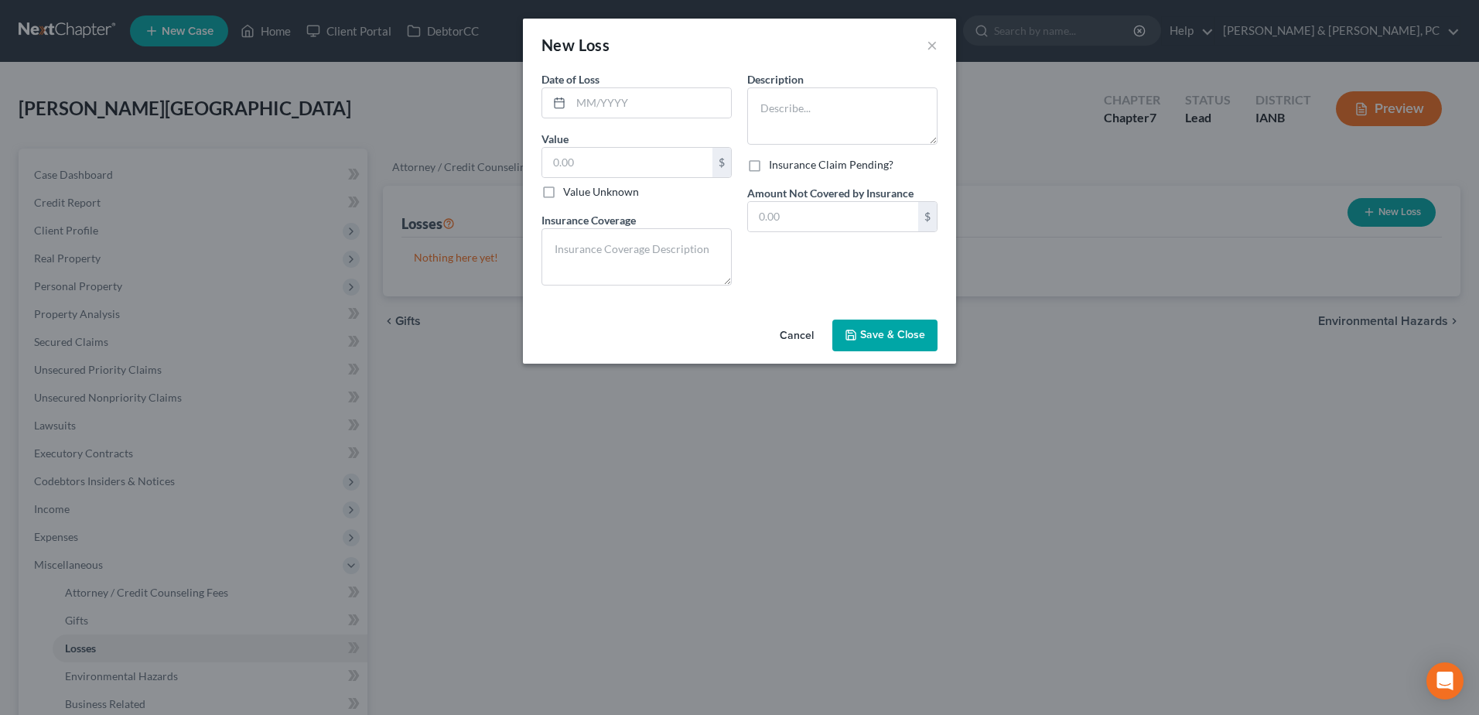
click at [807, 336] on button "Cancel" at bounding box center [796, 336] width 59 height 31
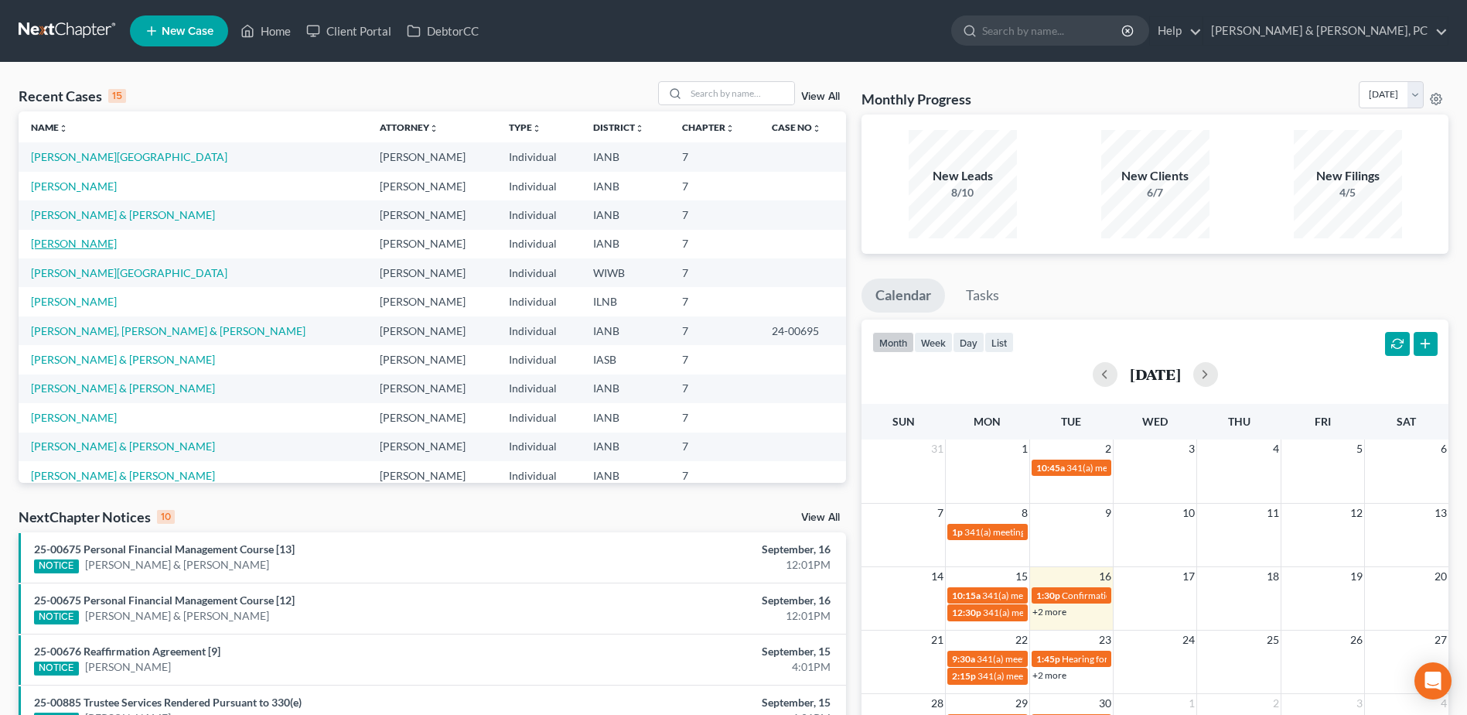
click at [67, 242] on link "[PERSON_NAME]" at bounding box center [74, 243] width 86 height 13
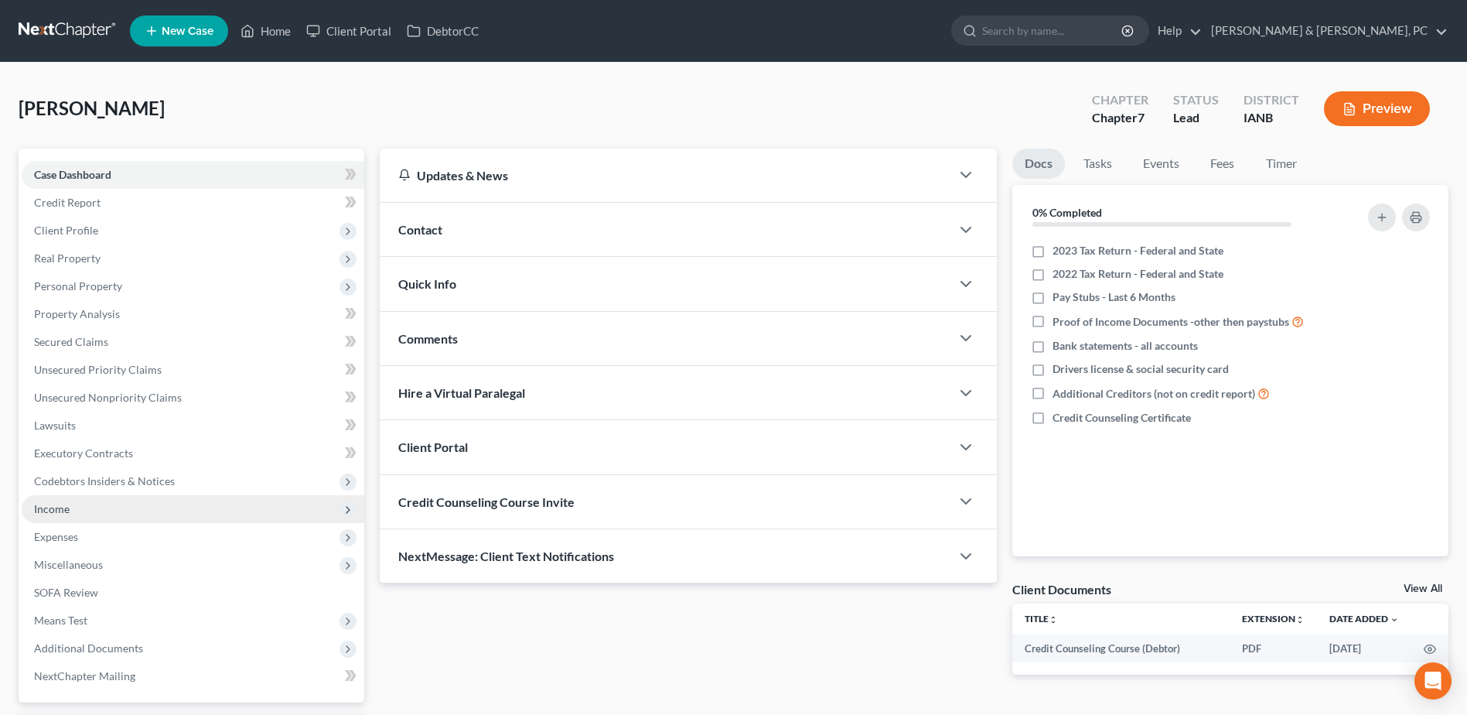
click at [81, 503] on span "Income" at bounding box center [193, 509] width 343 height 28
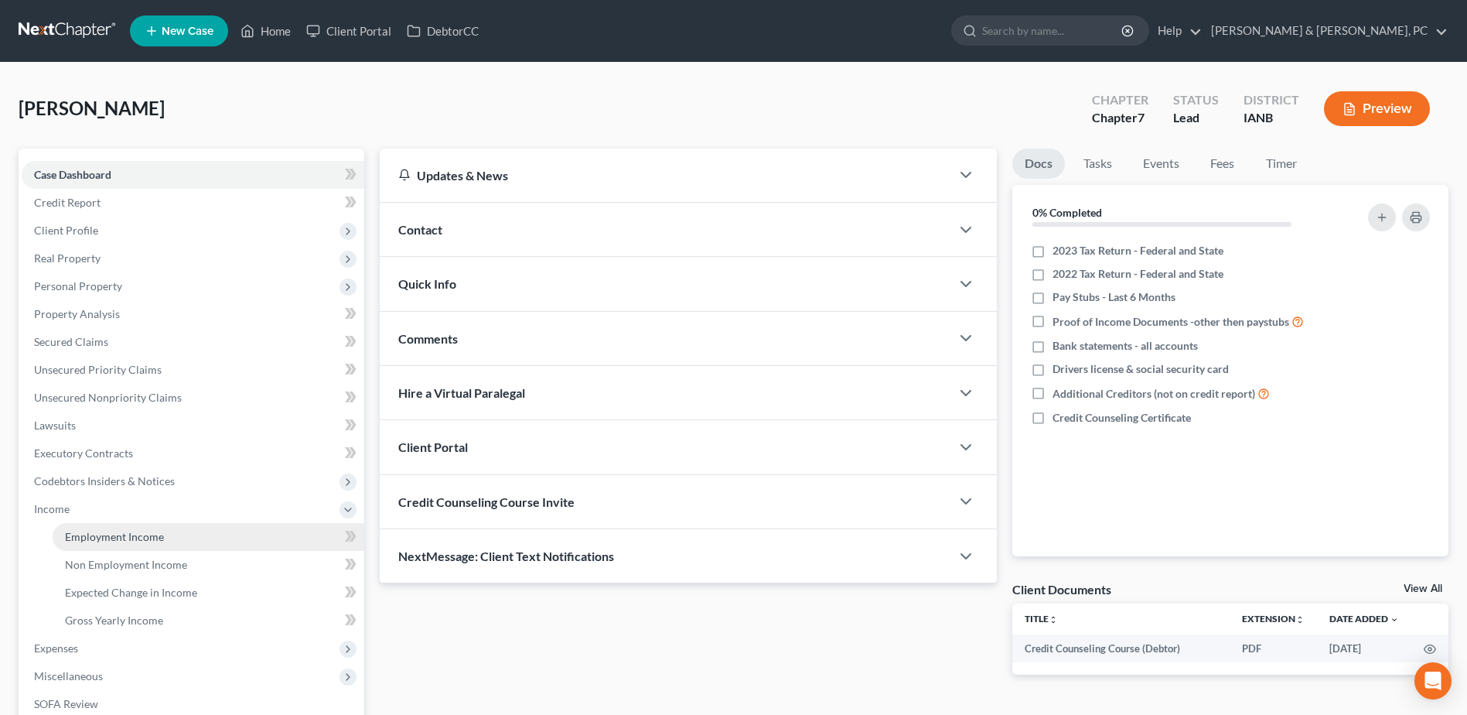
click at [82, 524] on link "Employment Income" at bounding box center [209, 537] width 312 height 28
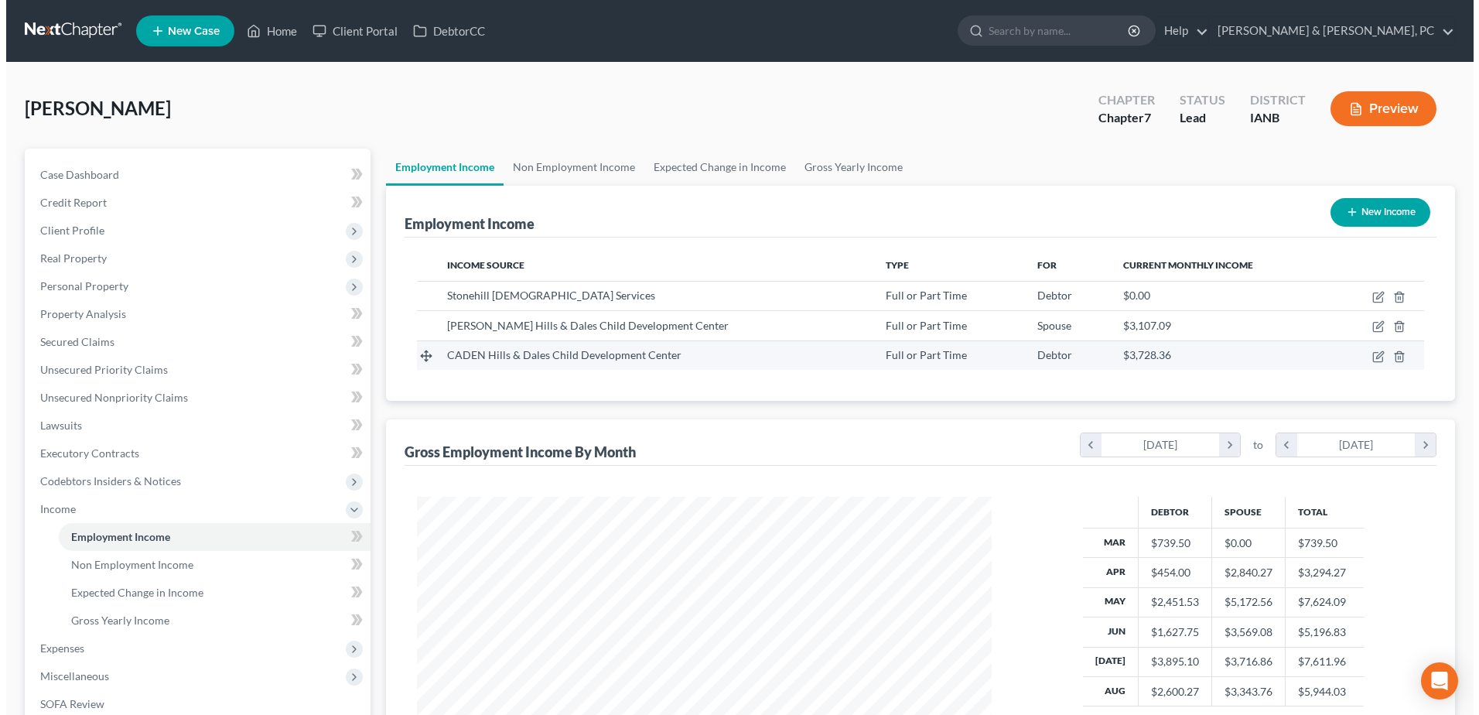
scroll to position [287, 605]
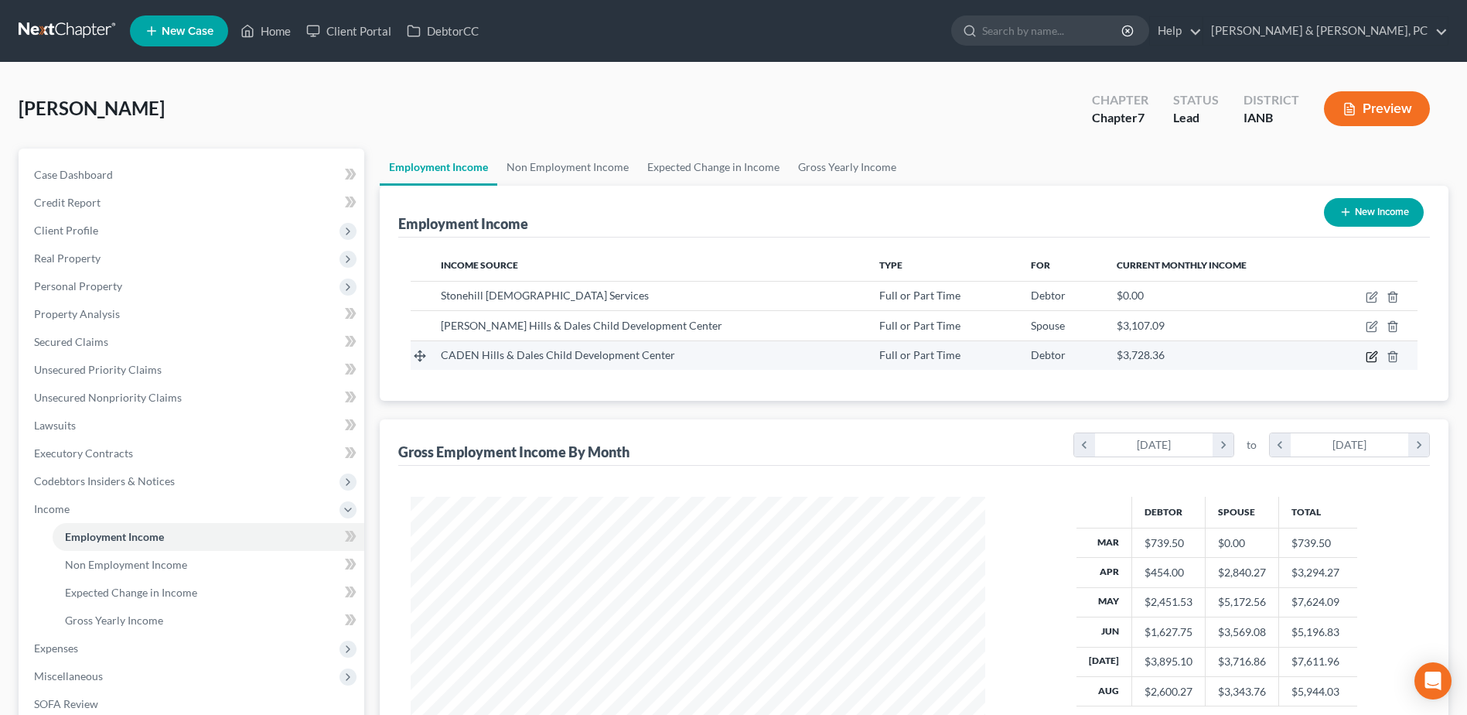
click at [1370, 350] on icon "button" at bounding box center [1372, 356] width 12 height 12
select select "0"
select select "16"
select select "2"
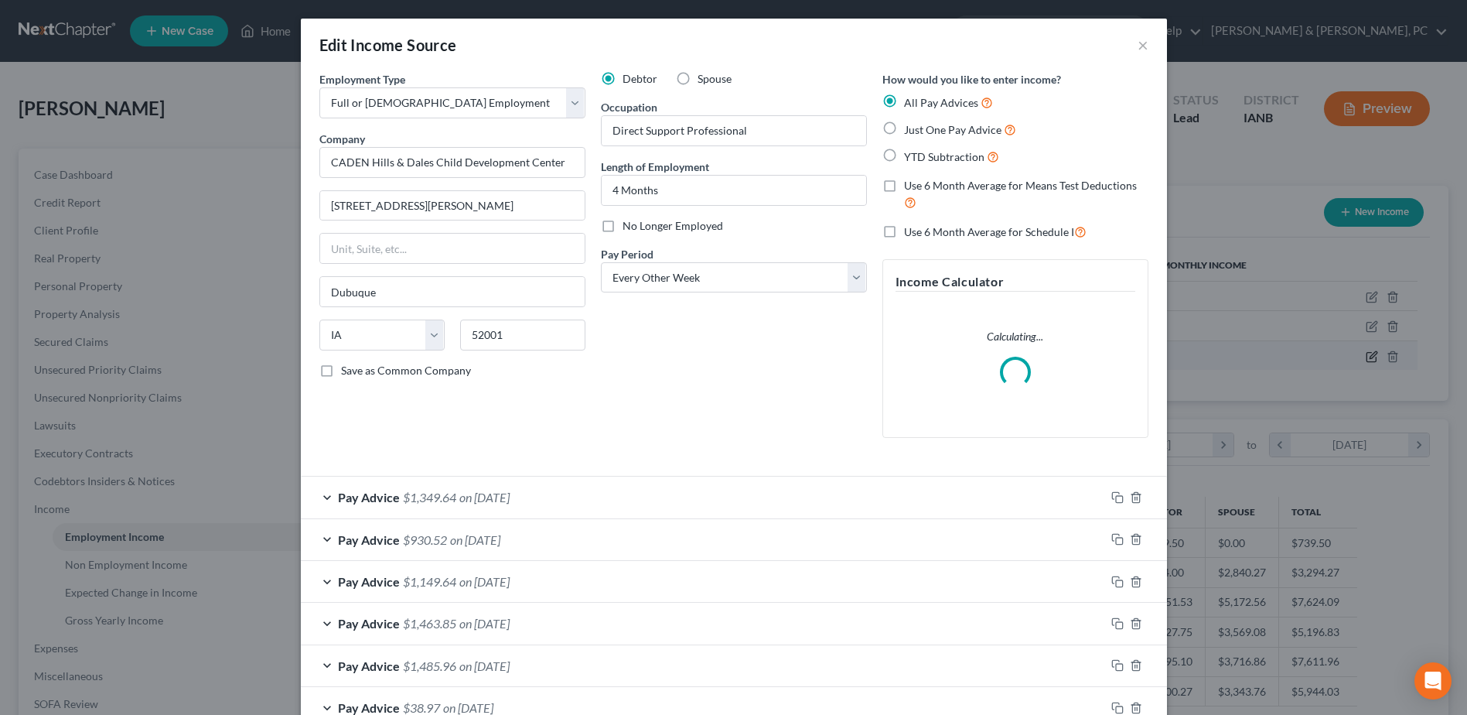
scroll to position [289, 611]
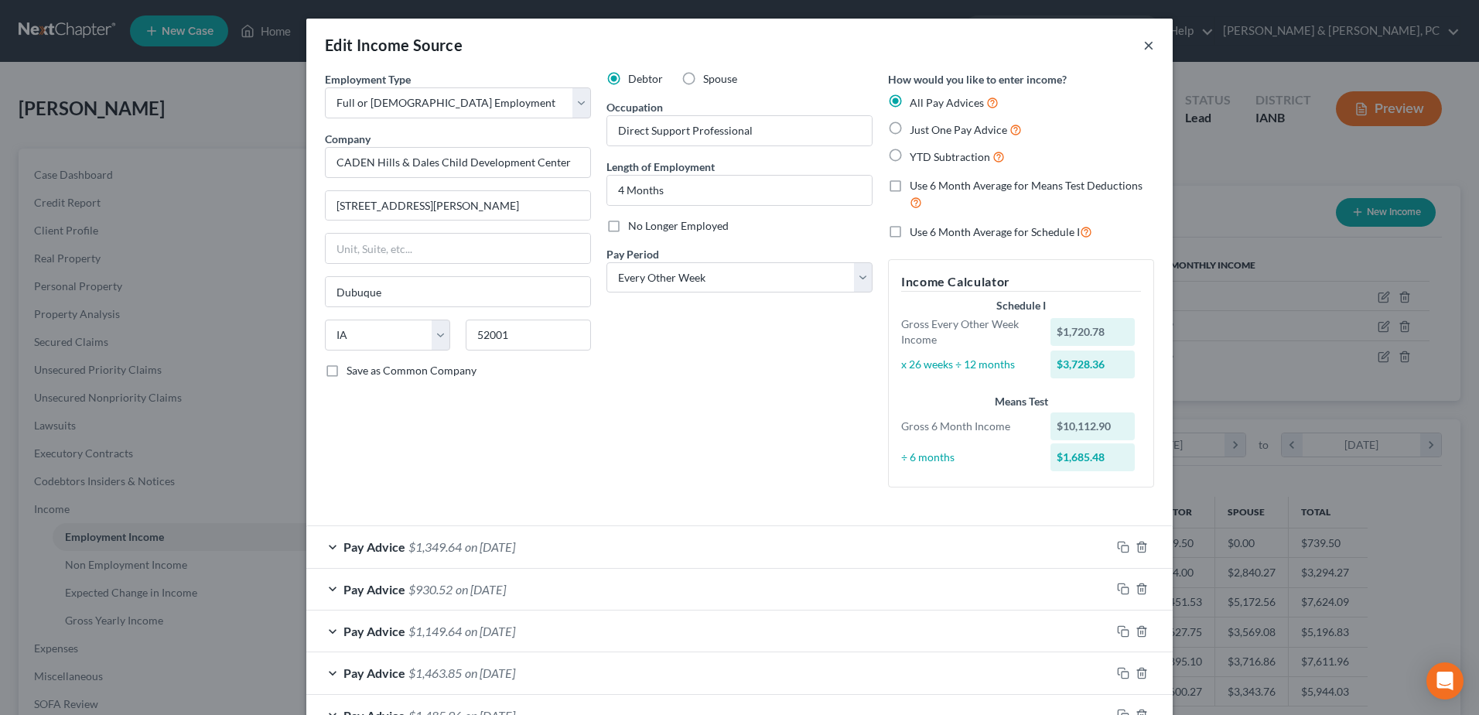
click at [1143, 37] on button "×" at bounding box center [1148, 45] width 11 height 19
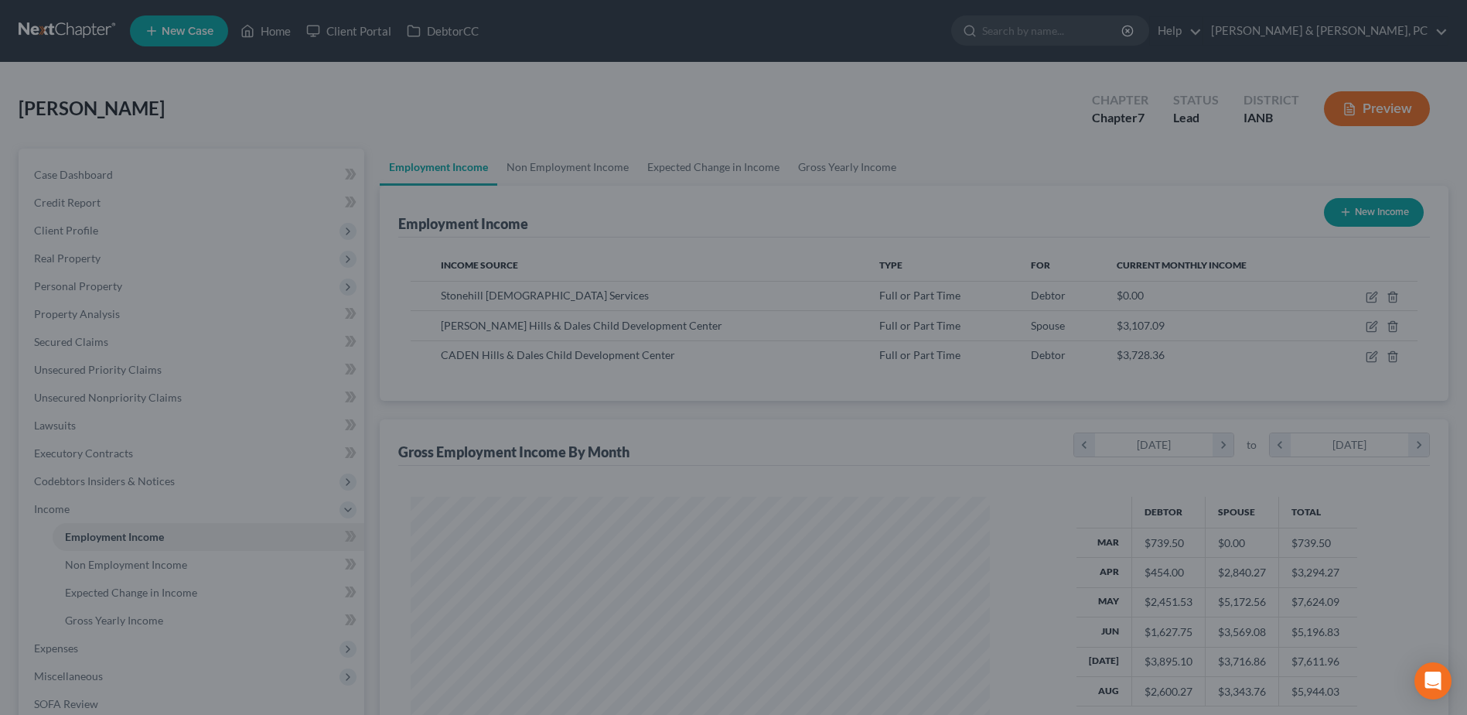
scroll to position [773059, 772740]
